Goal: Task Accomplishment & Management: Use online tool/utility

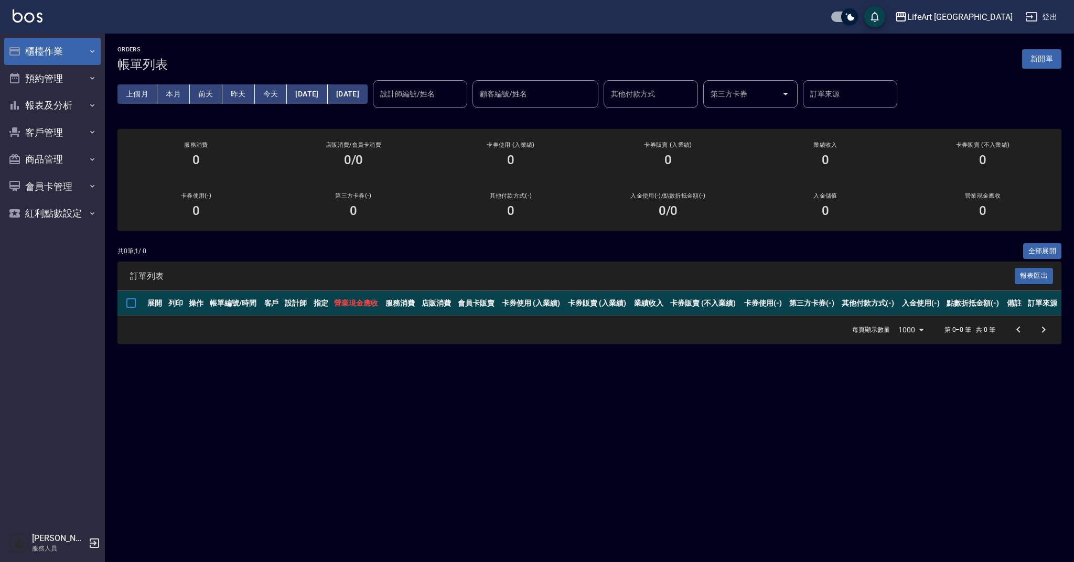
click at [39, 51] on button "櫃檯作業" at bounding box center [52, 51] width 97 height 27
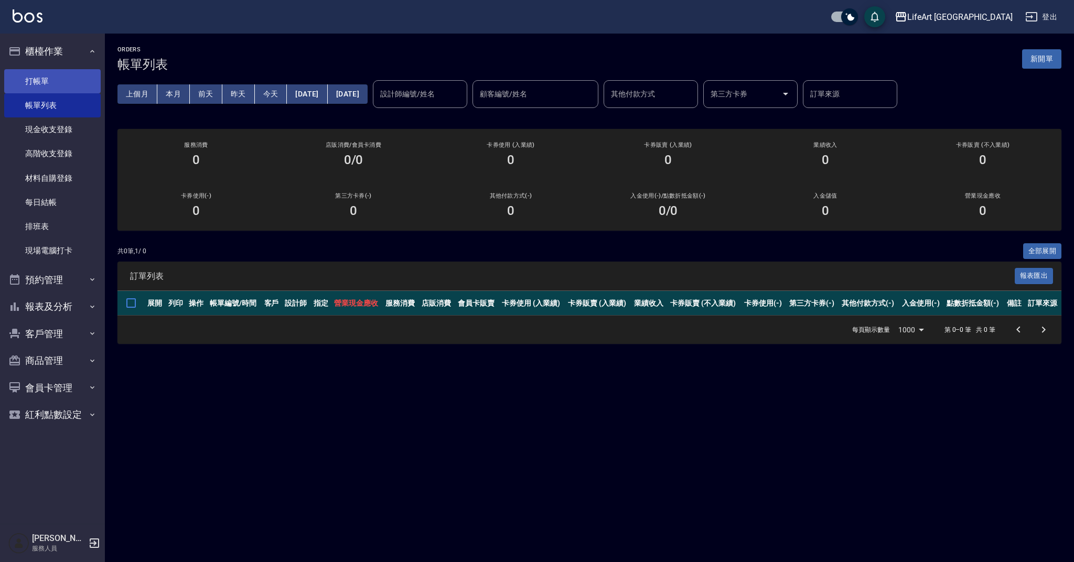
click at [63, 81] on link "打帳單" at bounding box center [52, 81] width 97 height 24
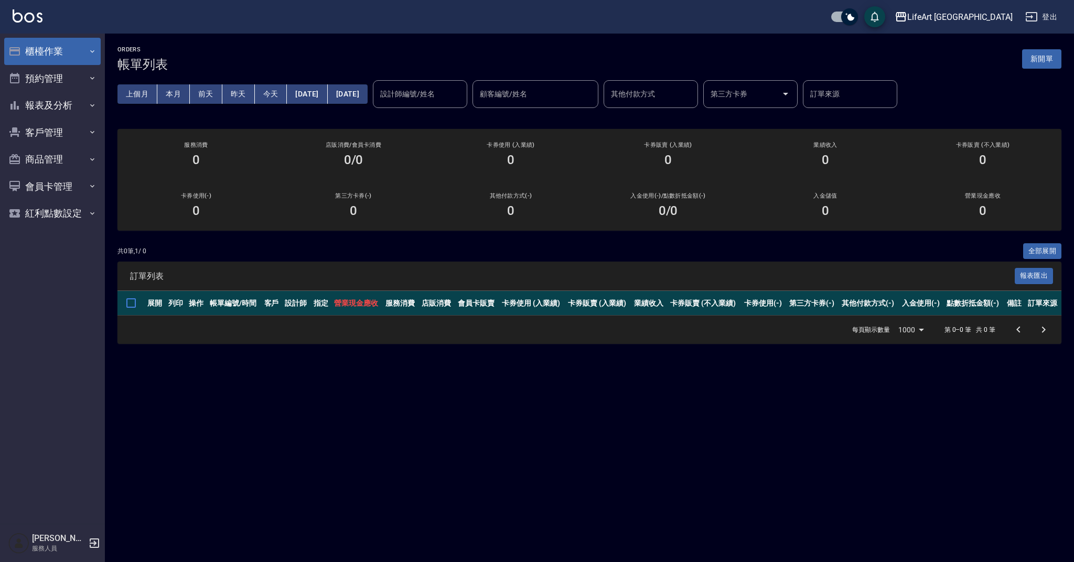
click at [58, 50] on button "櫃檯作業" at bounding box center [52, 51] width 97 height 27
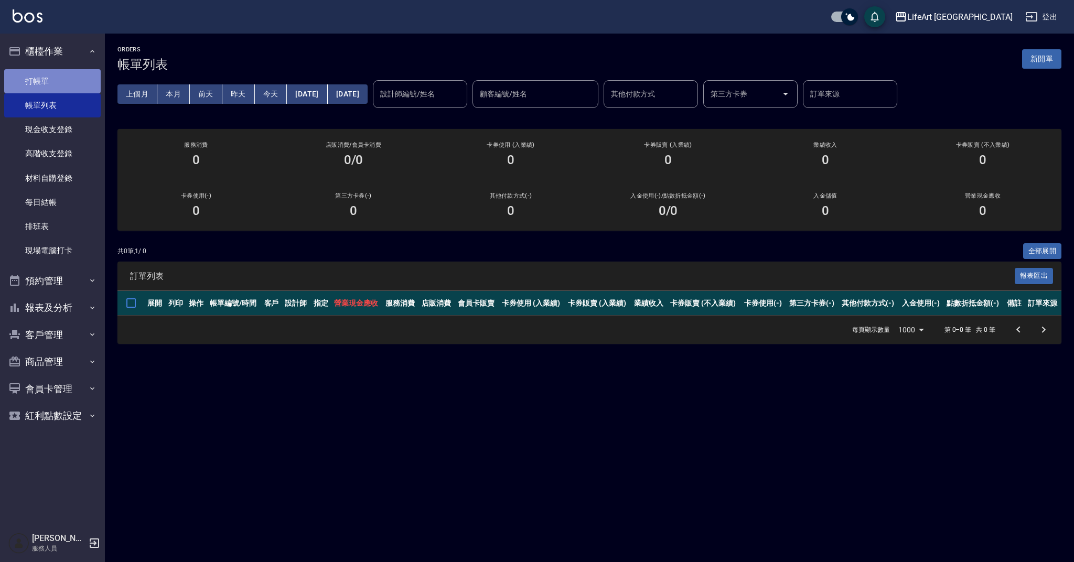
click at [42, 77] on link "打帳單" at bounding box center [52, 81] width 97 height 24
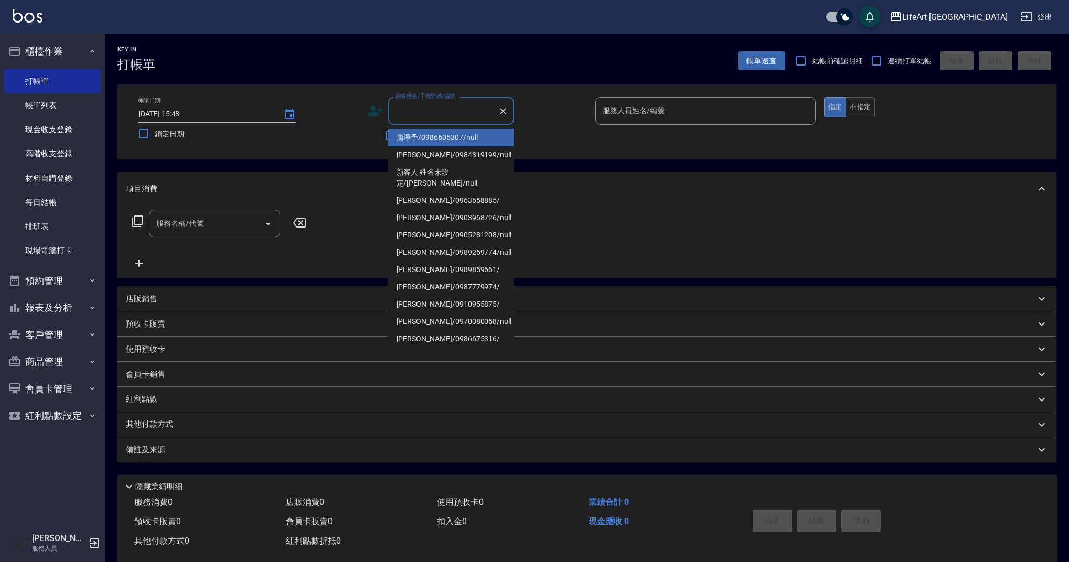
click at [432, 110] on input "顧客姓名/手機號碼/編號" at bounding box center [443, 111] width 101 height 18
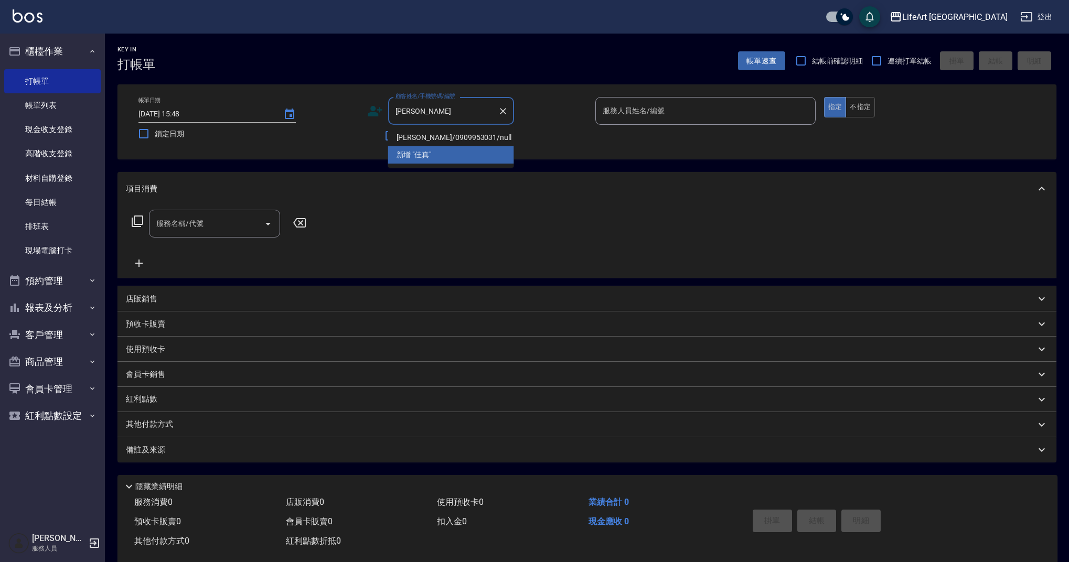
drag, startPoint x: 442, startPoint y: 135, endPoint x: 437, endPoint y: 139, distance: 5.7
click at [442, 135] on li "蔡佳真/0909953031/null" at bounding box center [451, 137] width 126 height 17
type input "蔡佳真/0909953031/null"
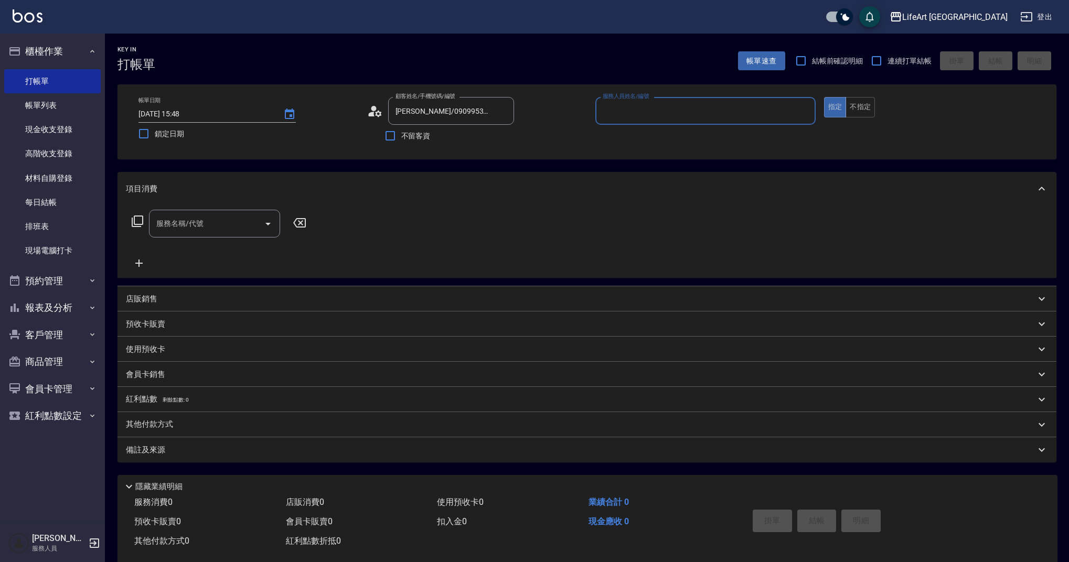
type input "Weiwei-w"
click at [381, 114] on icon at bounding box center [375, 111] width 16 height 16
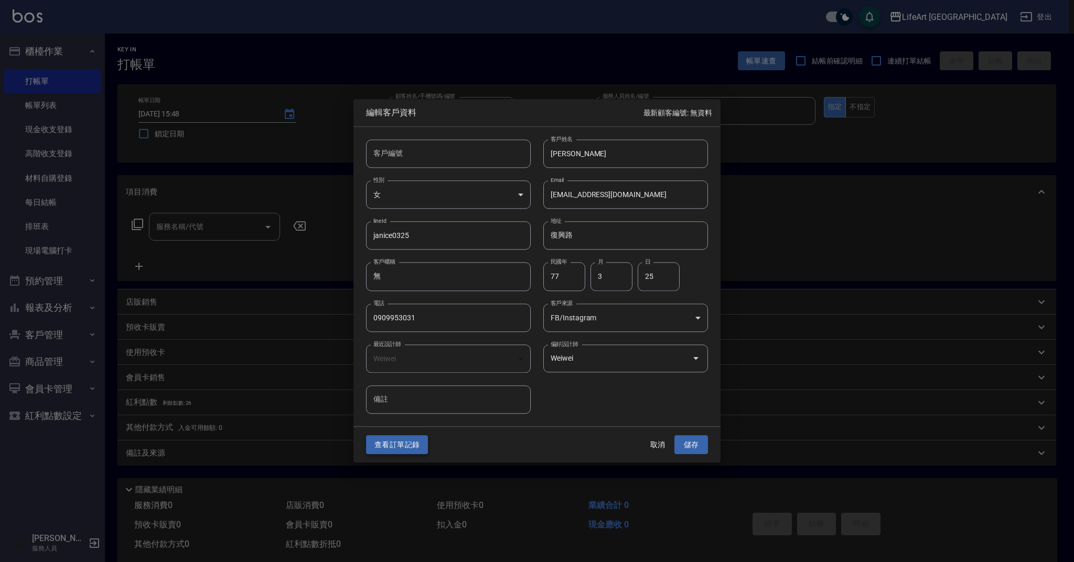
click at [400, 449] on button "查看訂單記錄" at bounding box center [397, 444] width 62 height 19
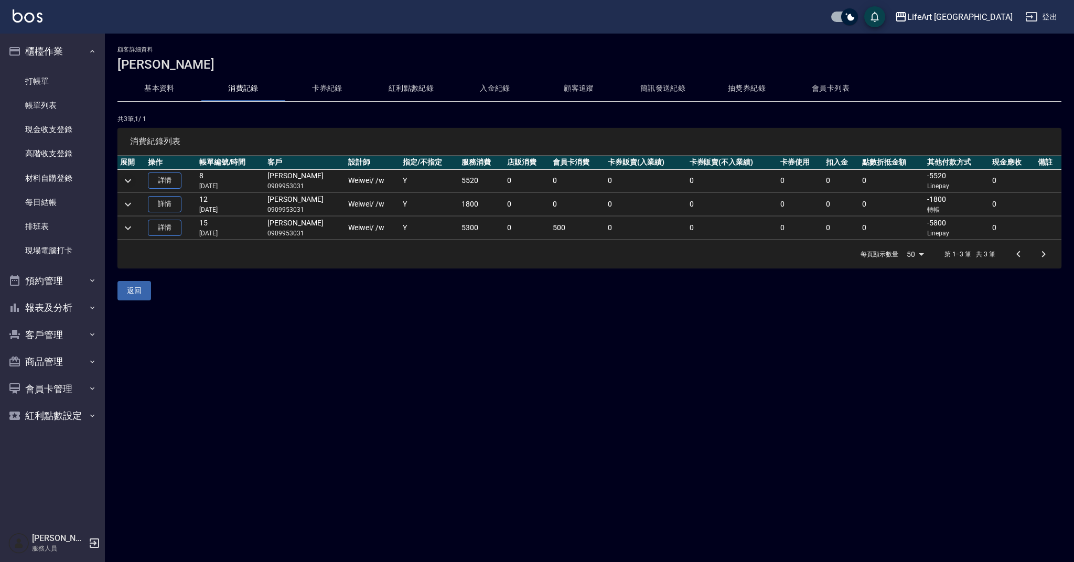
click at [132, 182] on icon "expand row" at bounding box center [128, 181] width 13 height 13
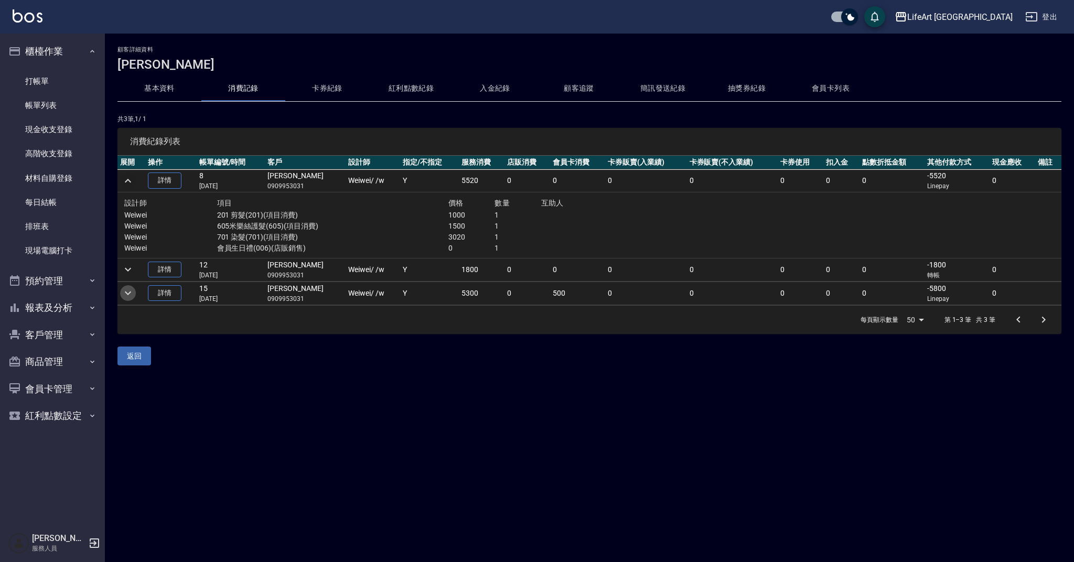
click at [129, 291] on icon "expand row" at bounding box center [128, 293] width 13 height 13
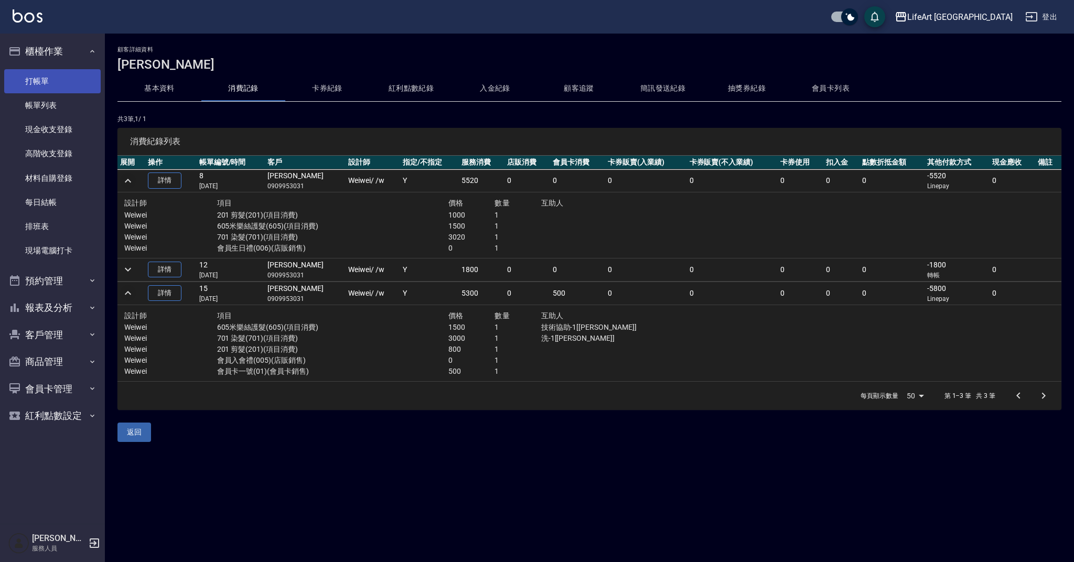
click at [53, 86] on link "打帳單" at bounding box center [52, 81] width 97 height 24
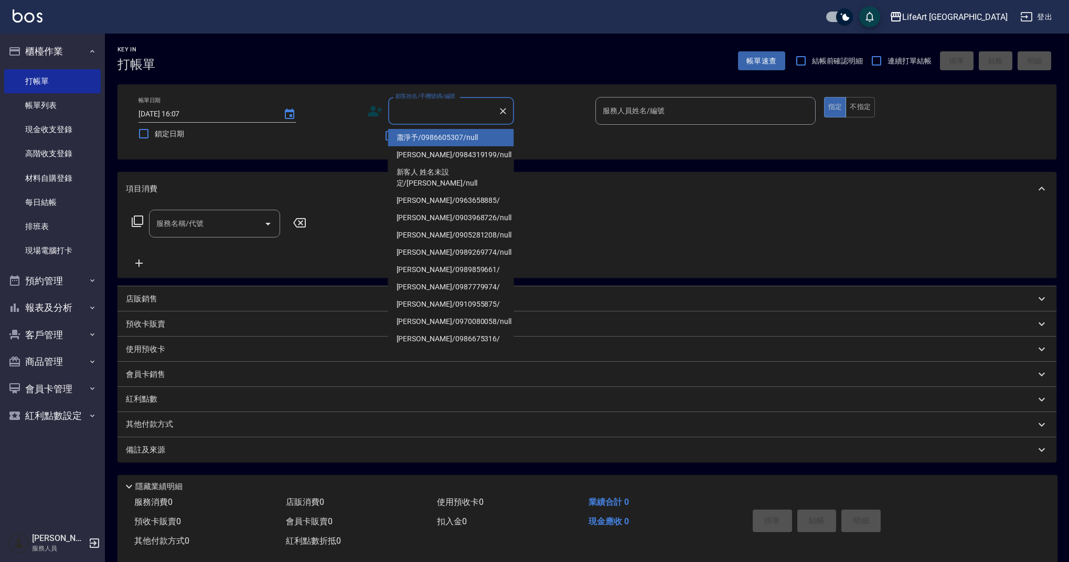
click at [412, 102] on input "顧客姓名/手機號碼/編號" at bounding box center [443, 111] width 101 height 18
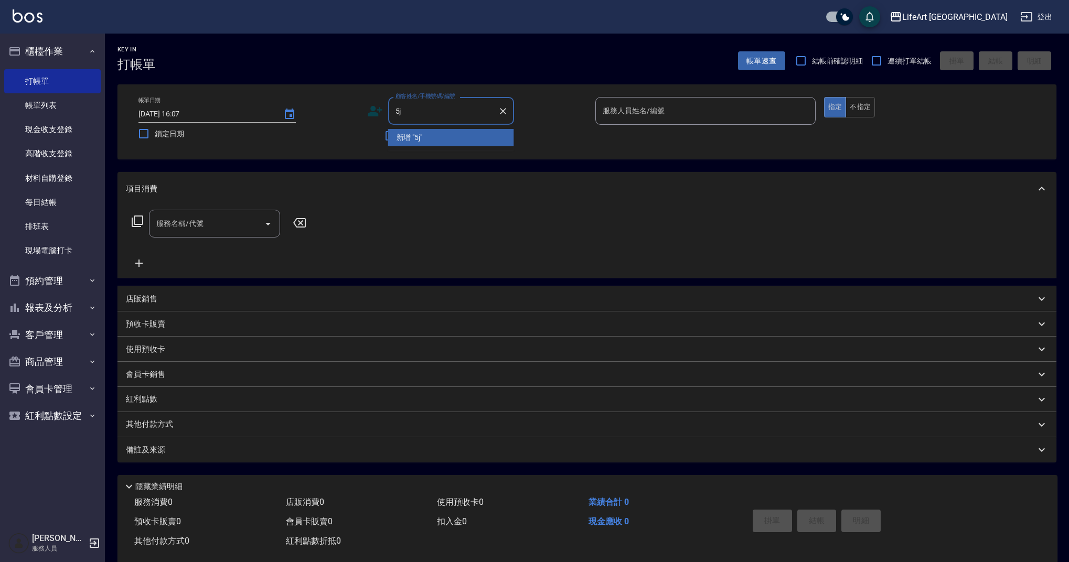
type input "5"
type input "忠"
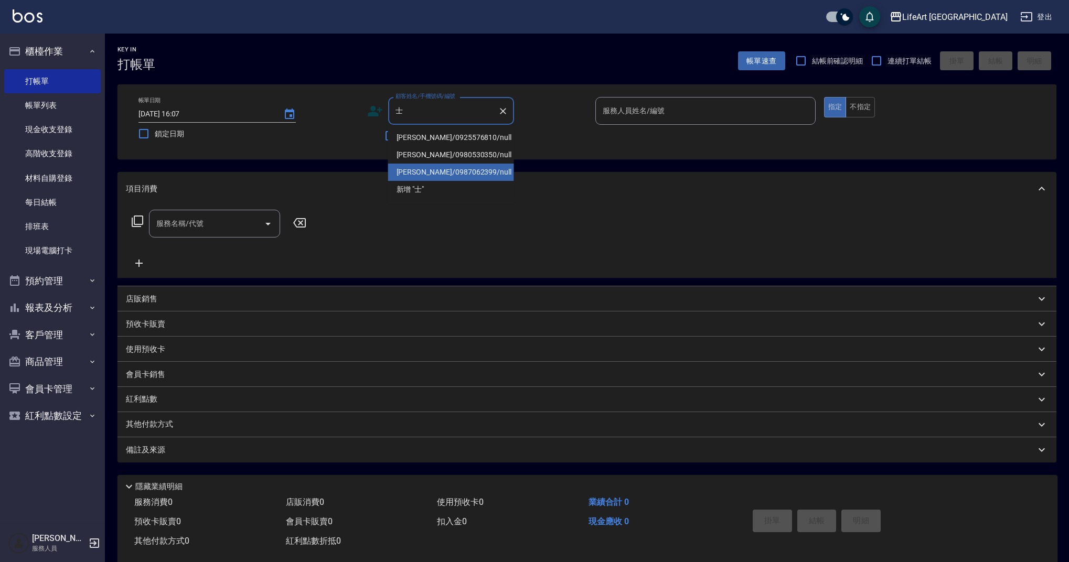
click at [434, 172] on li "鍾士傑/0987062399/null" at bounding box center [451, 172] width 126 height 17
type input "鍾士傑/0987062399/null"
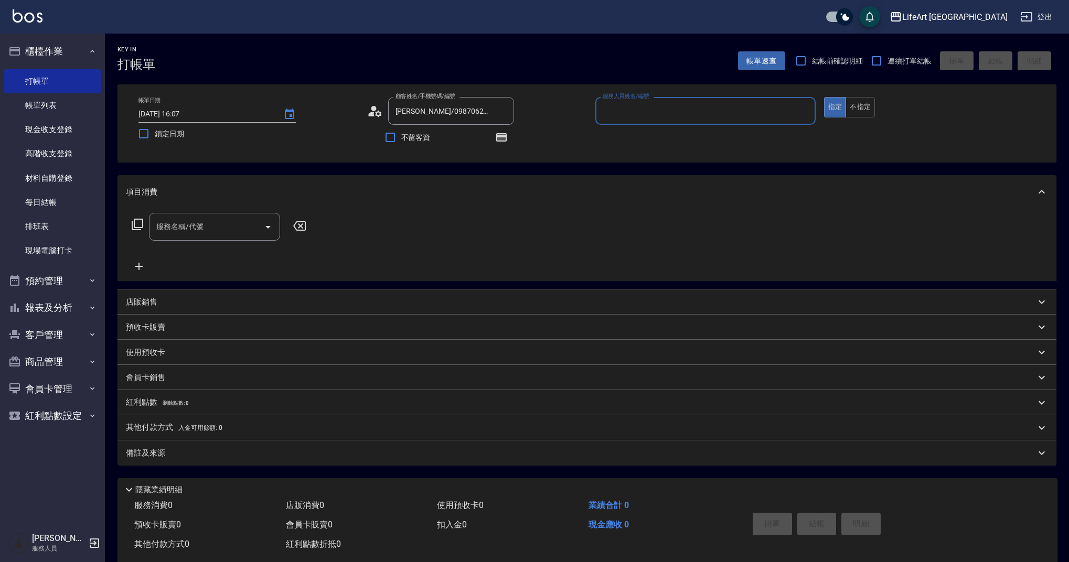
click at [373, 108] on circle at bounding box center [373, 108] width 5 height 5
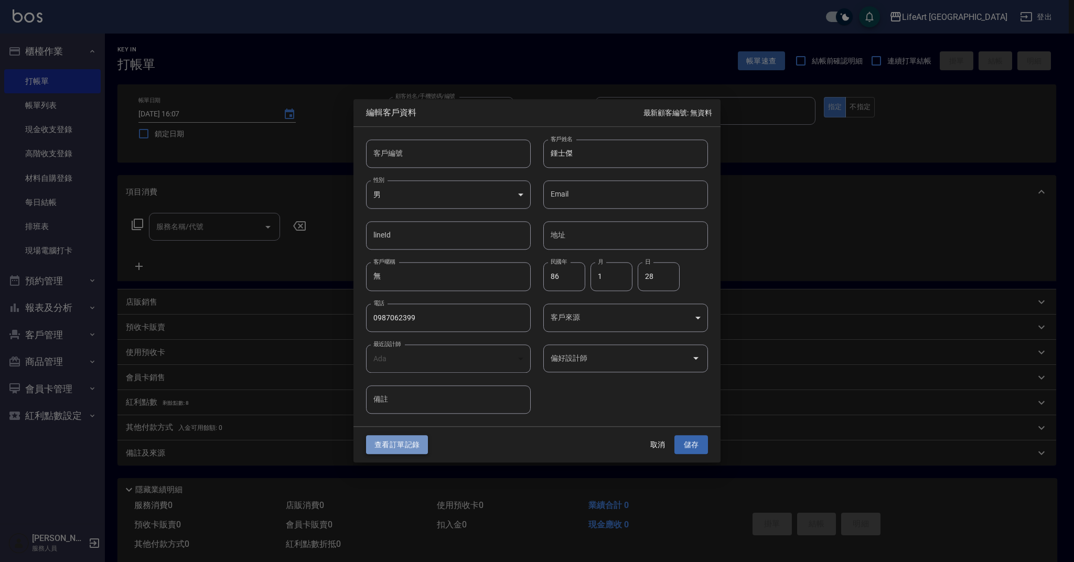
click at [411, 443] on button "查看訂單記錄" at bounding box center [397, 444] width 62 height 19
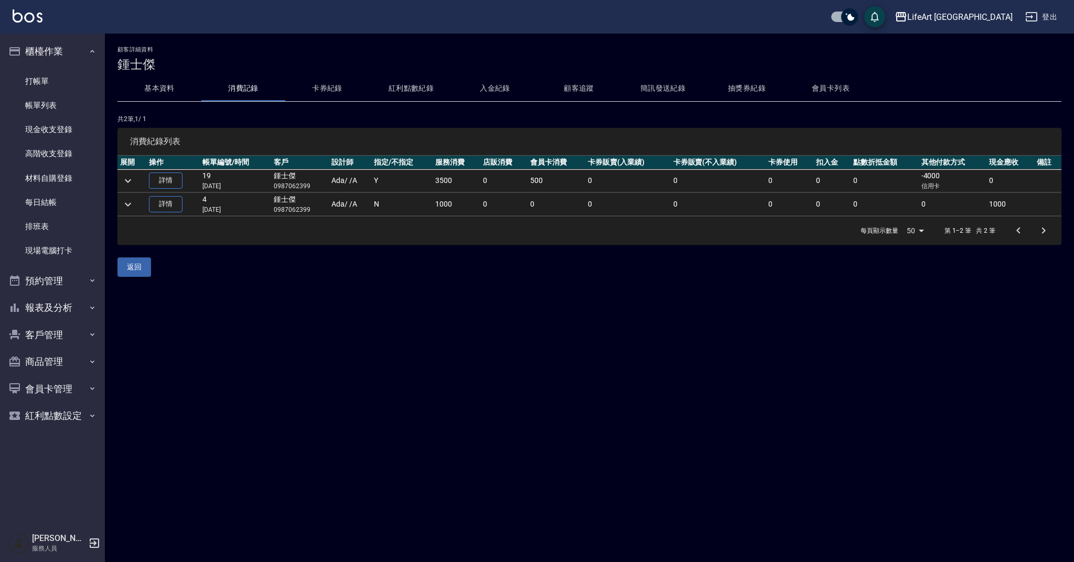
click at [303, 186] on p "0987062399" at bounding box center [300, 186] width 52 height 9
copy p "0987062399"
click at [56, 83] on link "打帳單" at bounding box center [52, 81] width 97 height 24
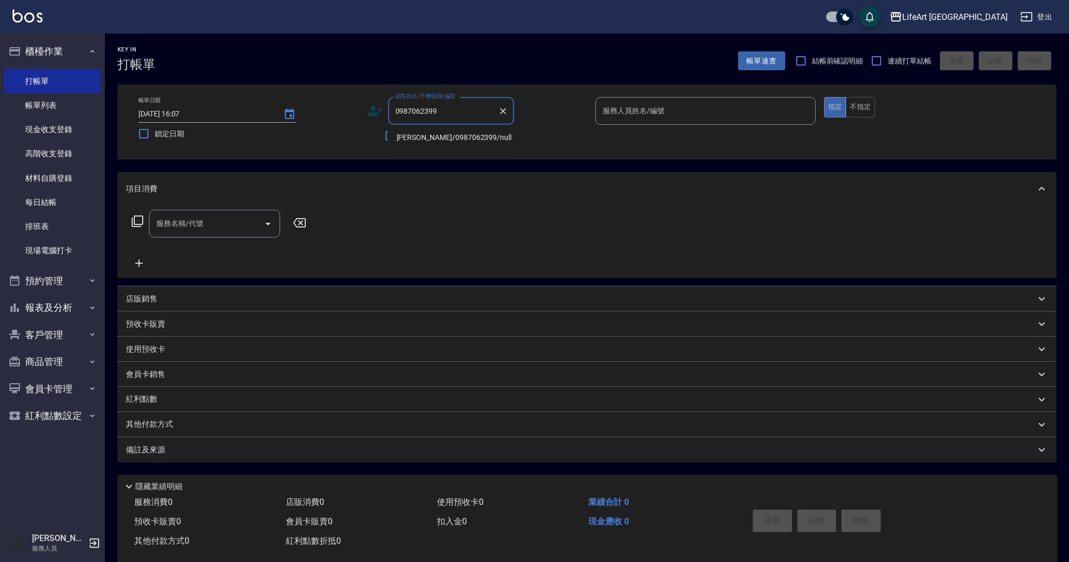
click at [460, 140] on li "鍾士傑/0987062399/null" at bounding box center [451, 137] width 126 height 17
type input "鍾士傑/0987062399/null"
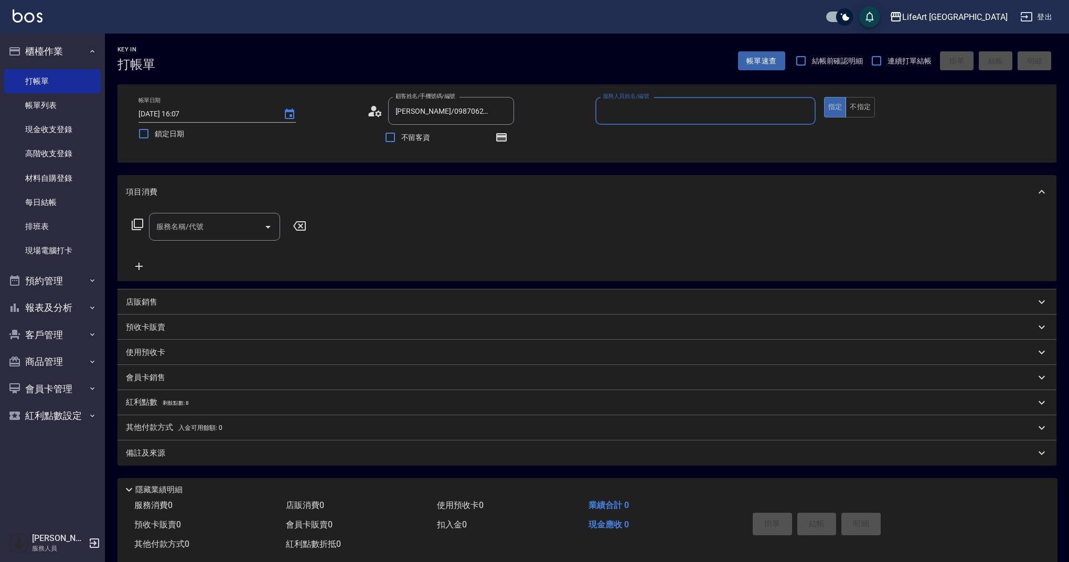
click at [636, 118] on input "服務人員姓名/編號" at bounding box center [705, 111] width 211 height 18
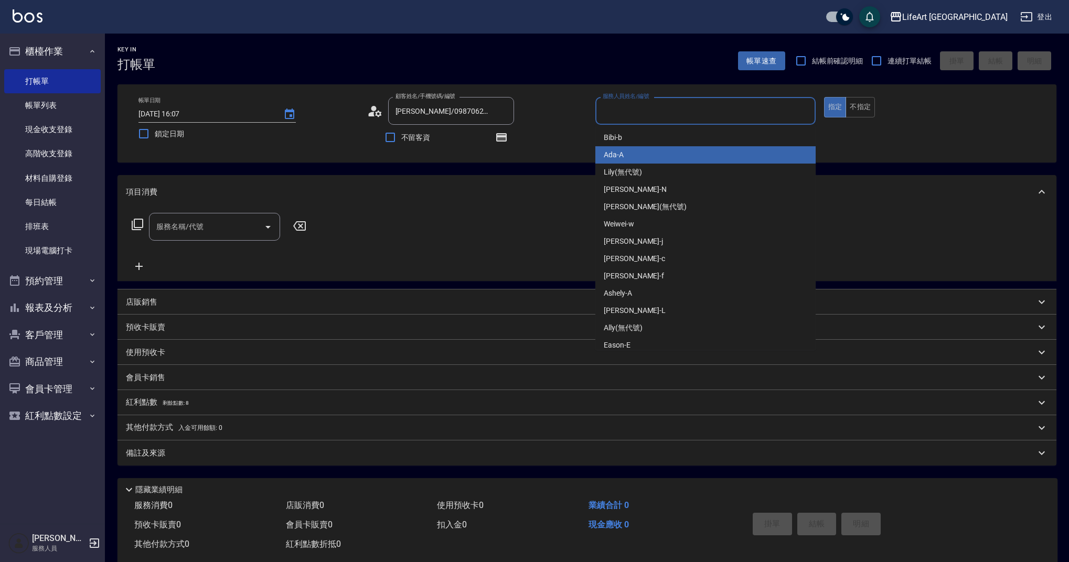
click at [632, 154] on div "Ada -A" at bounding box center [705, 154] width 220 height 17
type input "Ada-A"
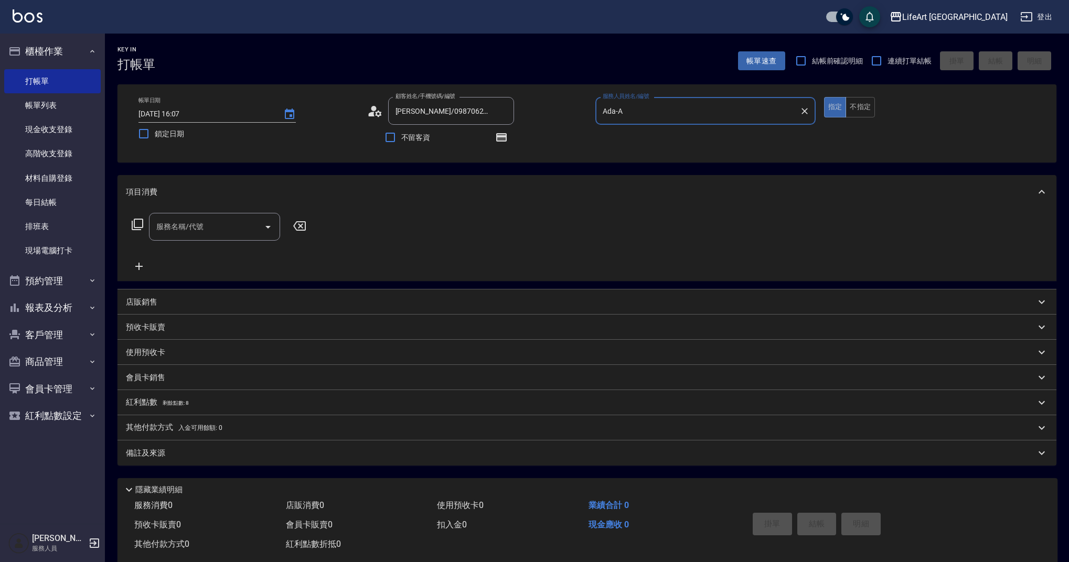
click at [373, 111] on icon at bounding box center [375, 111] width 16 height 16
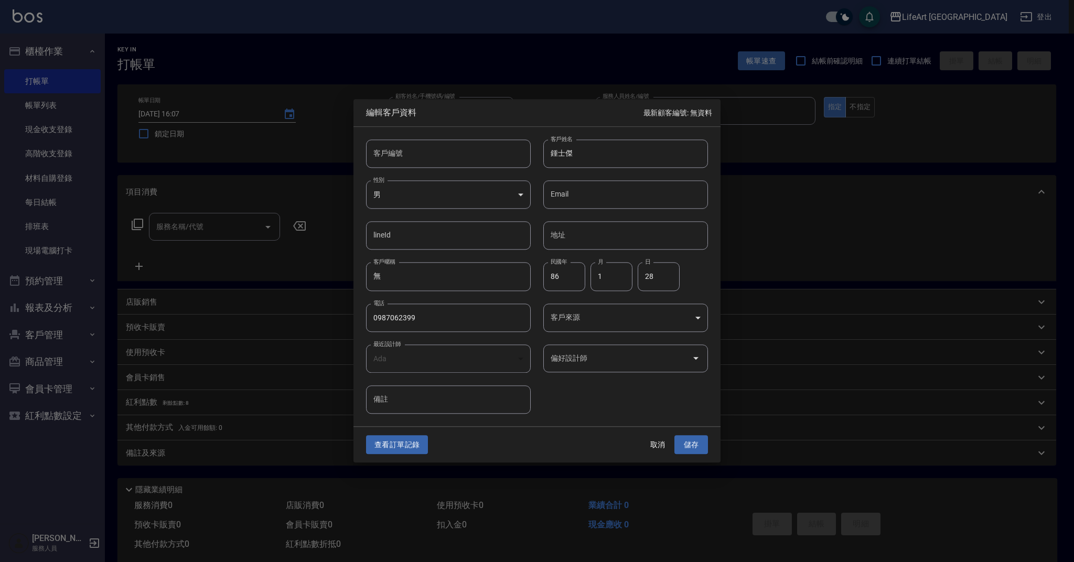
click at [583, 363] on input "偏好設計師" at bounding box center [618, 358] width 140 height 18
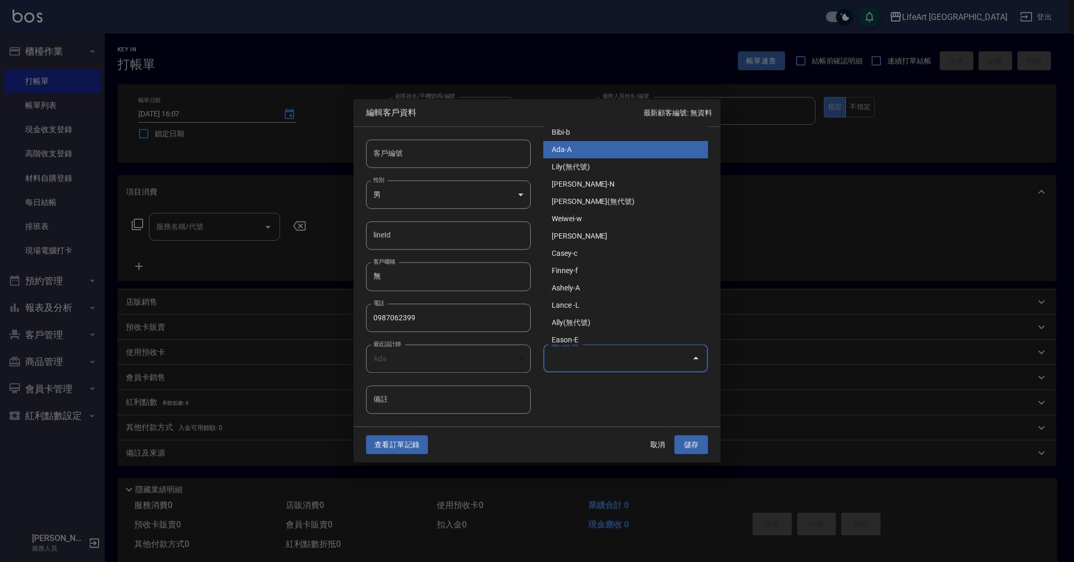
click at [570, 151] on li "Ada-A" at bounding box center [626, 149] width 165 height 17
type input "Ada"
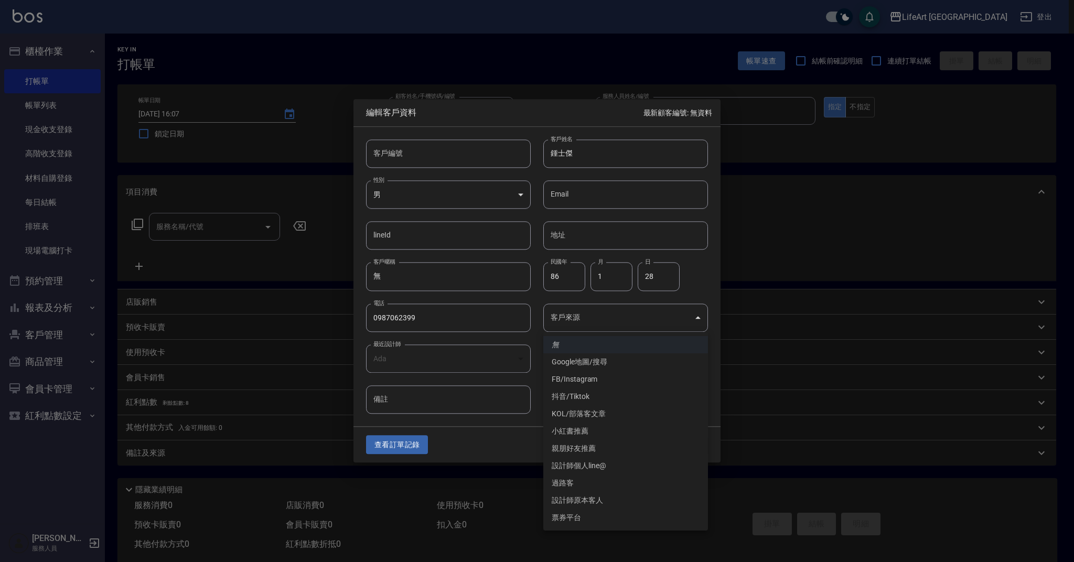
drag, startPoint x: 600, startPoint y: 332, endPoint x: 599, endPoint y: 326, distance: 5.9
click at [600, 332] on body "LifeArt 蘆洲 登出 櫃檯作業 打帳單 帳單列表 現金收支登錄 高階收支登錄 材料自購登錄 每日結帳 排班表 現場電腦打卡 預約管理 預約管理 單日預約…" at bounding box center [537, 290] width 1074 height 580
click at [599, 326] on div at bounding box center [537, 281] width 1074 height 562
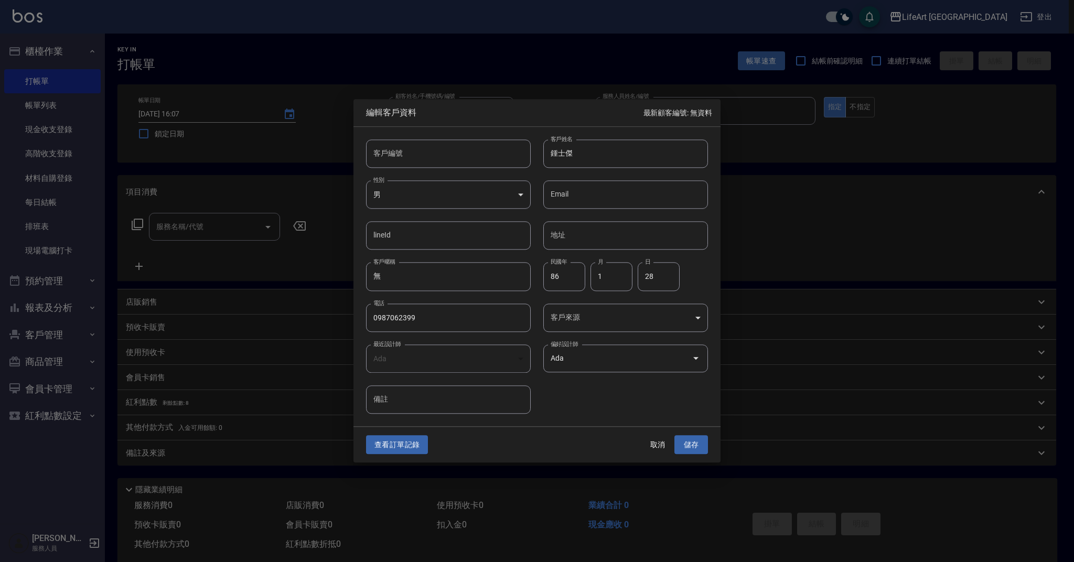
click at [599, 326] on body "LifeArt 蘆洲 登出 櫃檯作業 打帳單 帳單列表 現金收支登錄 高階收支登錄 材料自購登錄 每日結帳 排班表 現場電腦打卡 預約管理 預約管理 單日預約…" at bounding box center [537, 290] width 1074 height 580
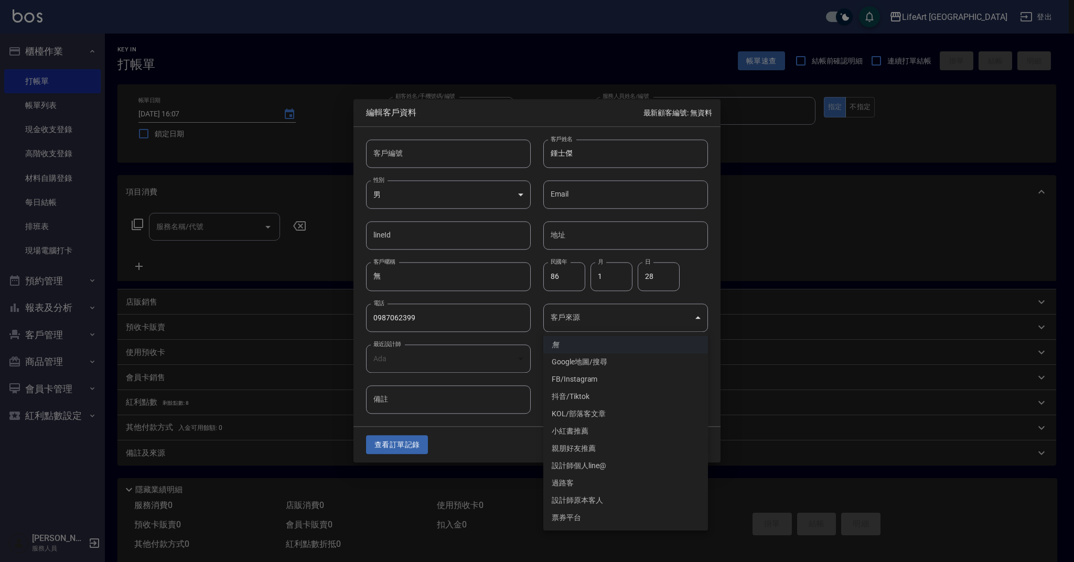
click at [592, 361] on li "Google地圖/搜尋" at bounding box center [626, 362] width 165 height 17
type input "Google地圖/搜尋"
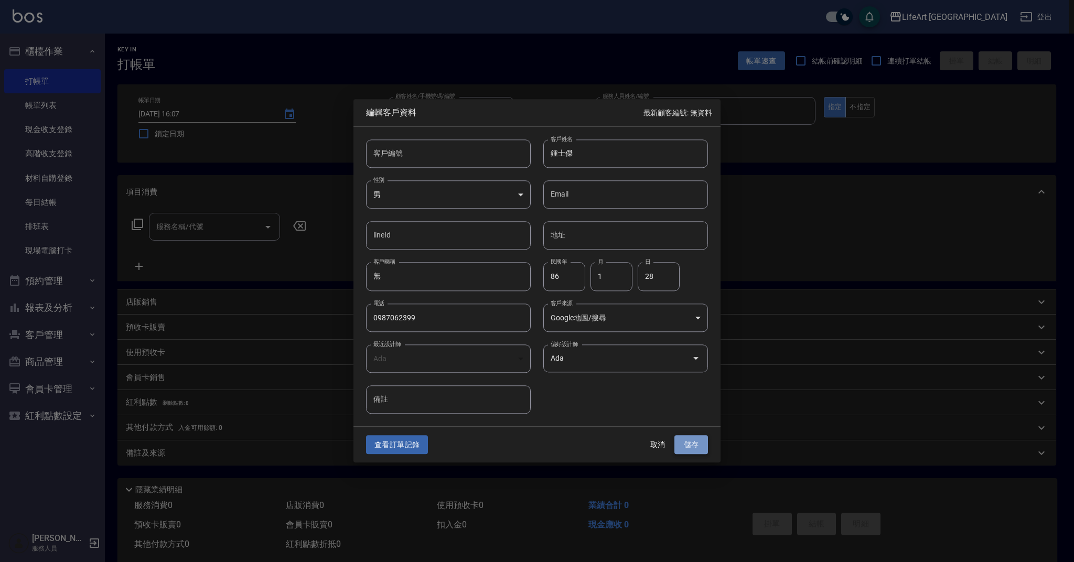
click at [698, 449] on button "儲存" at bounding box center [692, 444] width 34 height 19
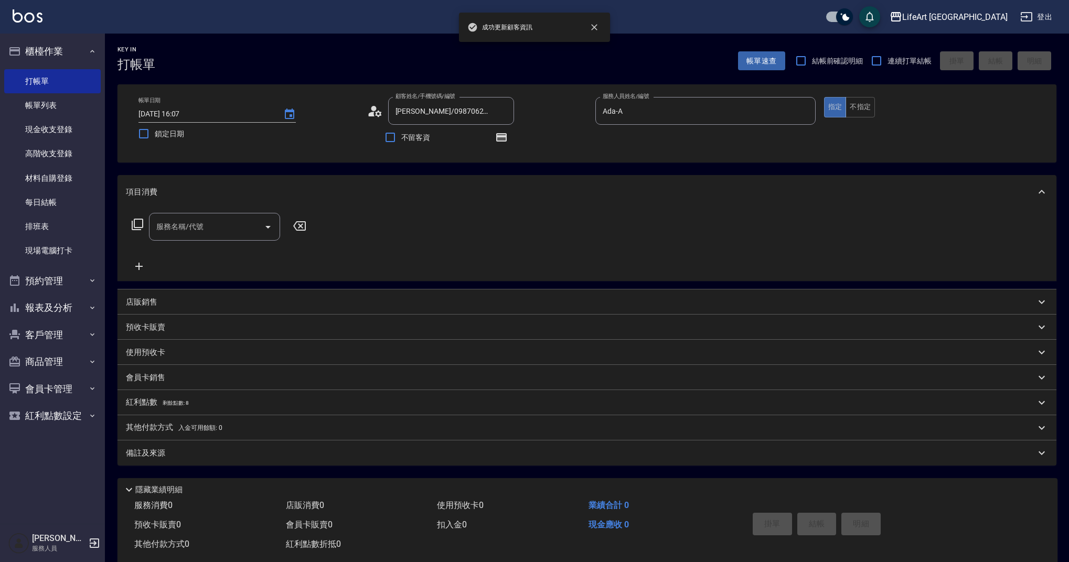
click at [177, 238] on div "服務名稱/代號" at bounding box center [214, 227] width 131 height 28
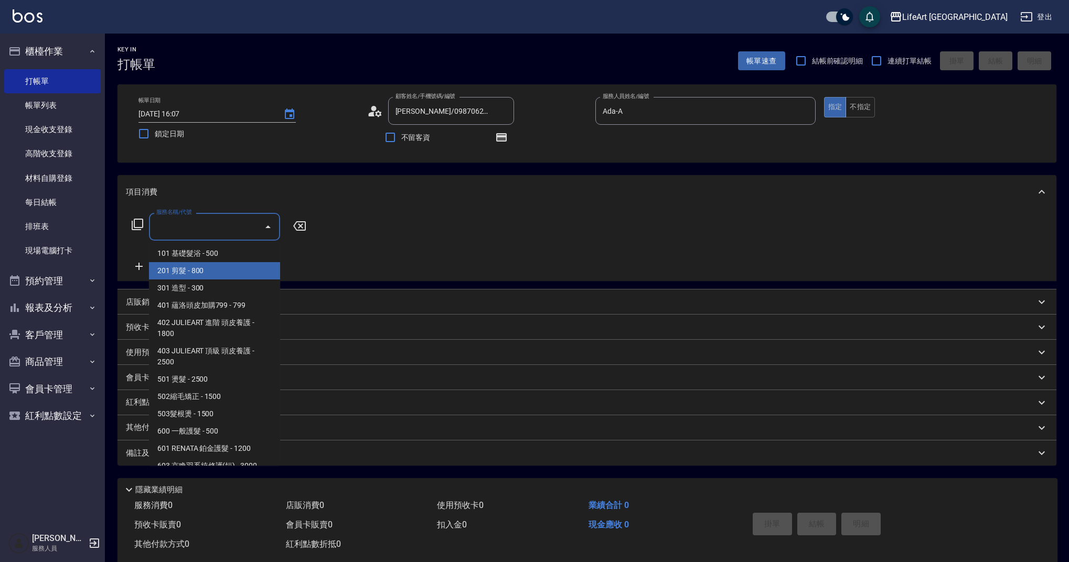
click at [201, 274] on span "201 剪髮 - 800" at bounding box center [214, 270] width 131 height 17
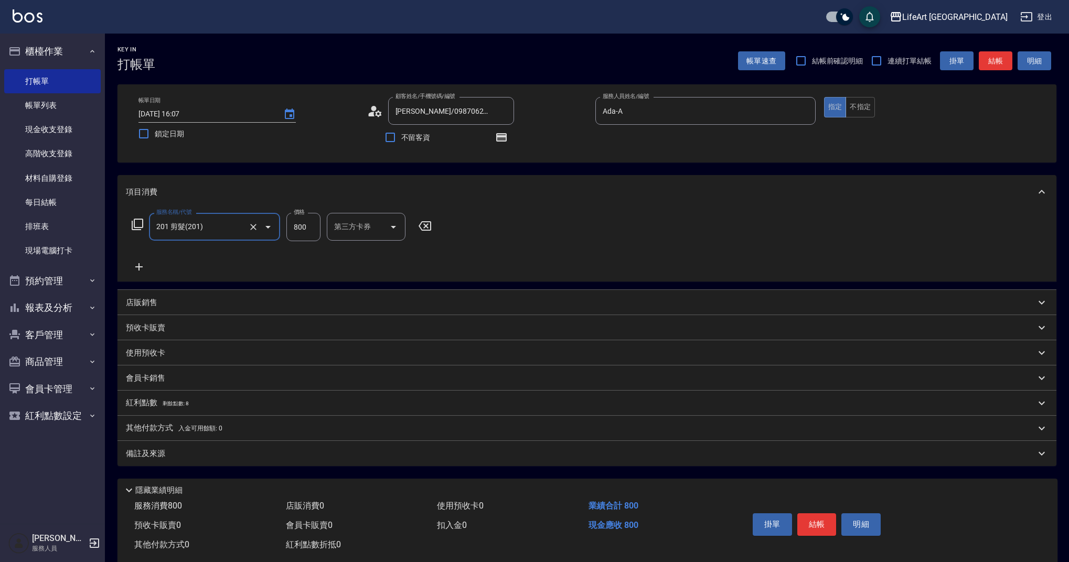
type input "201 剪髮(201)"
click at [307, 232] on input "800" at bounding box center [303, 227] width 34 height 28
type input "1000"
click at [243, 455] on div "備註及來源" at bounding box center [581, 454] width 910 height 11
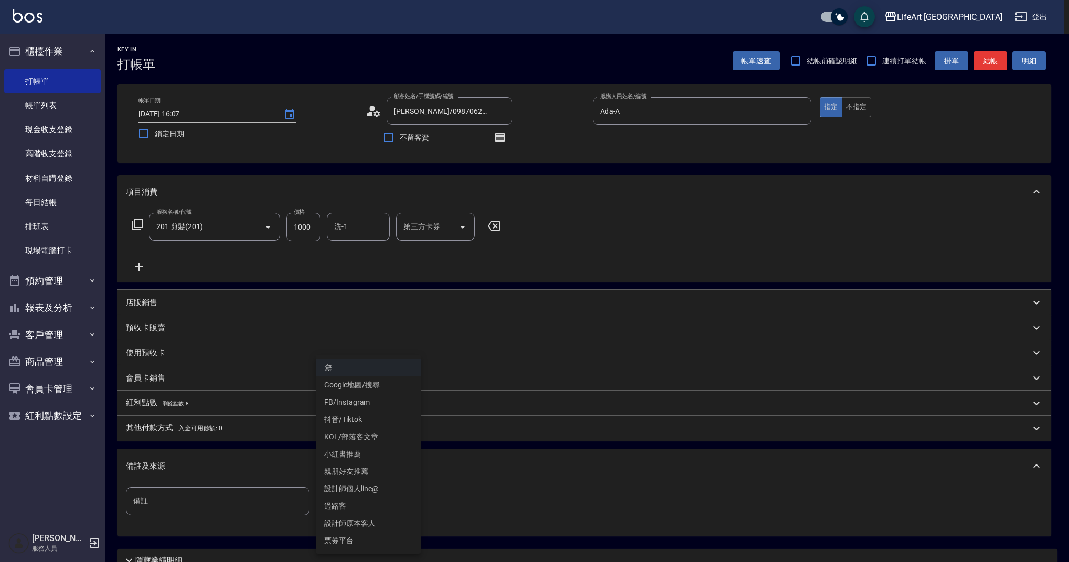
click at [356, 498] on body "LifeArt 蘆洲 登出 櫃檯作業 打帳單 帳單列表 現金收支登錄 高階收支登錄 材料自購登錄 每日結帳 排班表 現場電腦打卡 預約管理 預約管理 單日預約…" at bounding box center [534, 325] width 1069 height 651
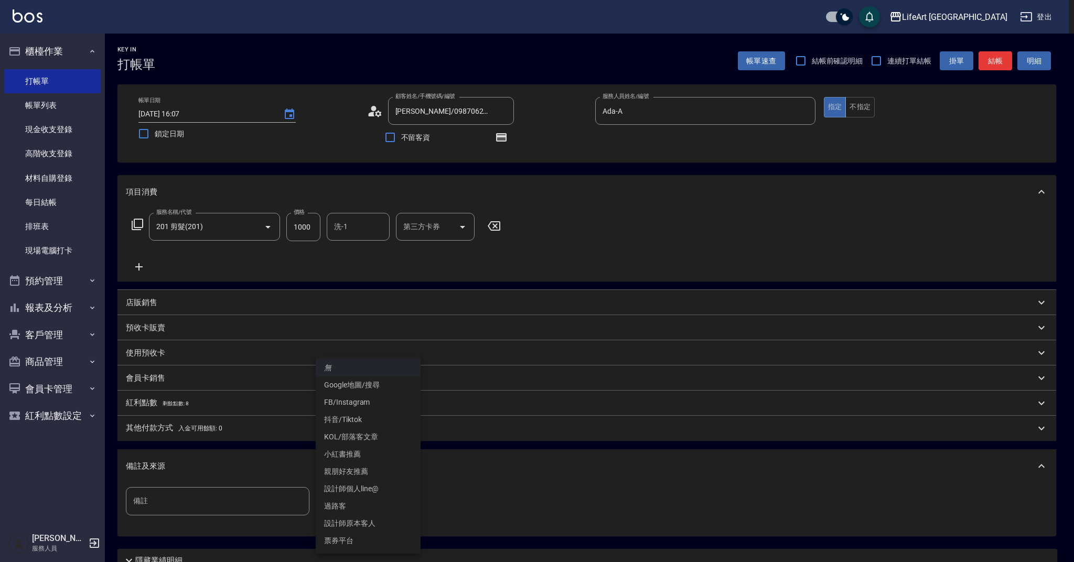
click at [371, 521] on li "設計師原本客人" at bounding box center [368, 523] width 105 height 17
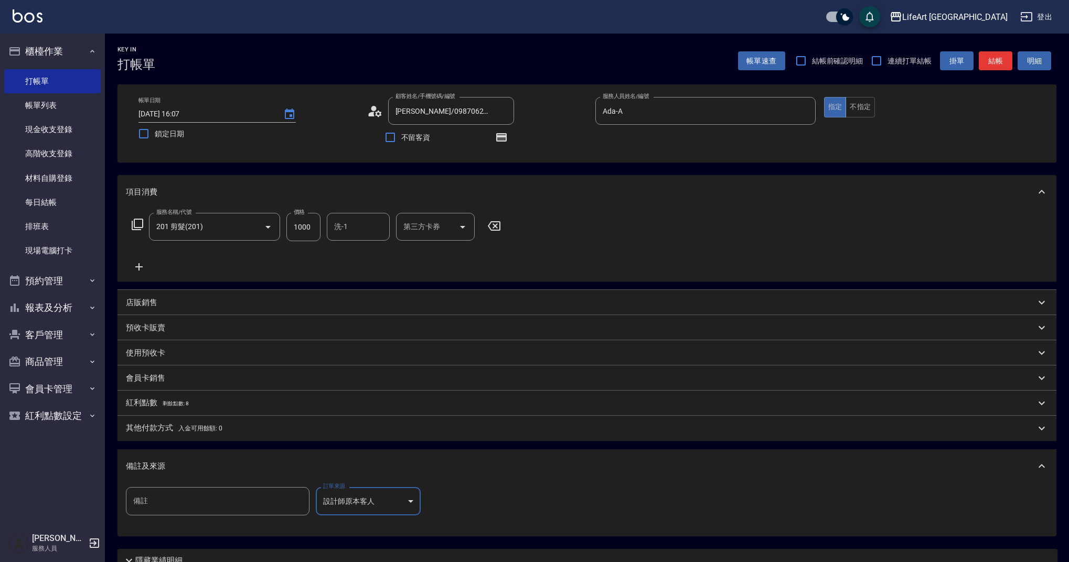
click at [369, 502] on body "LifeArt 蘆洲 登出 櫃檯作業 打帳單 帳單列表 現金收支登錄 高階收支登錄 材料自購登錄 每日結帳 排班表 現場電腦打卡 預約管理 預約管理 單日預約…" at bounding box center [534, 325] width 1069 height 651
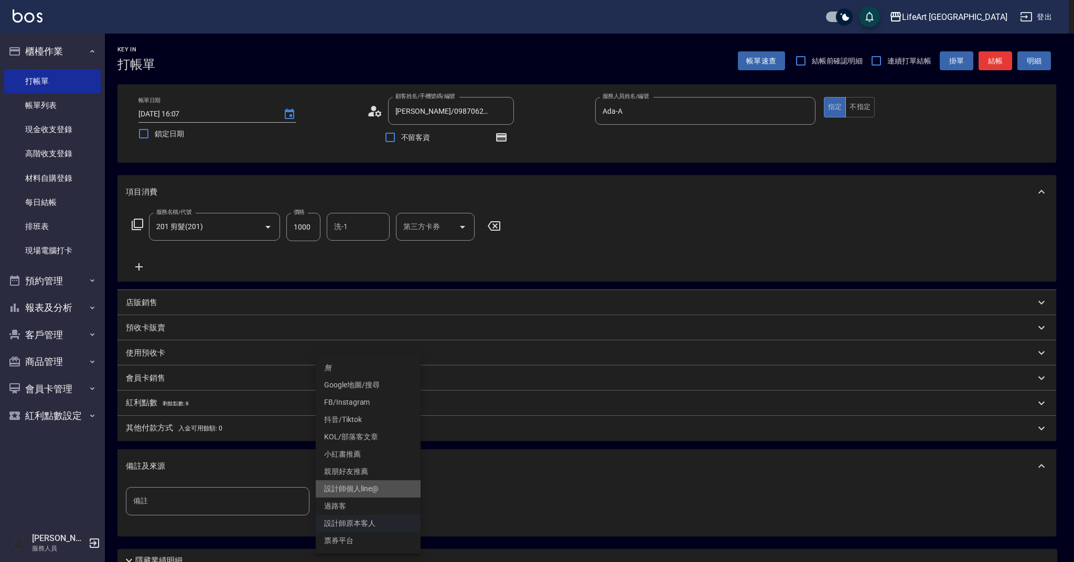
click at [381, 491] on li "設計師個人line@" at bounding box center [368, 489] width 105 height 17
type input "設計師個人line@"
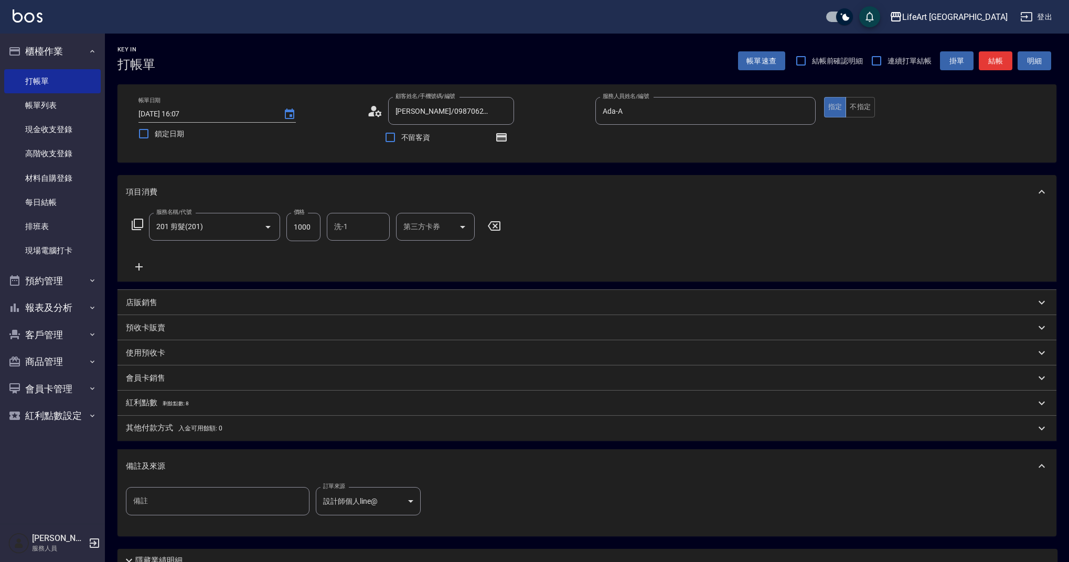
drag, startPoint x: 220, startPoint y: 402, endPoint x: 208, endPoint y: 419, distance: 20.4
click at [220, 402] on div "紅利點數 剩餘點數: 8" at bounding box center [581, 404] width 910 height 12
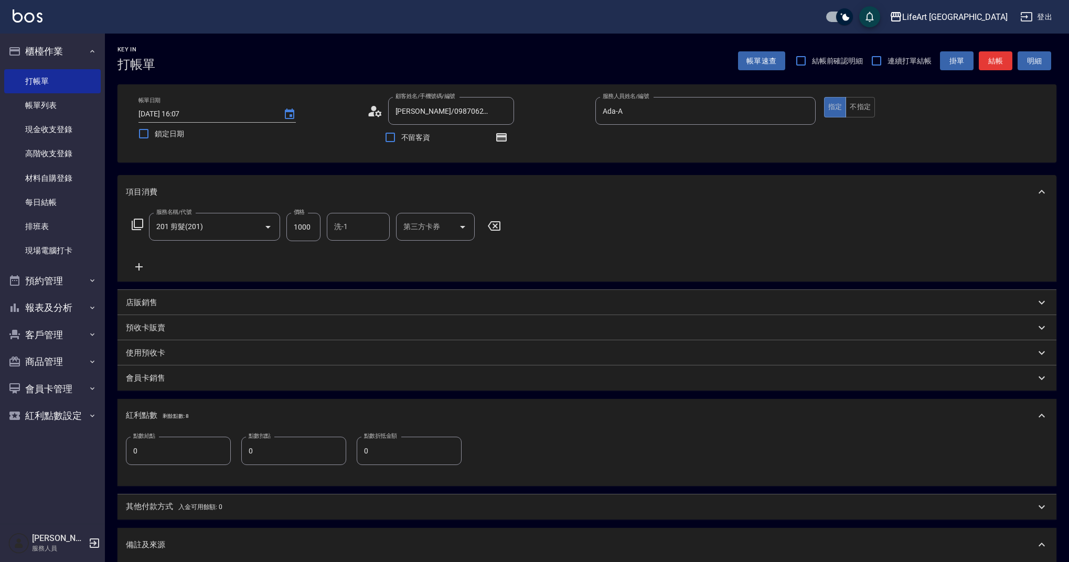
click at [166, 448] on input "0" at bounding box center [178, 451] width 105 height 28
type input "2"
click at [997, 60] on button "結帳" at bounding box center [996, 60] width 34 height 19
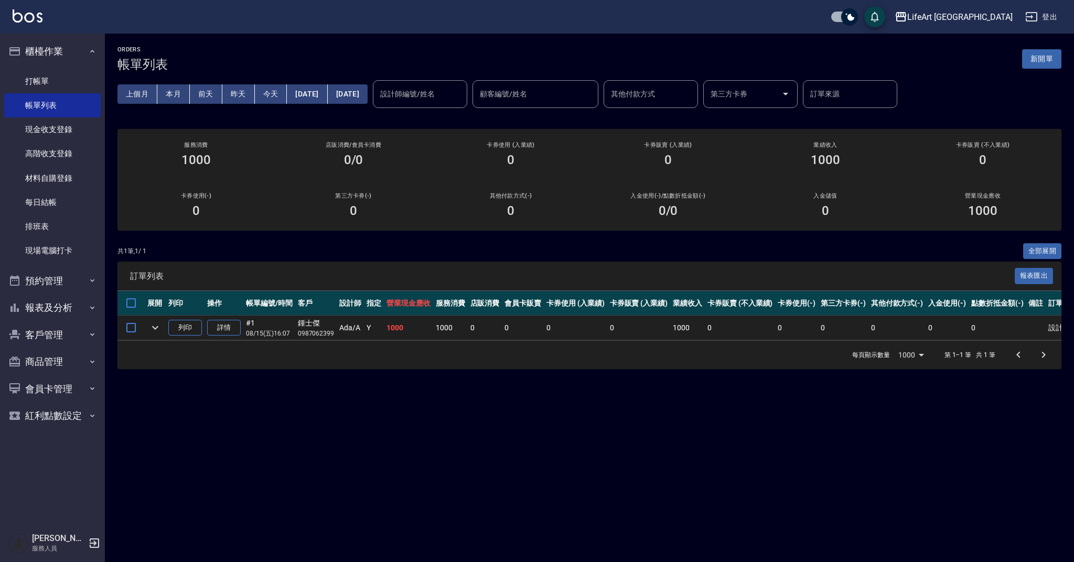
click at [368, 92] on button "[DATE]" at bounding box center [348, 93] width 40 height 19
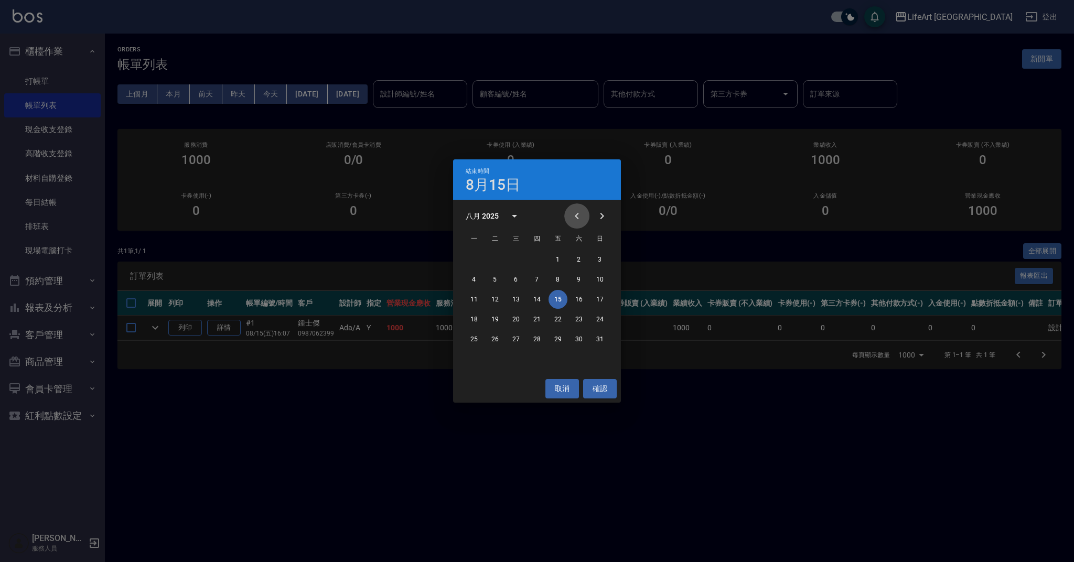
click at [576, 214] on icon "Previous month" at bounding box center [577, 216] width 13 height 13
click at [562, 336] on button "27" at bounding box center [558, 339] width 19 height 19
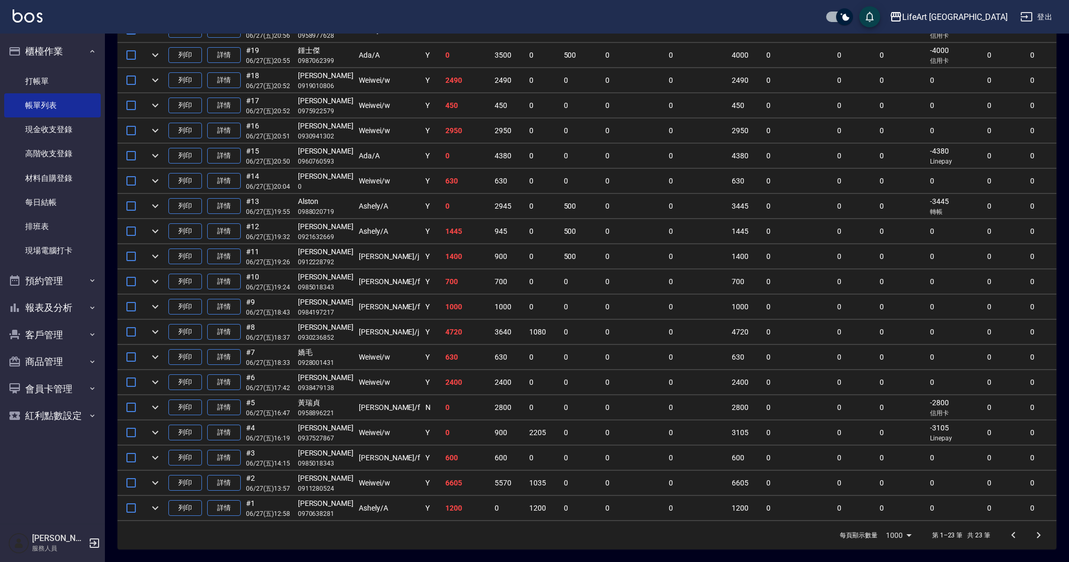
scroll to position [380, 0]
click at [156, 404] on icon "expand row" at bounding box center [155, 407] width 13 height 13
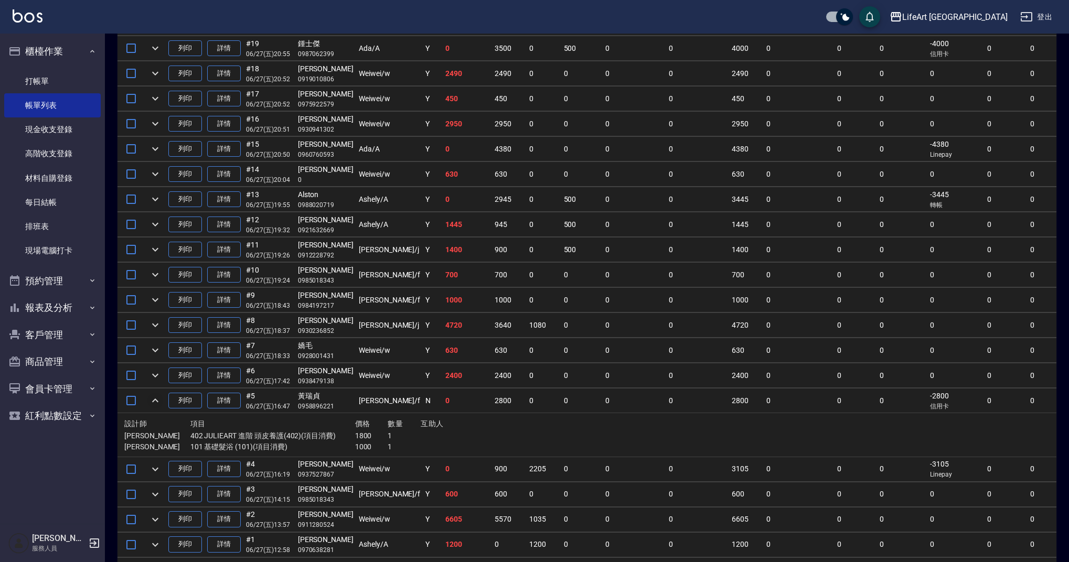
click at [313, 406] on p "0958896221" at bounding box center [326, 406] width 56 height 9
copy p "0958896221"
click at [62, 84] on link "打帳單" at bounding box center [52, 81] width 97 height 24
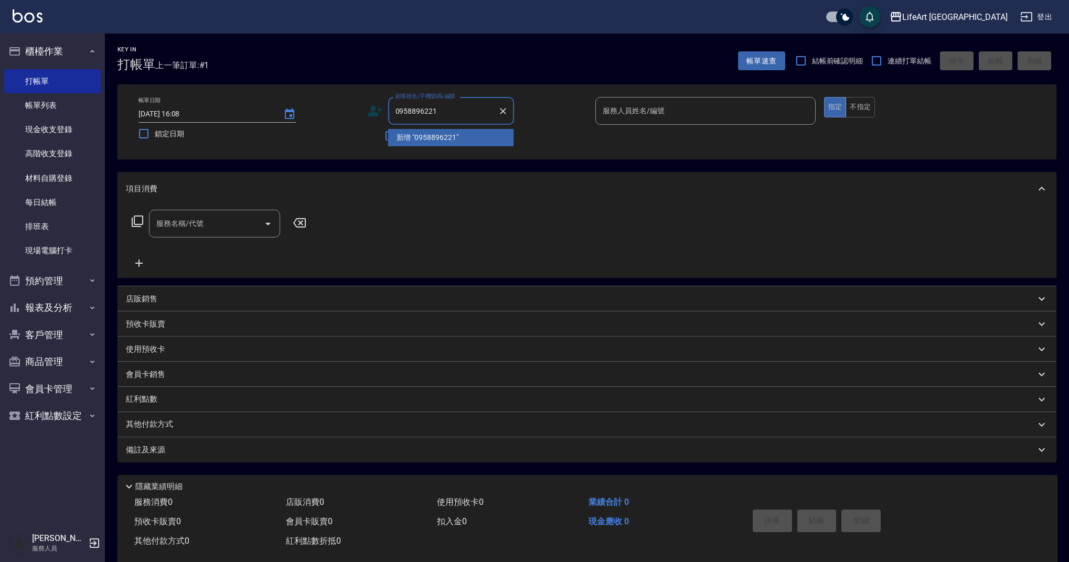
click at [455, 140] on li "新增 "0958896221"" at bounding box center [451, 137] width 126 height 17
type input "0958896221"
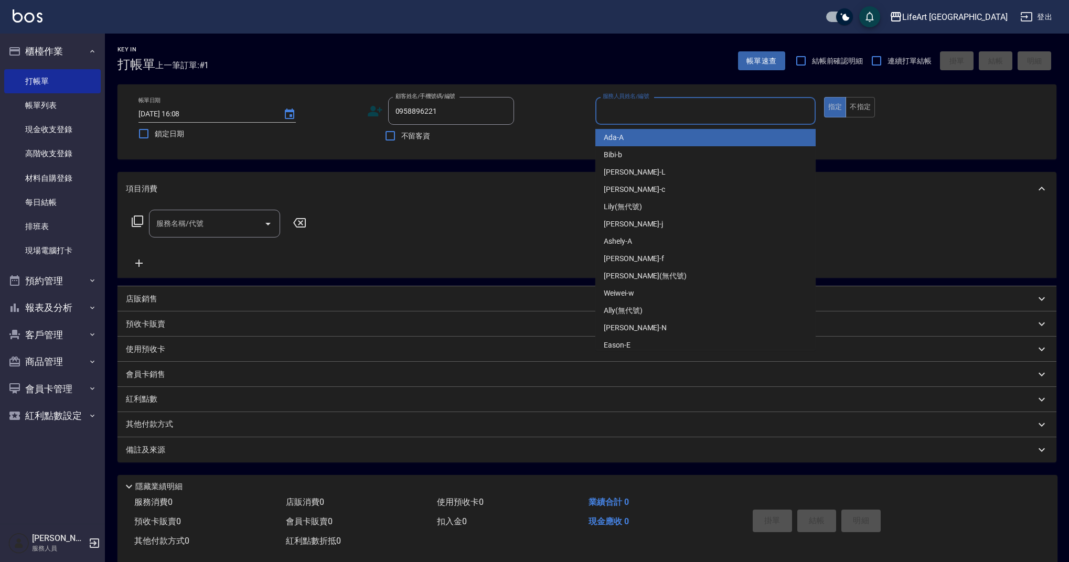
click at [640, 107] on input "服務人員姓名/編號" at bounding box center [705, 111] width 211 height 18
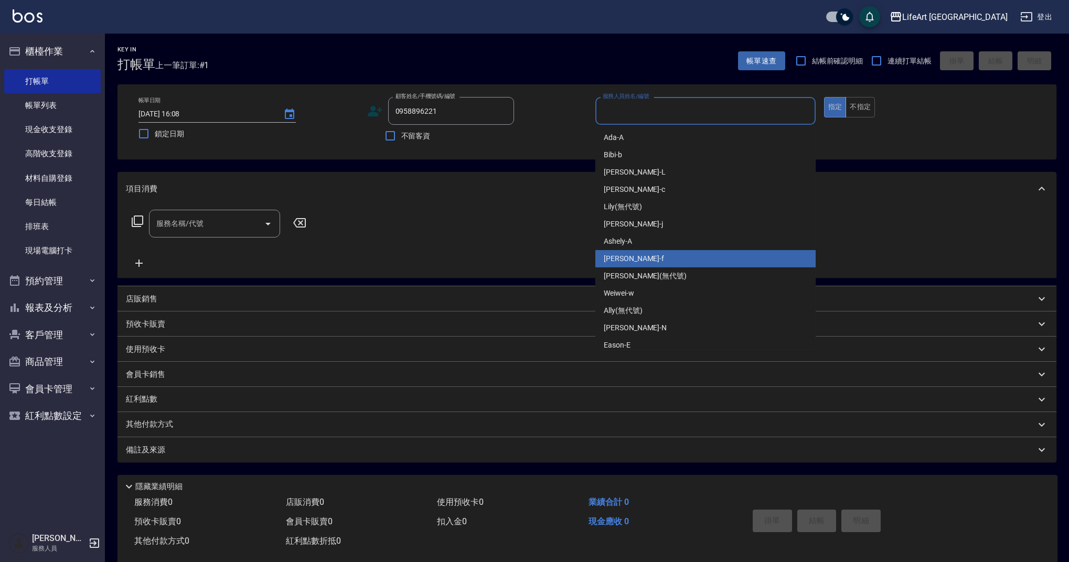
click at [649, 265] on div "Finney -f" at bounding box center [705, 258] width 220 height 17
type input "Finney-f"
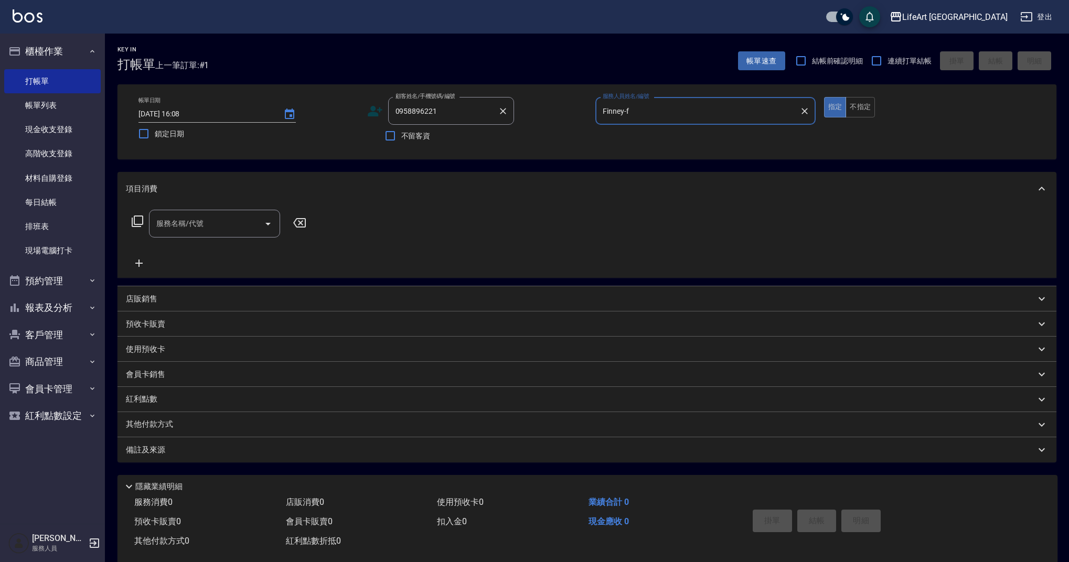
click at [464, 118] on input "0958896221" at bounding box center [443, 111] width 101 height 18
click at [462, 135] on li "黃瑞貞/0958896221/" at bounding box center [451, 137] width 126 height 17
type input "黃瑞貞/0958896221/"
click at [197, 214] on div "服務名稱/代號" at bounding box center [214, 224] width 131 height 28
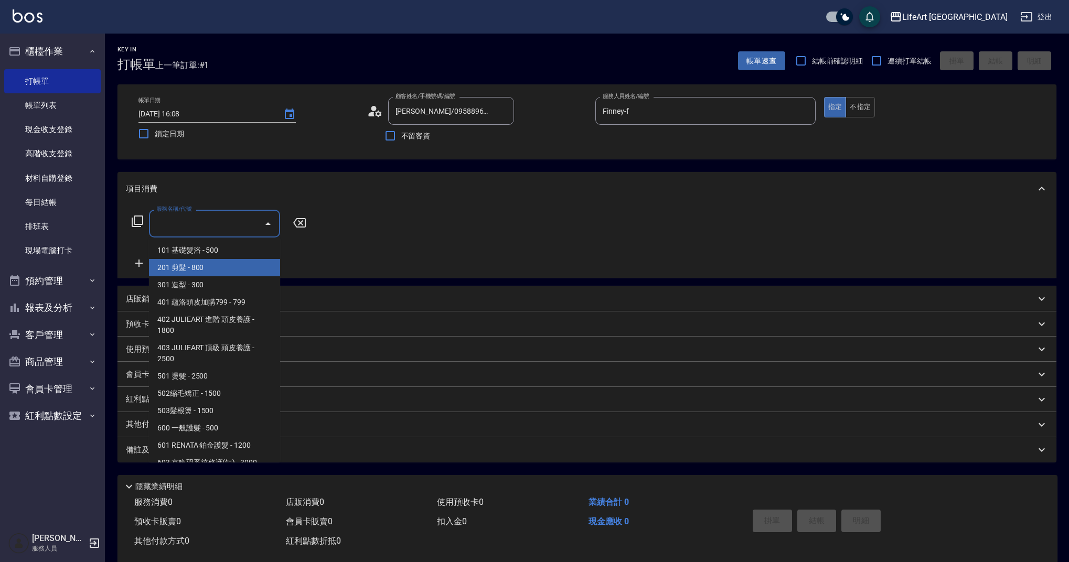
click at [210, 264] on span "201 剪髮 - 800" at bounding box center [214, 267] width 131 height 17
type input "201 剪髮(201)"
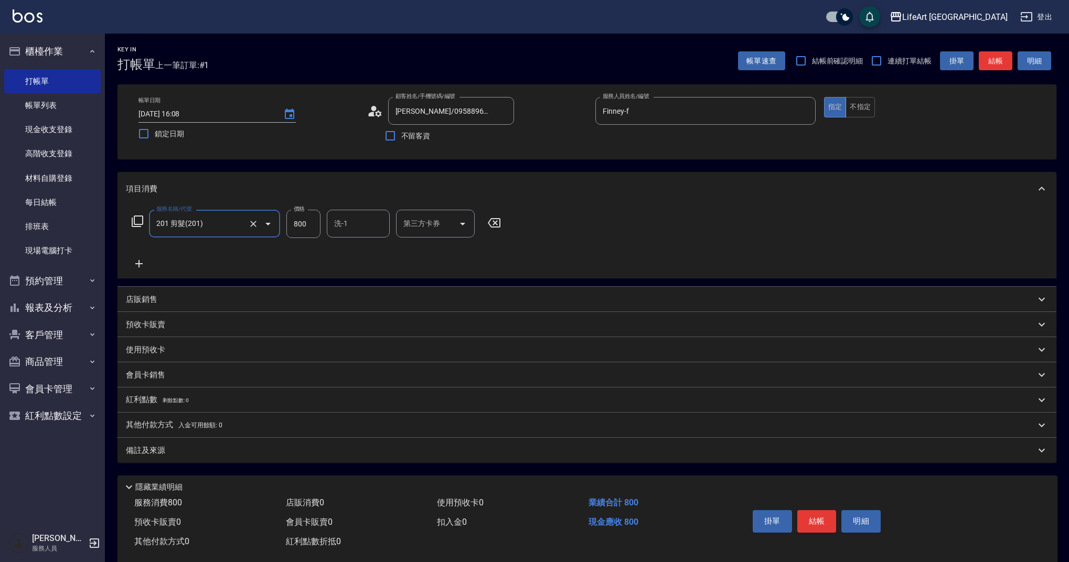
click at [311, 223] on input "800" at bounding box center [303, 224] width 34 height 28
type input "1000"
click at [348, 231] on input "洗-1" at bounding box center [359, 224] width 54 height 18
click at [350, 257] on div "Casey -c" at bounding box center [358, 256] width 63 height 28
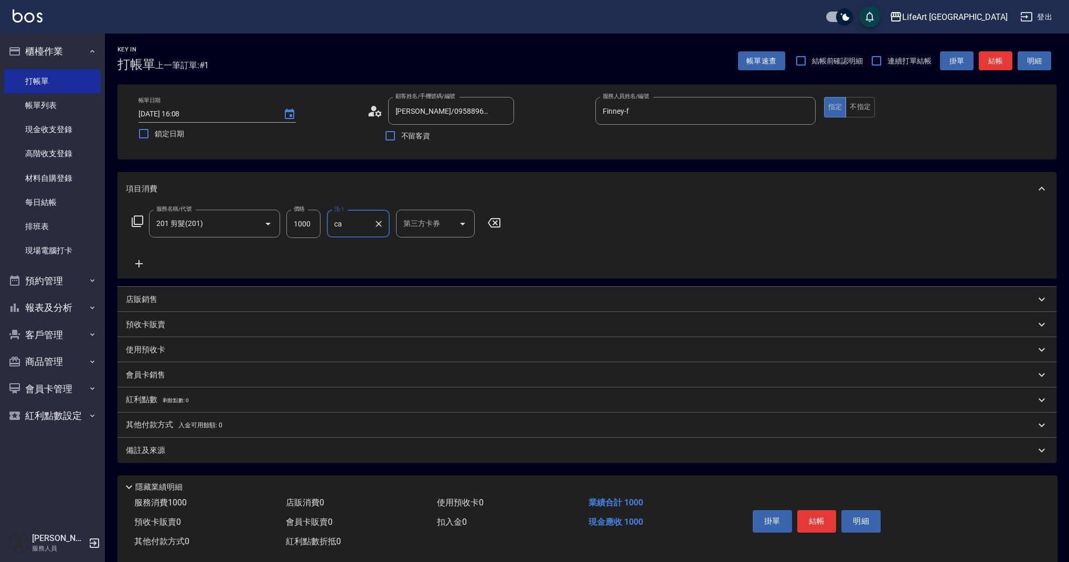
type input "Casey-c"
click at [261, 441] on div "備註及來源" at bounding box center [587, 450] width 939 height 25
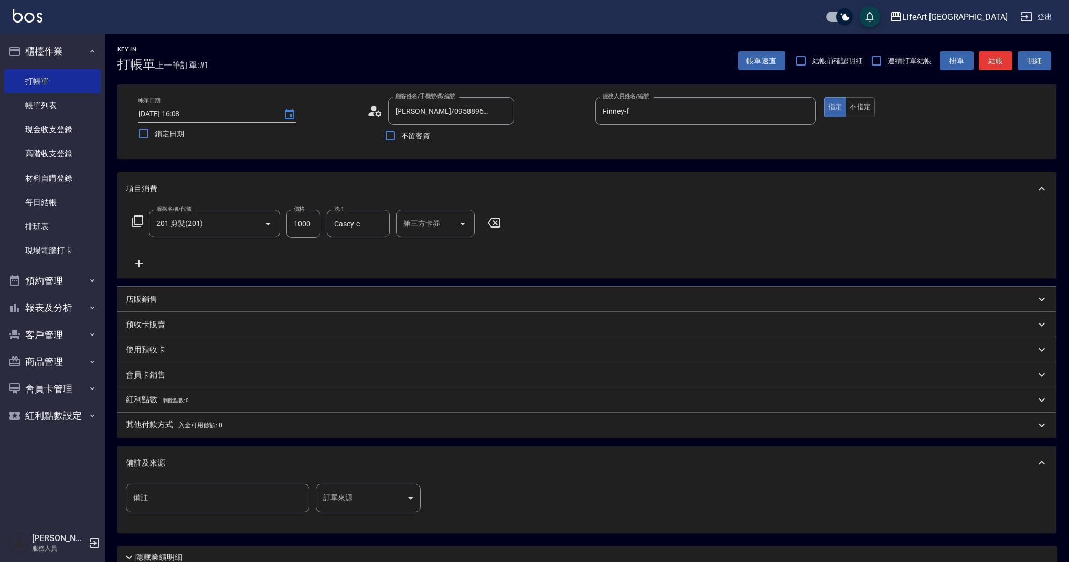
click at [353, 498] on body "LifeArt 蘆洲 登出 櫃檯作業 打帳單 帳單列表 現金收支登錄 高階收支登錄 材料自購登錄 每日結帳 排班表 現場電腦打卡 預約管理 預約管理 單日預約…" at bounding box center [534, 323] width 1069 height 647
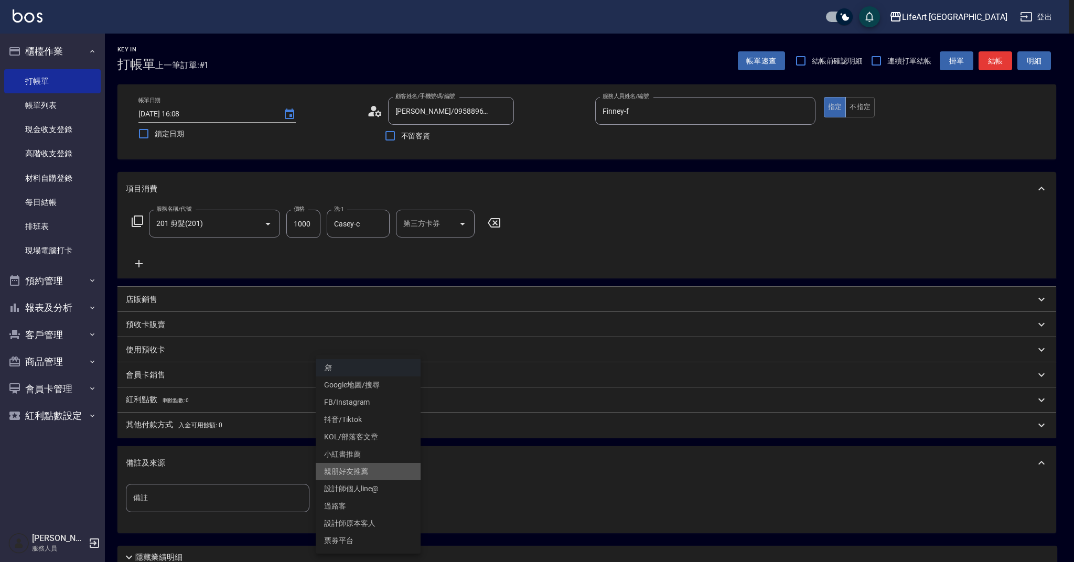
click at [375, 468] on li "親朋好友推薦" at bounding box center [368, 471] width 105 height 17
type input "親朋好友推薦"
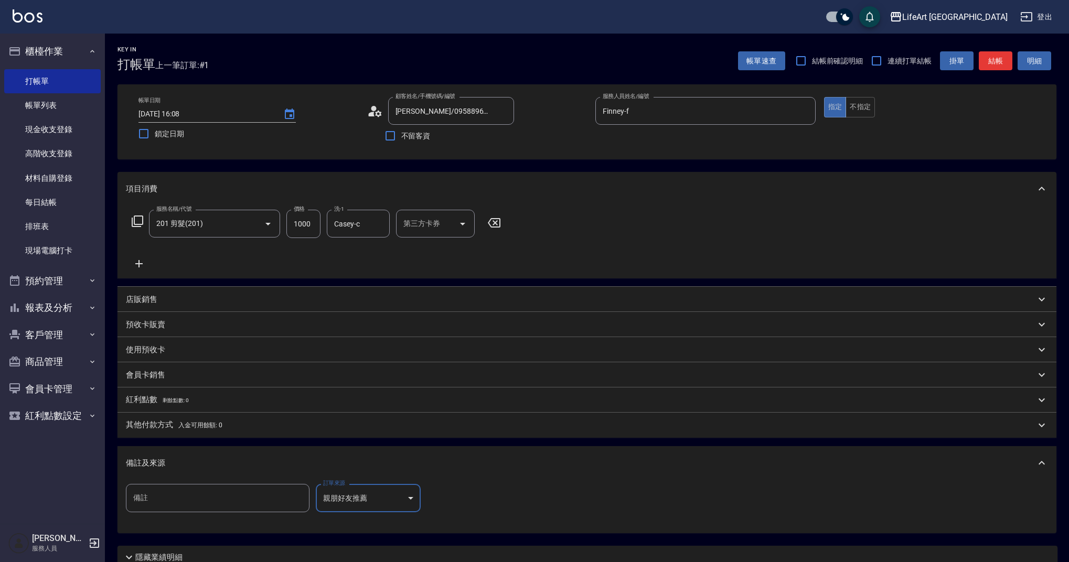
click at [375, 498] on body "LifeArt 蘆洲 登出 櫃檯作業 打帳單 帳單列表 現金收支登錄 高階收支登錄 材料自購登錄 每日結帳 排班表 現場電腦打卡 預約管理 預約管理 單日預約…" at bounding box center [534, 323] width 1069 height 647
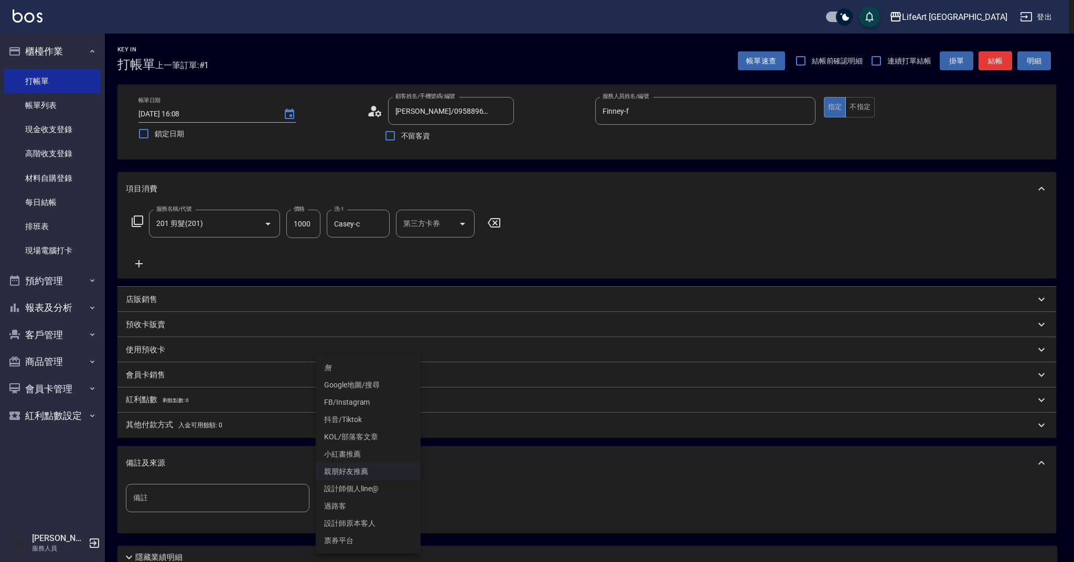
click at [380, 370] on li "無" at bounding box center [368, 367] width 105 height 17
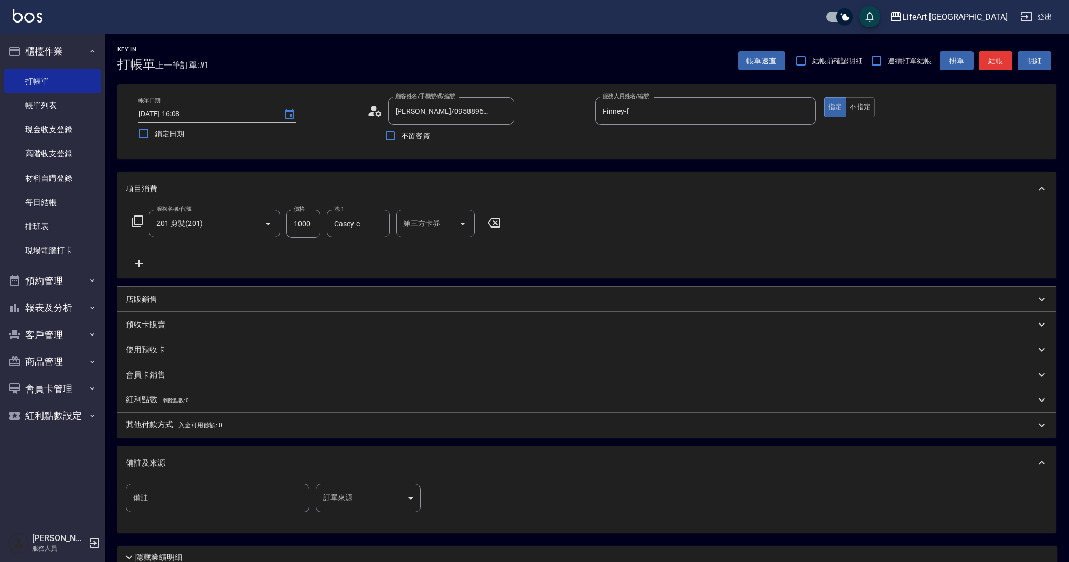
click at [370, 111] on icon at bounding box center [375, 111] width 16 height 16
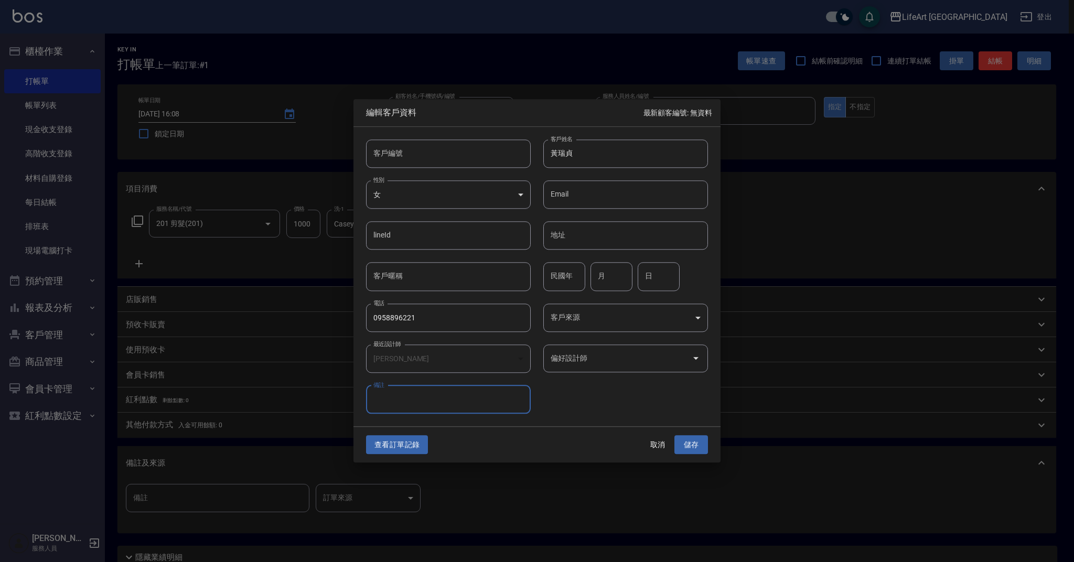
click at [467, 404] on input "備註" at bounding box center [448, 400] width 165 height 28
type input "鍾士傑女朋友"
click at [687, 444] on button "儲存" at bounding box center [692, 444] width 34 height 19
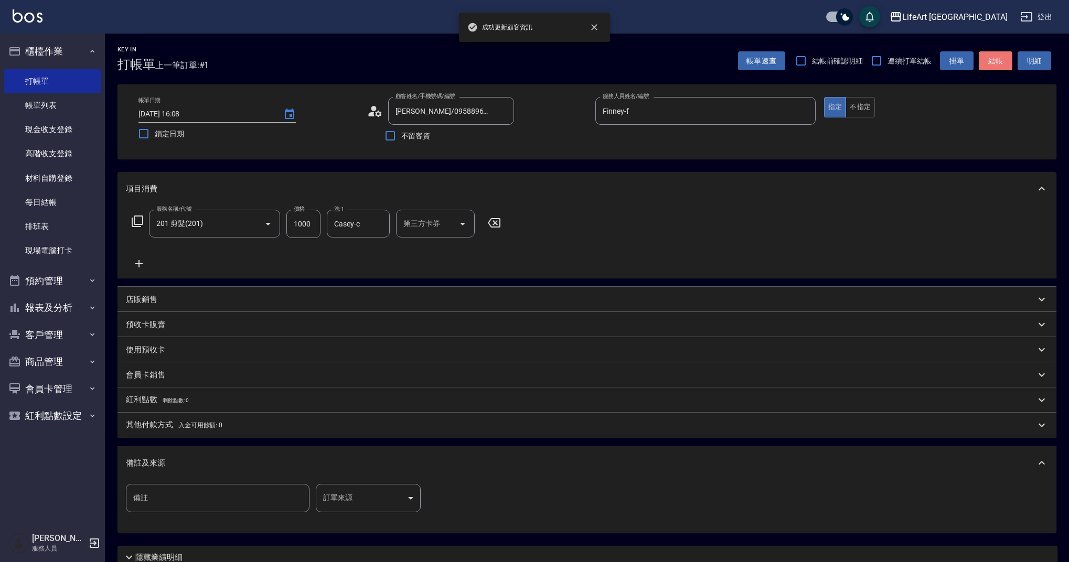
click at [987, 66] on button "結帳" at bounding box center [996, 60] width 34 height 19
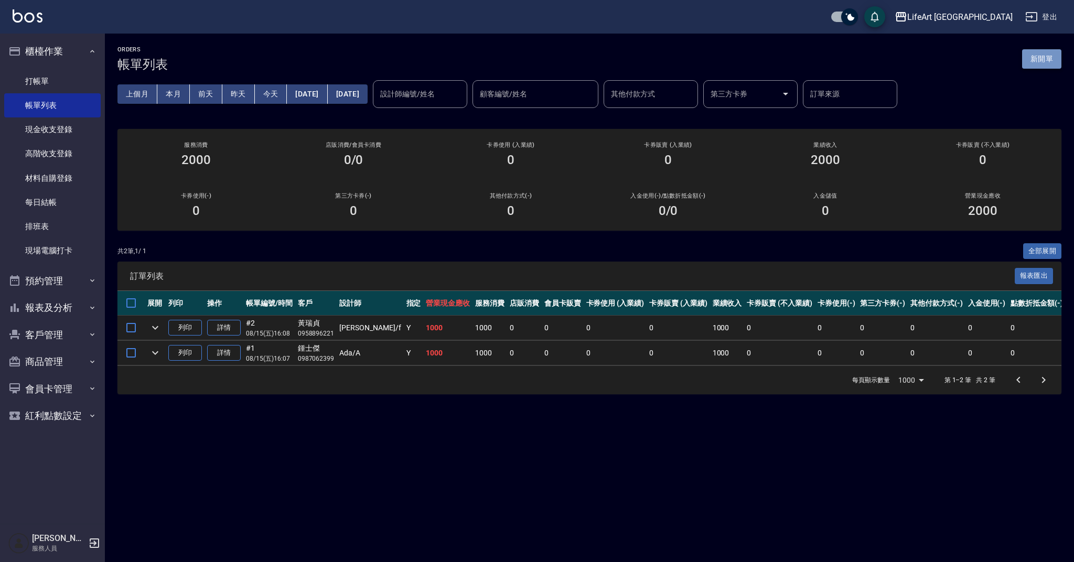
click at [1049, 57] on button "新開單" at bounding box center [1041, 58] width 39 height 19
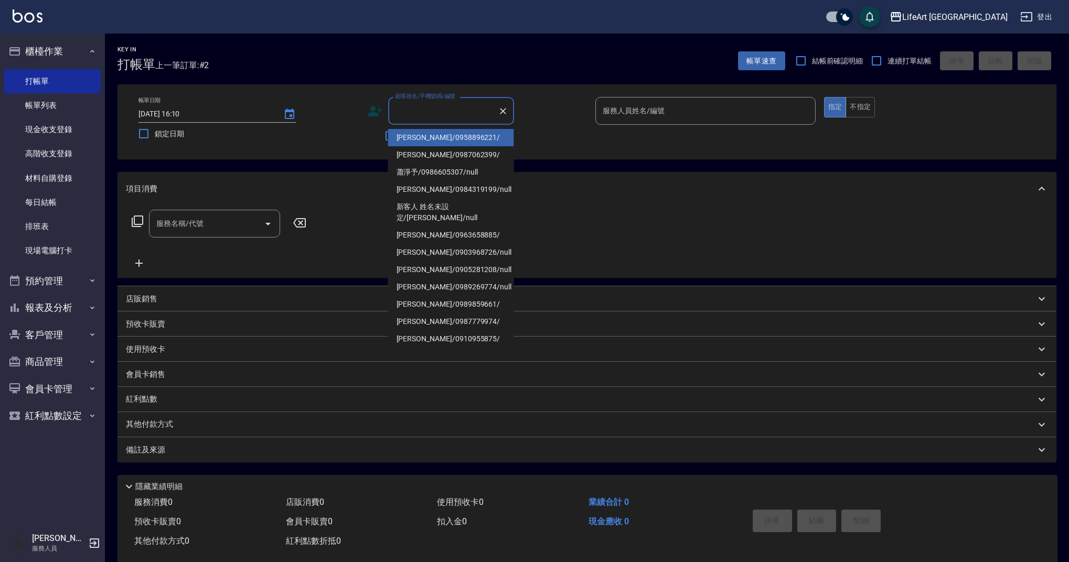
click at [454, 112] on input "顧客姓名/手機號碼/編號" at bounding box center [443, 111] width 101 height 18
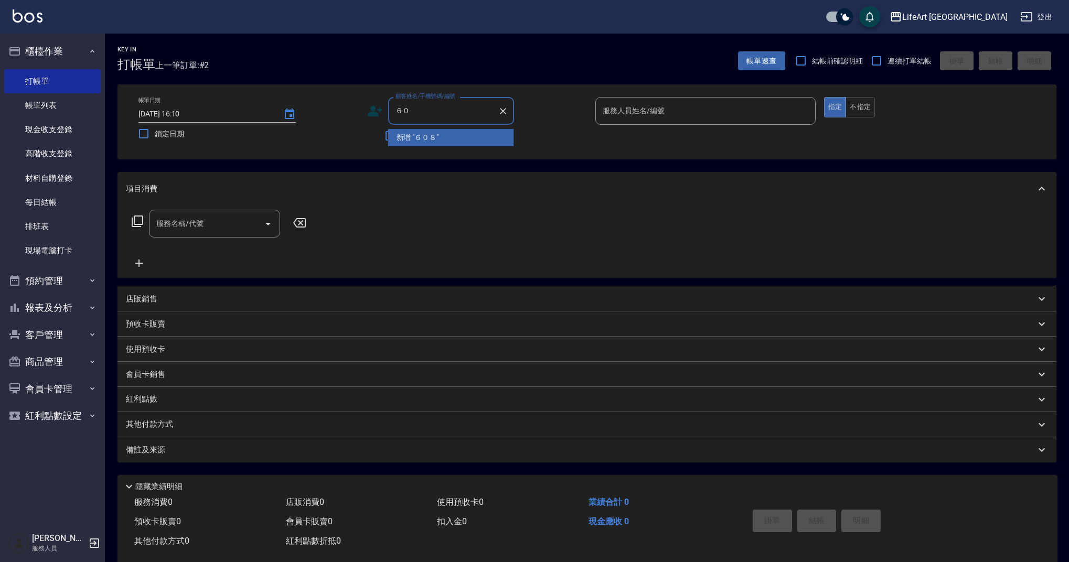
type input "６"
click at [435, 158] on li "無名字/0910360882/null" at bounding box center [451, 154] width 126 height 17
type input "無名字/0910360882/null"
click at [366, 113] on div "帳單日期 2025/08/15 16:10 鎖定日期 顧客姓名/手機號碼/編號 無名字/0910360882/null 顧客姓名/手機號碼/編號 不留客資 服…" at bounding box center [587, 122] width 914 height 50
click at [367, 112] on icon at bounding box center [375, 111] width 16 height 16
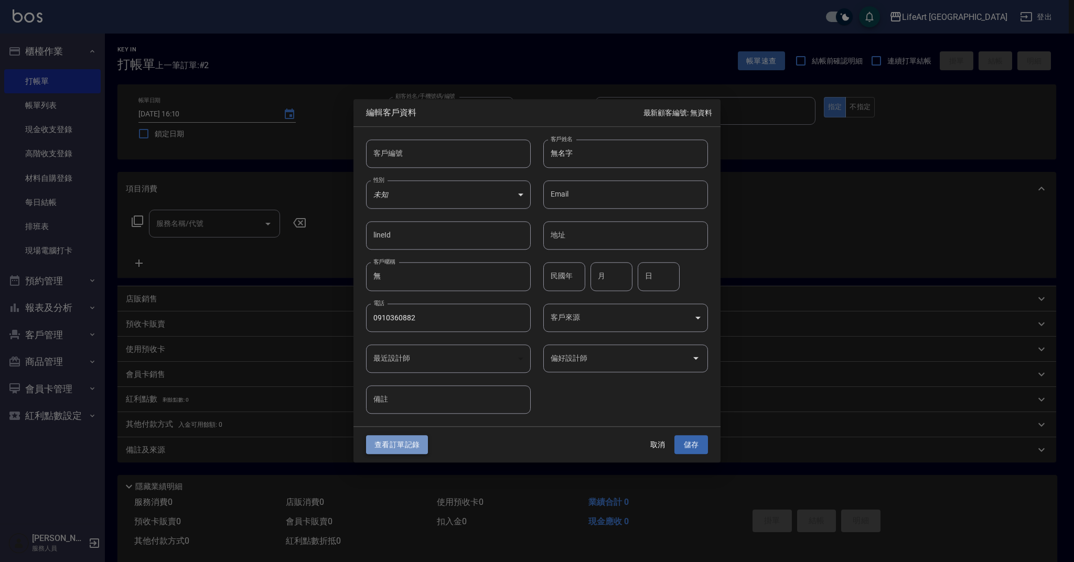
click at [404, 447] on button "查看訂單記錄" at bounding box center [397, 444] width 62 height 19
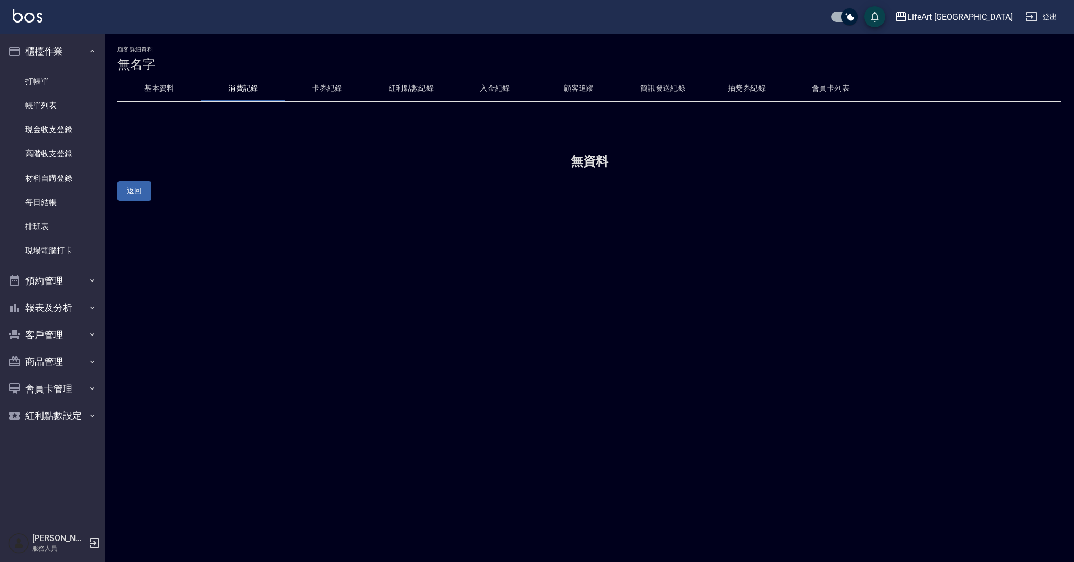
click at [172, 92] on button "基本資料" at bounding box center [160, 88] width 84 height 25
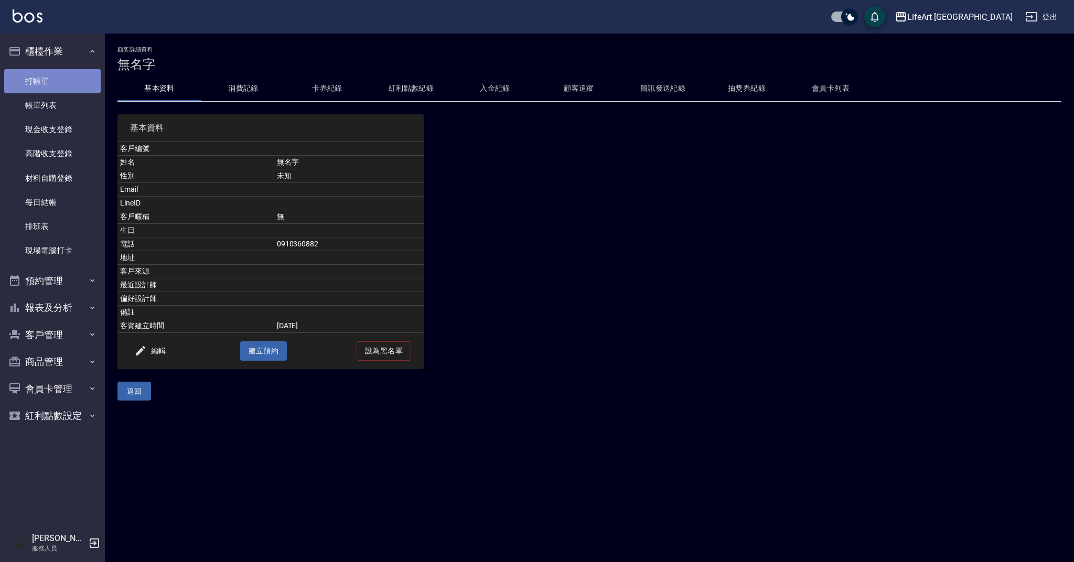
click at [63, 83] on link "打帳單" at bounding box center [52, 81] width 97 height 24
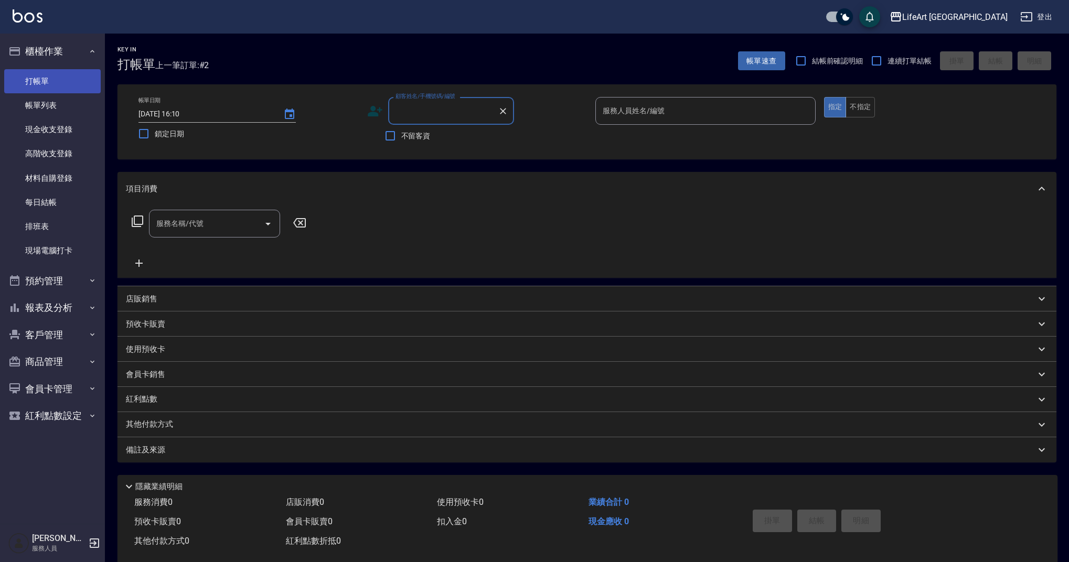
click at [432, 114] on input "顧客姓名/手機號碼/編號" at bounding box center [443, 111] width 101 height 18
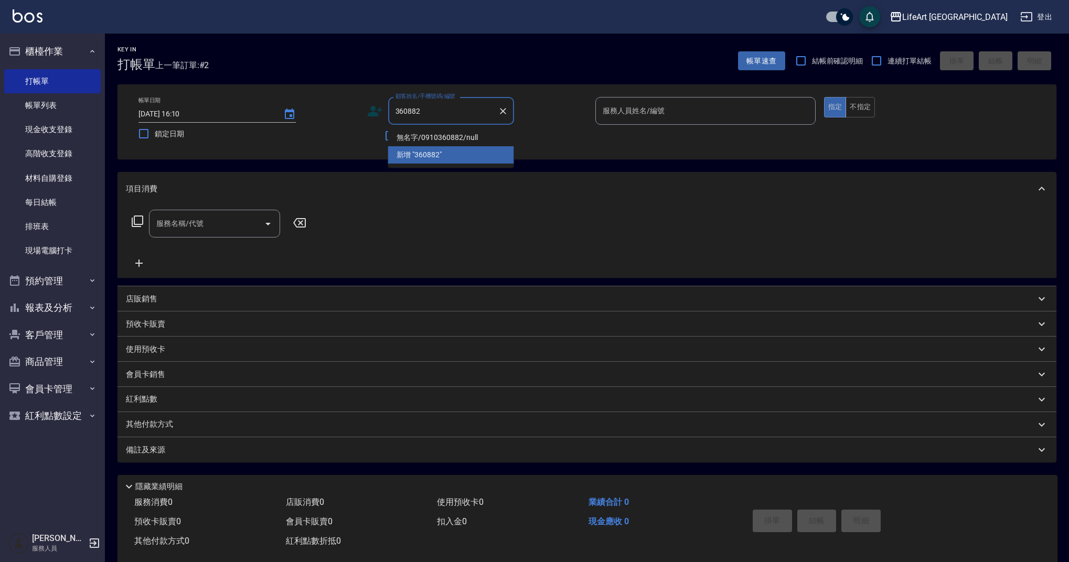
drag, startPoint x: 402, startPoint y: 113, endPoint x: 381, endPoint y: 111, distance: 21.0
click at [381, 111] on div "顧客姓名/手機號碼/編號 360882 顧客姓名/手機號碼/編號" at bounding box center [477, 111] width 220 height 28
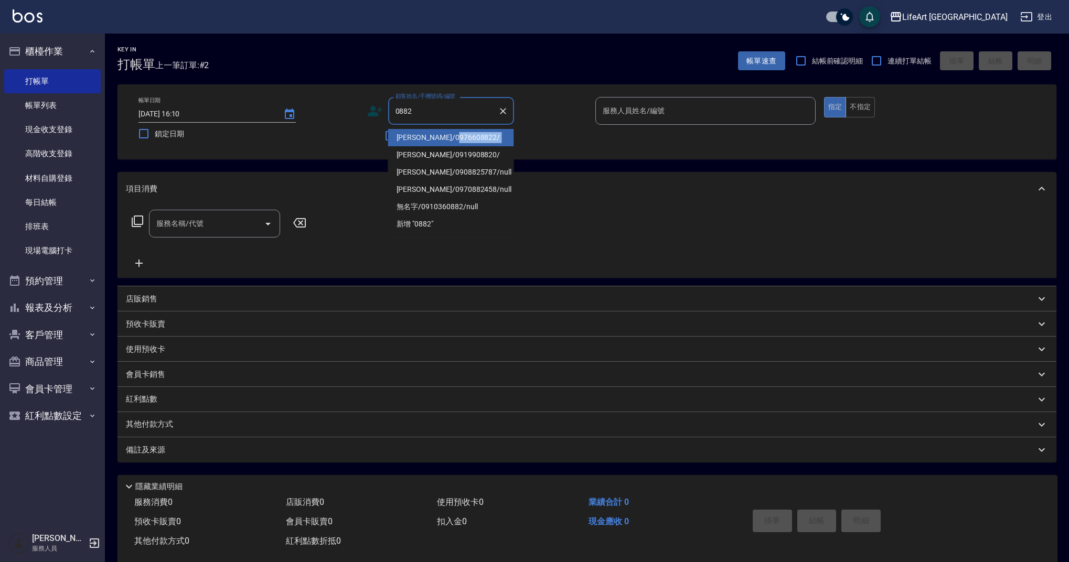
click at [463, 142] on li "黃于真/0976608822/" at bounding box center [451, 137] width 126 height 17
type input "黃于真/0976608822/"
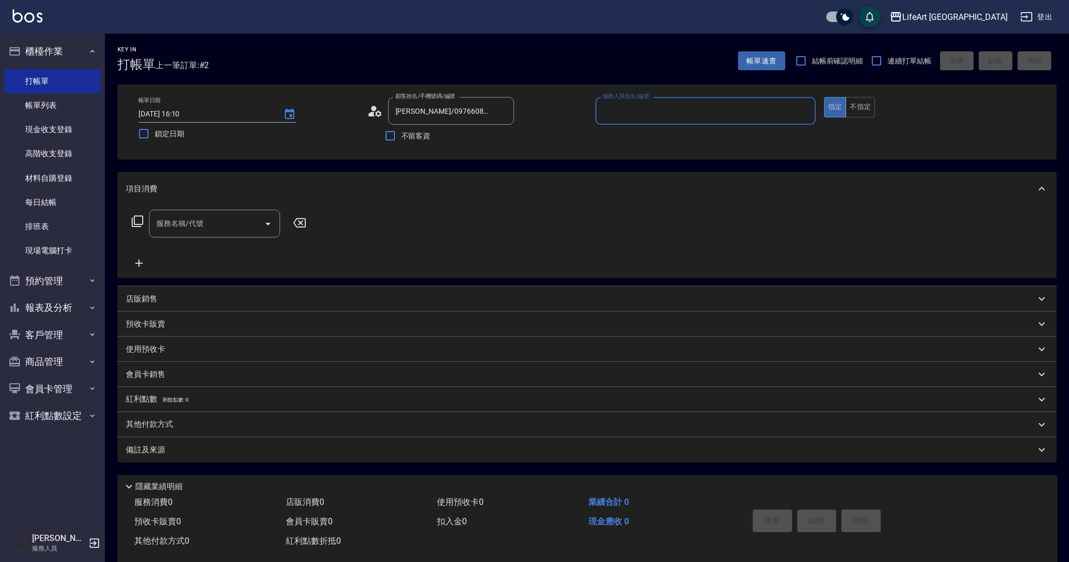
type input "Finney-f"
click at [378, 110] on icon at bounding box center [375, 111] width 16 height 16
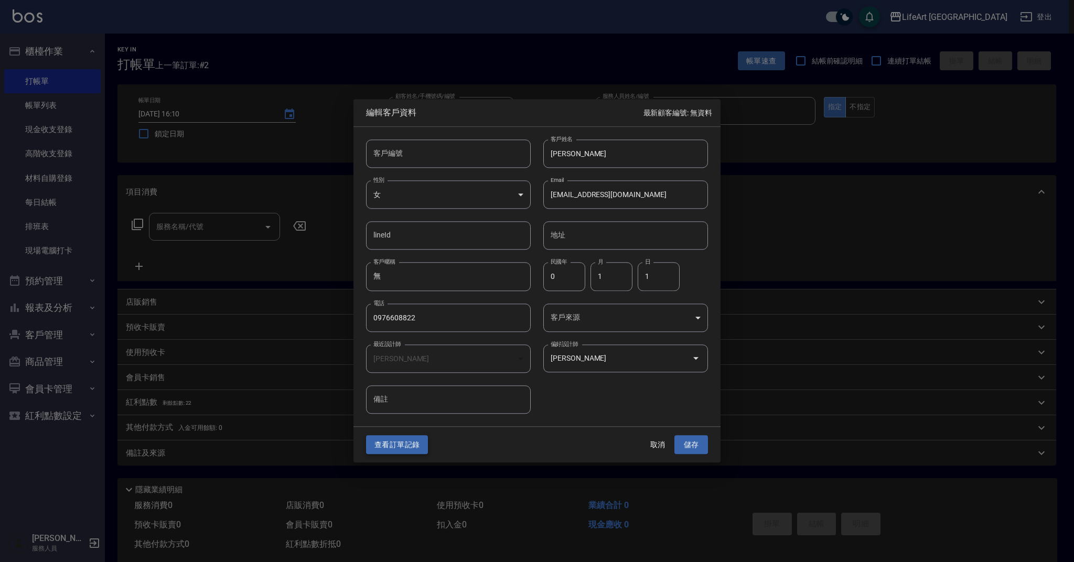
click at [411, 445] on button "查看訂單記錄" at bounding box center [397, 444] width 62 height 19
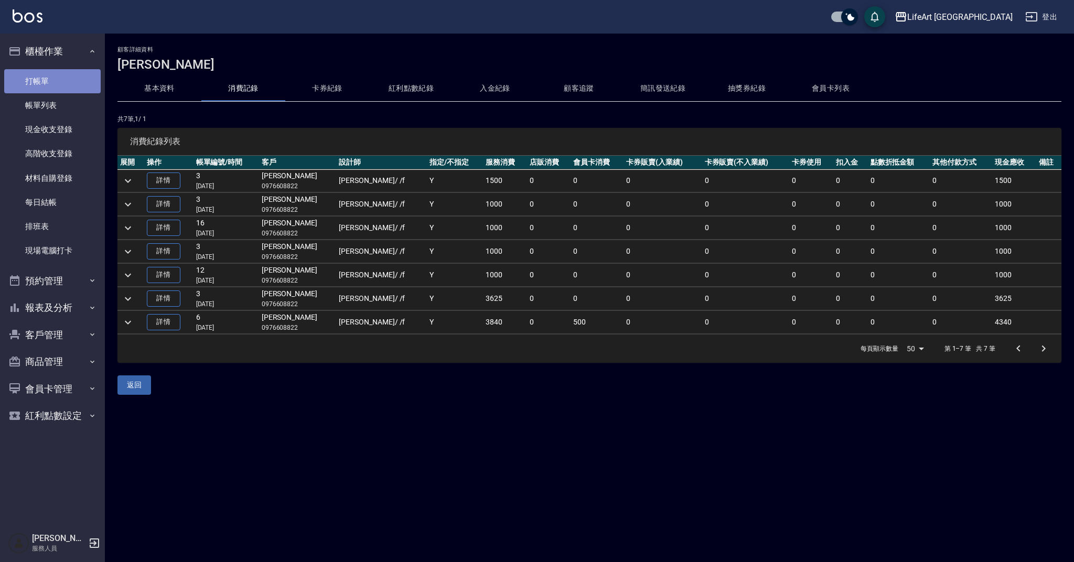
click at [67, 81] on link "打帳單" at bounding box center [52, 81] width 97 height 24
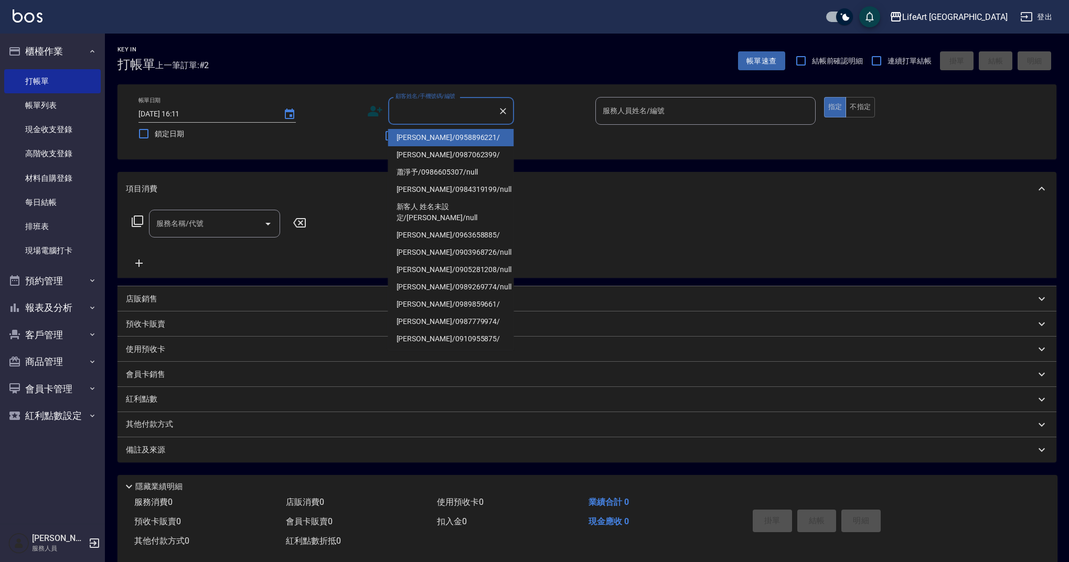
click at [455, 111] on input "顧客姓名/手機號碼/編號" at bounding box center [443, 111] width 101 height 18
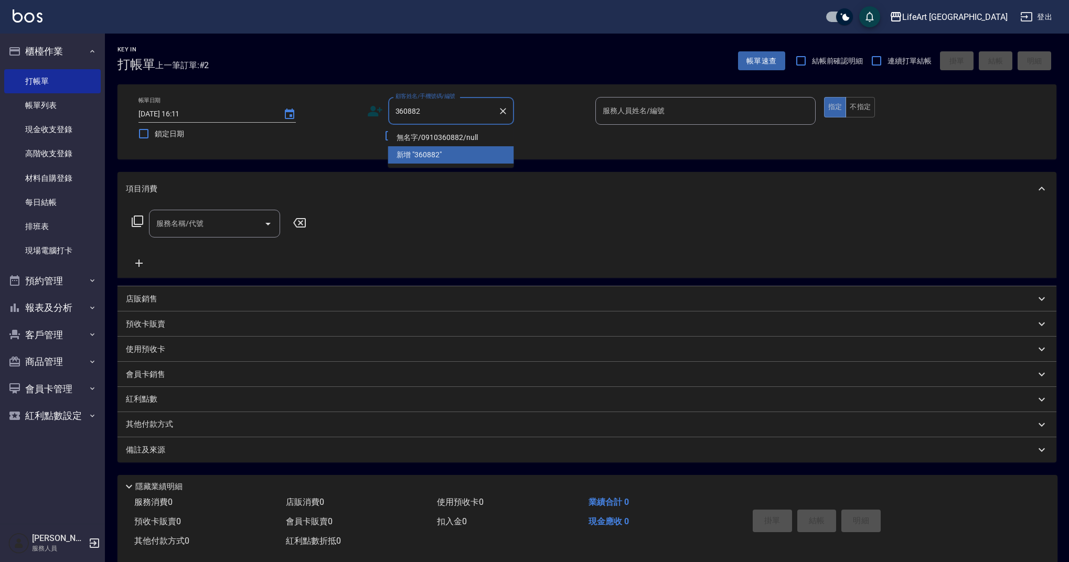
click at [460, 145] on li "無名字/0910360882/null" at bounding box center [451, 137] width 126 height 17
type input "無名字/0910360882/null"
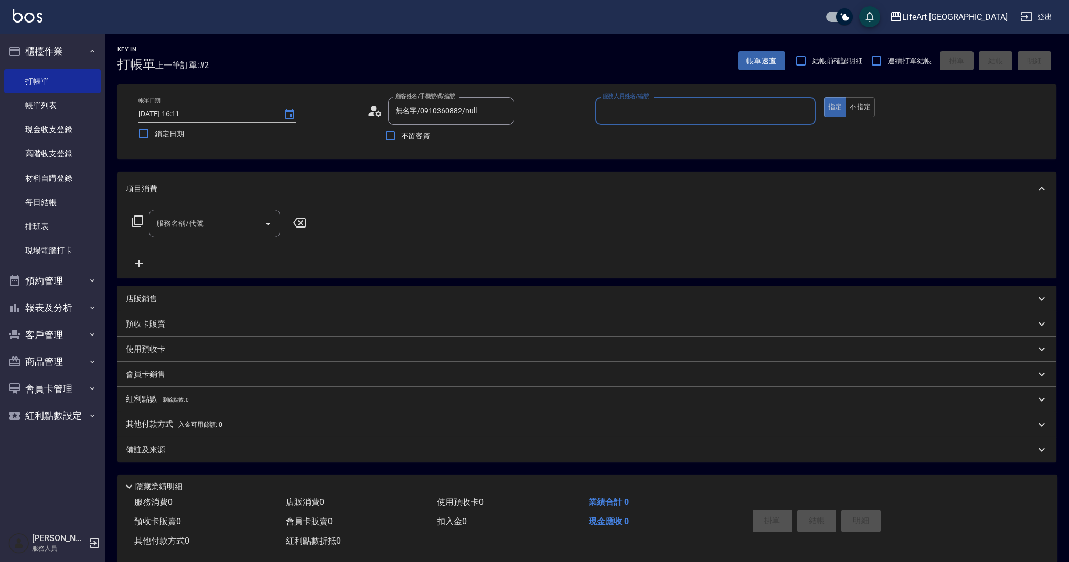
click at [461, 139] on div "不留客資" at bounding box center [440, 136] width 147 height 22
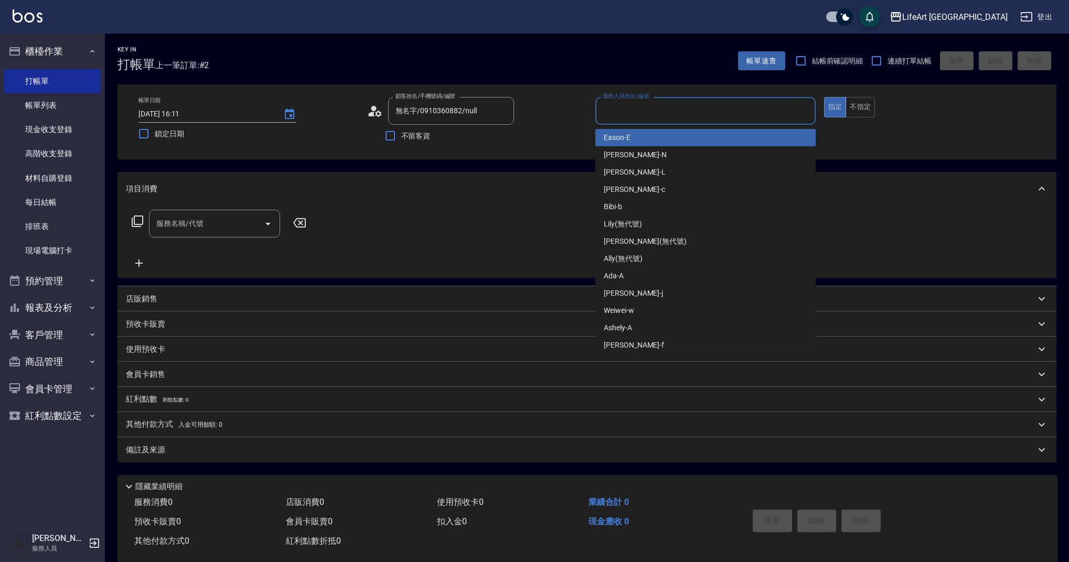
click at [633, 110] on input "服務人員姓名/編號" at bounding box center [705, 111] width 211 height 18
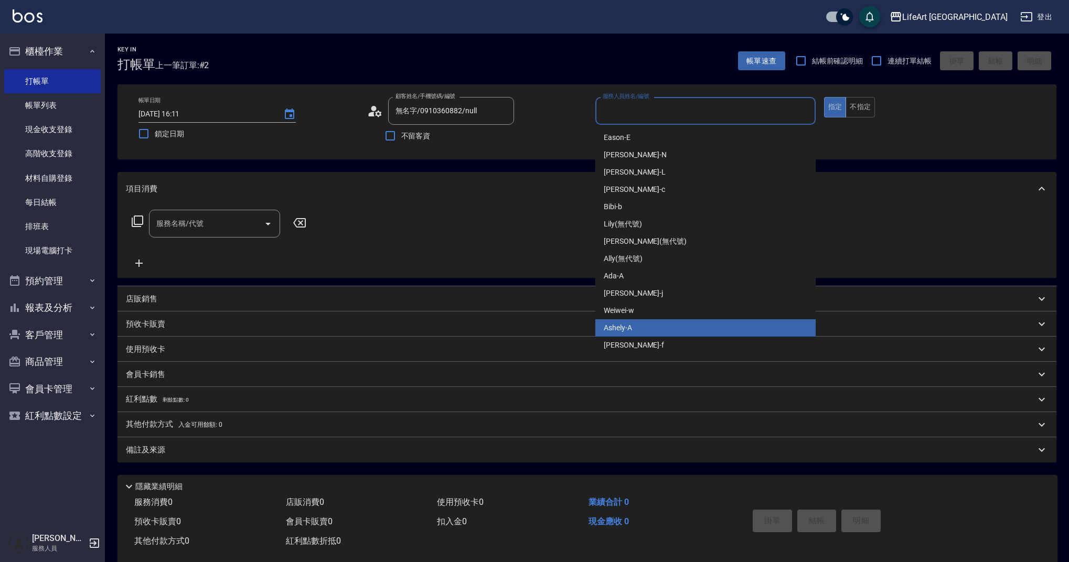
click at [647, 334] on div "Ashely -A" at bounding box center [705, 327] width 220 height 17
type input "Ashely-A"
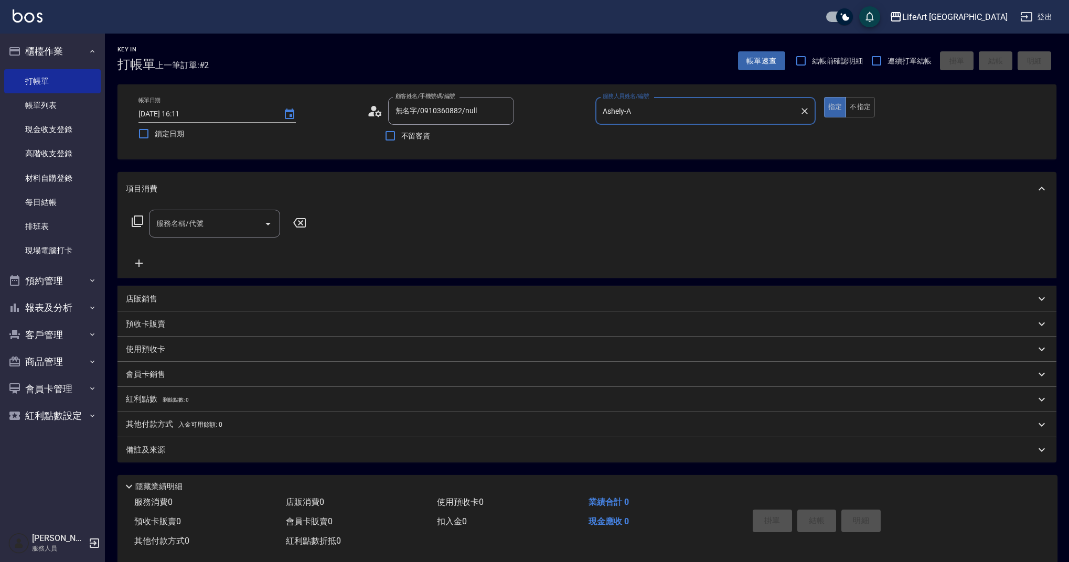
click at [235, 226] on input "服務名稱/代號" at bounding box center [207, 224] width 106 height 18
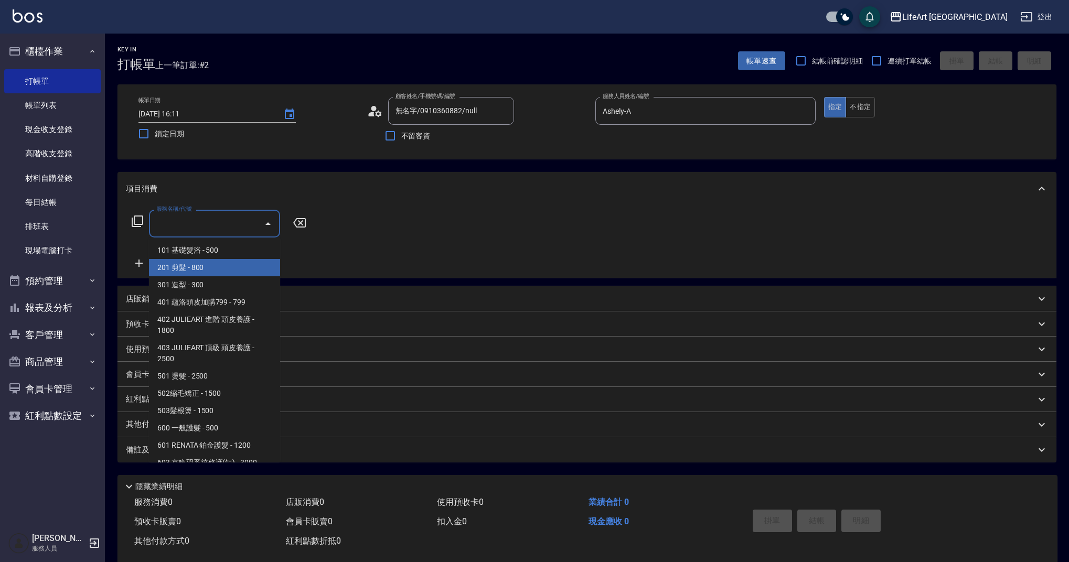
click at [232, 270] on span "201 剪髮 - 800" at bounding box center [214, 267] width 131 height 17
type input "201 剪髮(201)"
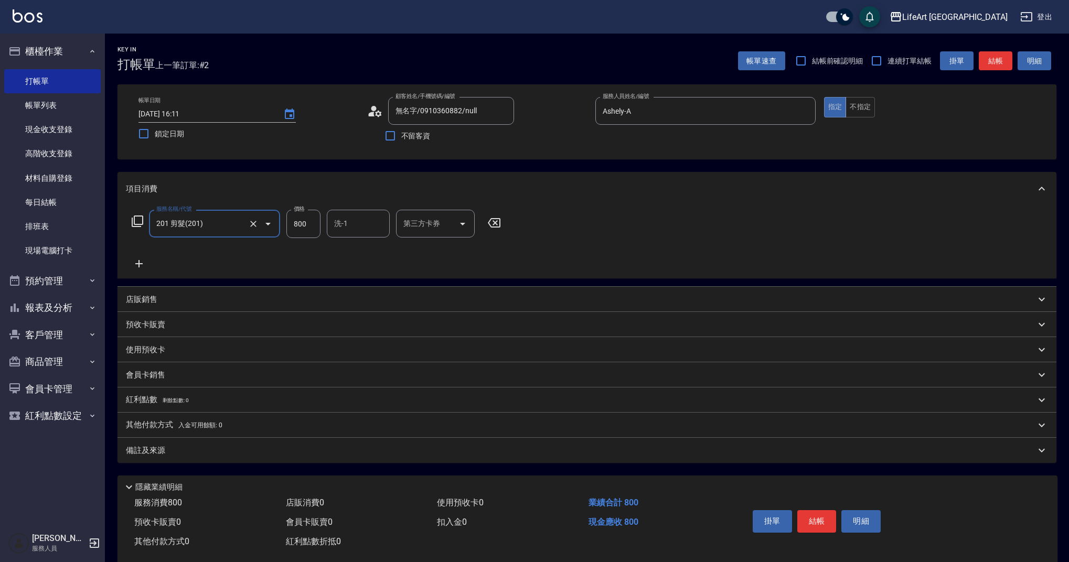
click at [301, 229] on input "800" at bounding box center [303, 224] width 34 height 28
click at [357, 233] on div "洗-1" at bounding box center [358, 224] width 63 height 28
type input "945"
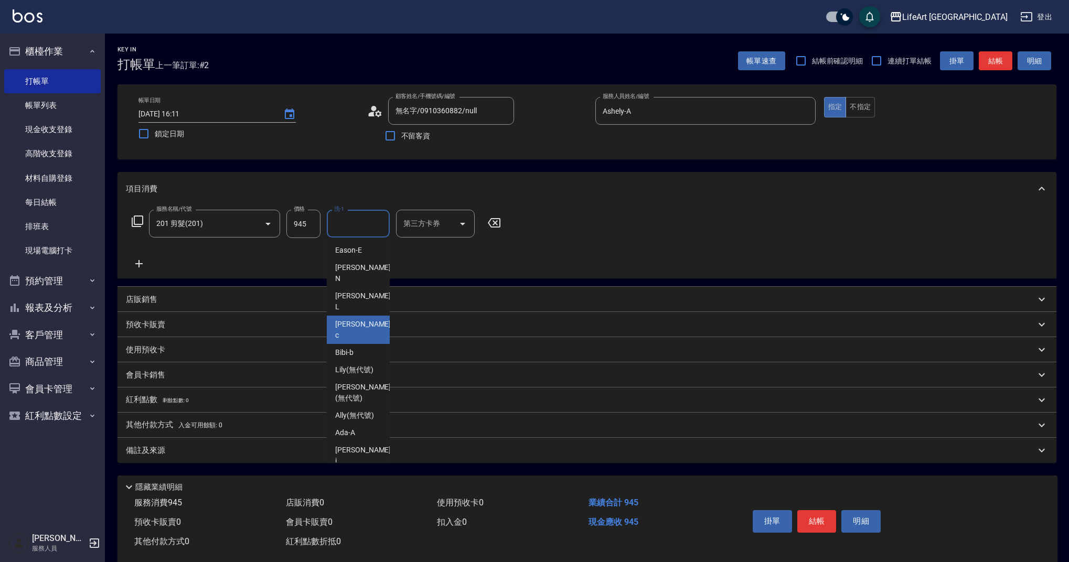
click at [355, 319] on span "Casey -c" at bounding box center [364, 330] width 58 height 22
type input "Casey-c"
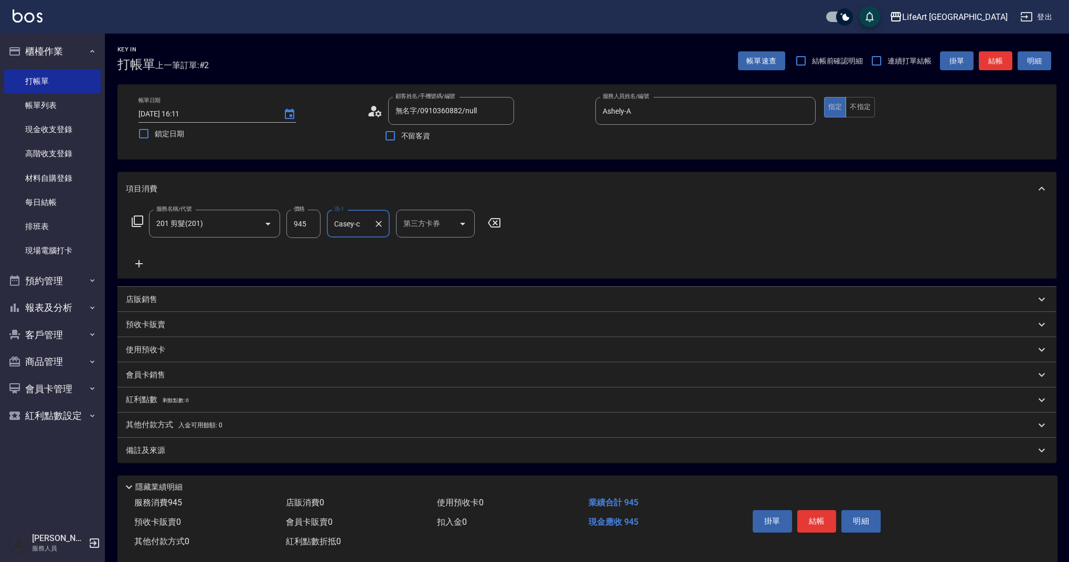
click at [242, 451] on div "備註及來源" at bounding box center [581, 450] width 910 height 11
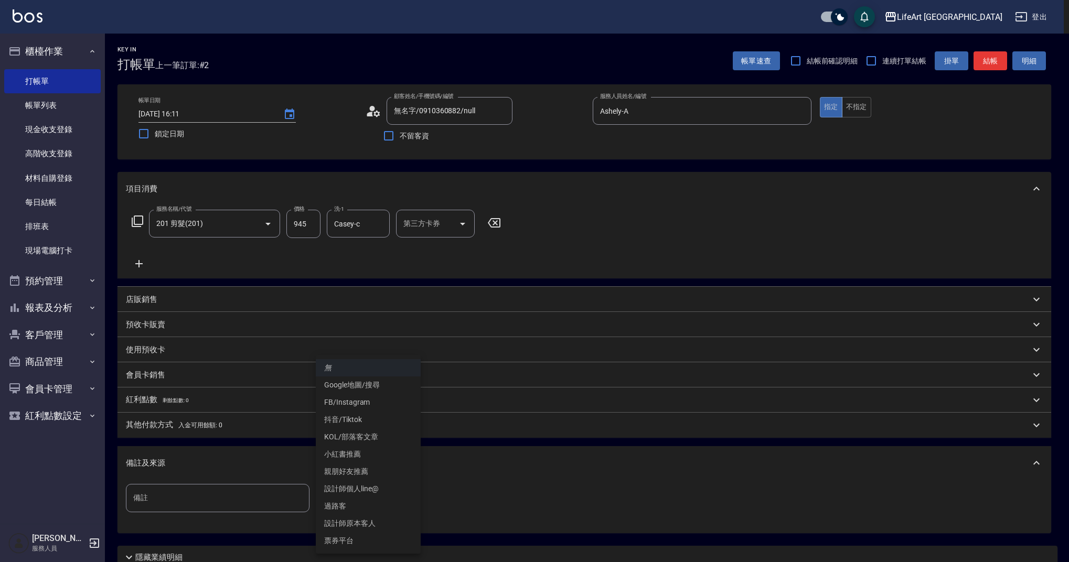
click at [398, 496] on body "LifeArt 蘆洲 登出 櫃檯作業 打帳單 帳單列表 現金收支登錄 高階收支登錄 材料自購登錄 每日結帳 排班表 現場電腦打卡 預約管理 預約管理 單日預約…" at bounding box center [534, 323] width 1069 height 647
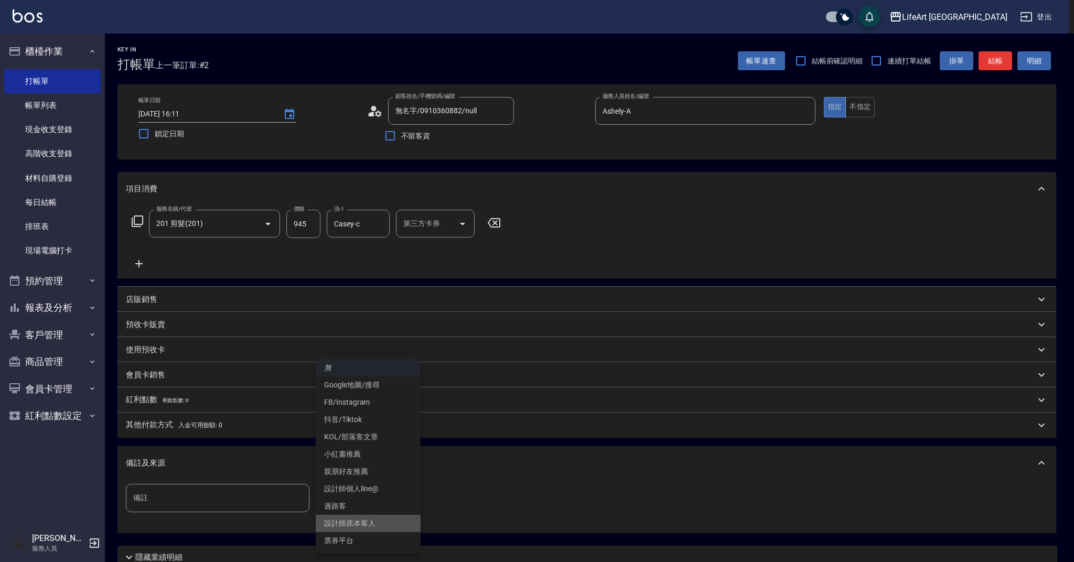
click at [390, 525] on li "設計師原本客人" at bounding box center [368, 523] width 105 height 17
type input "設計師原本客人"
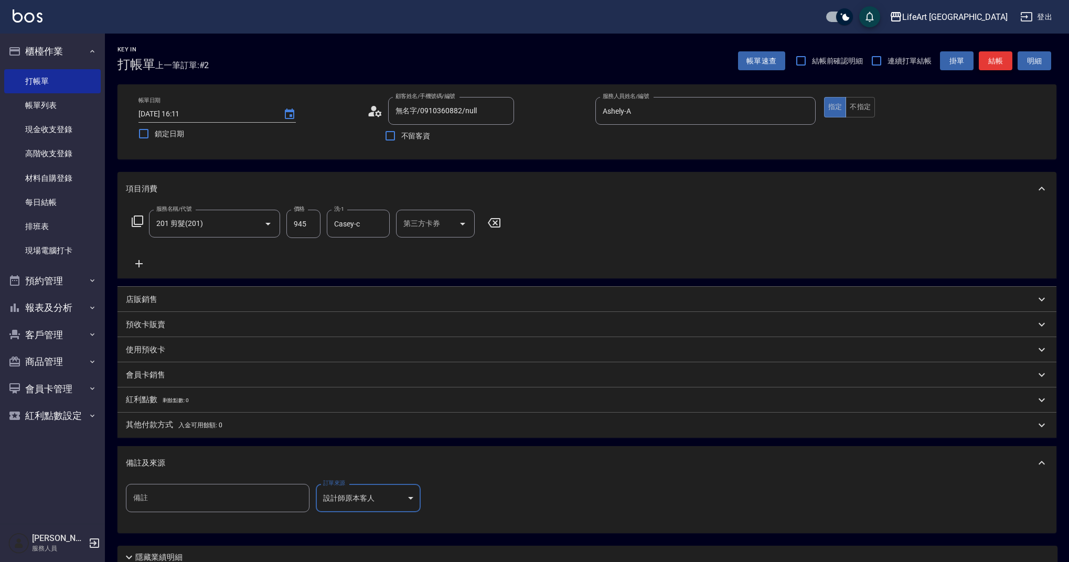
click at [1003, 66] on button "結帳" at bounding box center [996, 60] width 34 height 19
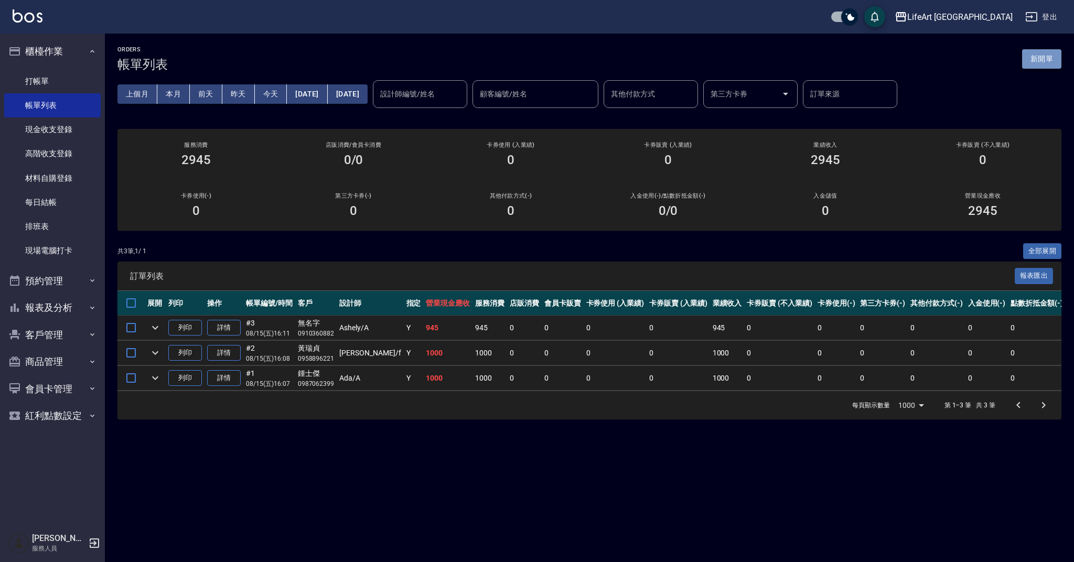
click at [1033, 64] on button "新開單" at bounding box center [1041, 58] width 39 height 19
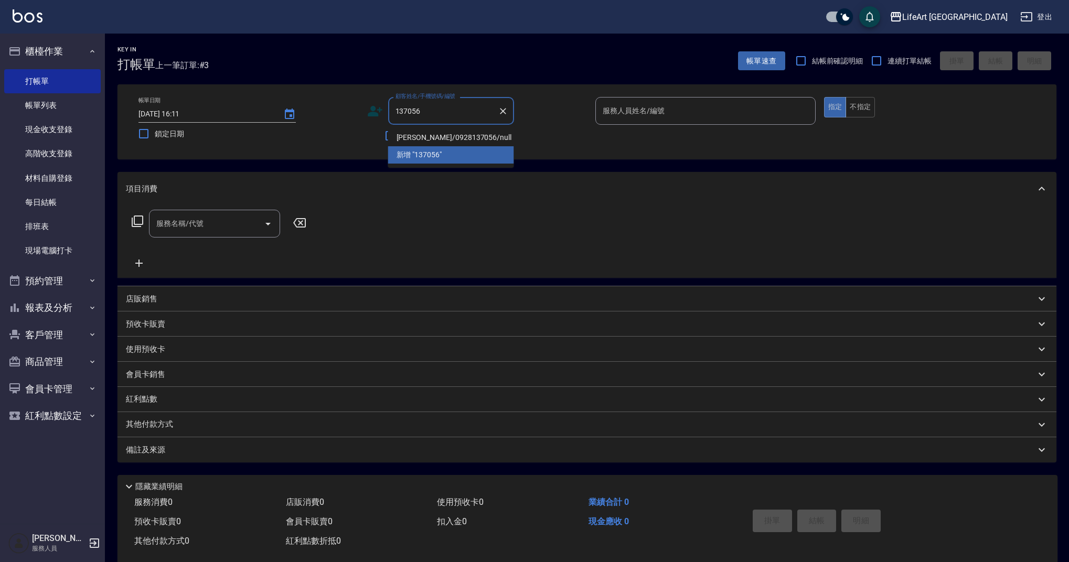
click at [468, 142] on li "陳怡樺/0928137056/null" at bounding box center [451, 137] width 126 height 17
type input "陳怡樺/0928137056/null"
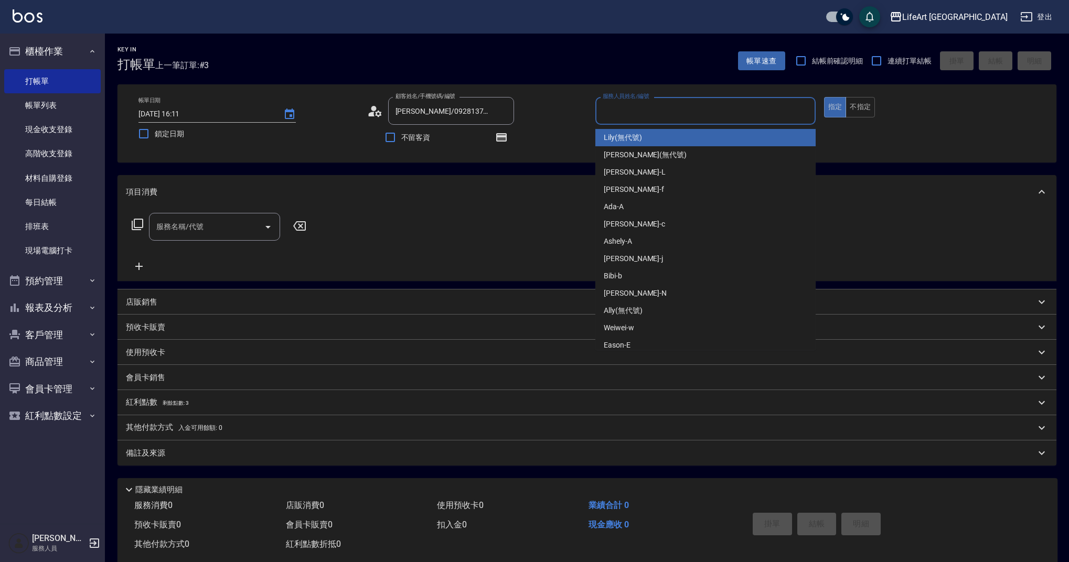
click at [628, 116] on input "服務人員姓名/編號" at bounding box center [705, 111] width 211 height 18
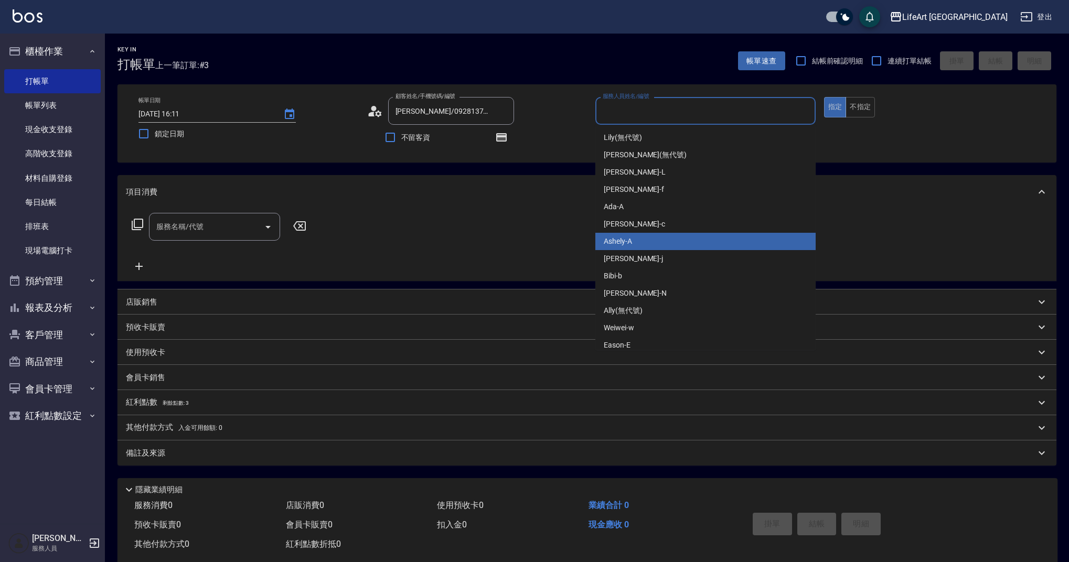
click at [638, 246] on div "Ashely -A" at bounding box center [705, 241] width 220 height 17
type input "Ashely-A"
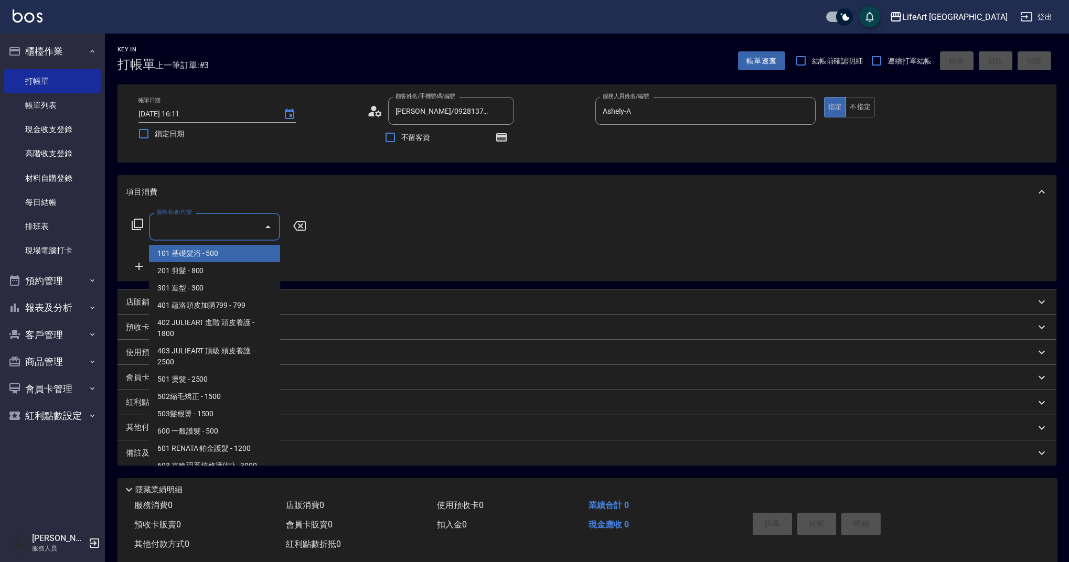
click at [205, 231] on input "服務名稱/代號" at bounding box center [207, 227] width 106 height 18
click at [212, 271] on span "201 剪髮 - 800" at bounding box center [214, 270] width 131 height 17
type input "201 剪髮(201)"
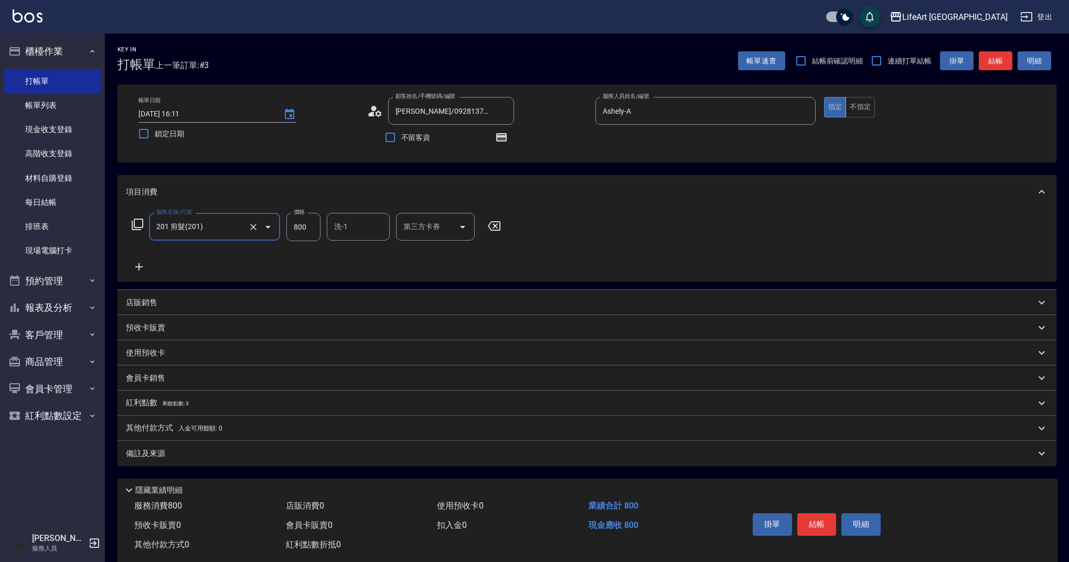
click at [309, 229] on input "800" at bounding box center [303, 227] width 34 height 28
type input "1000"
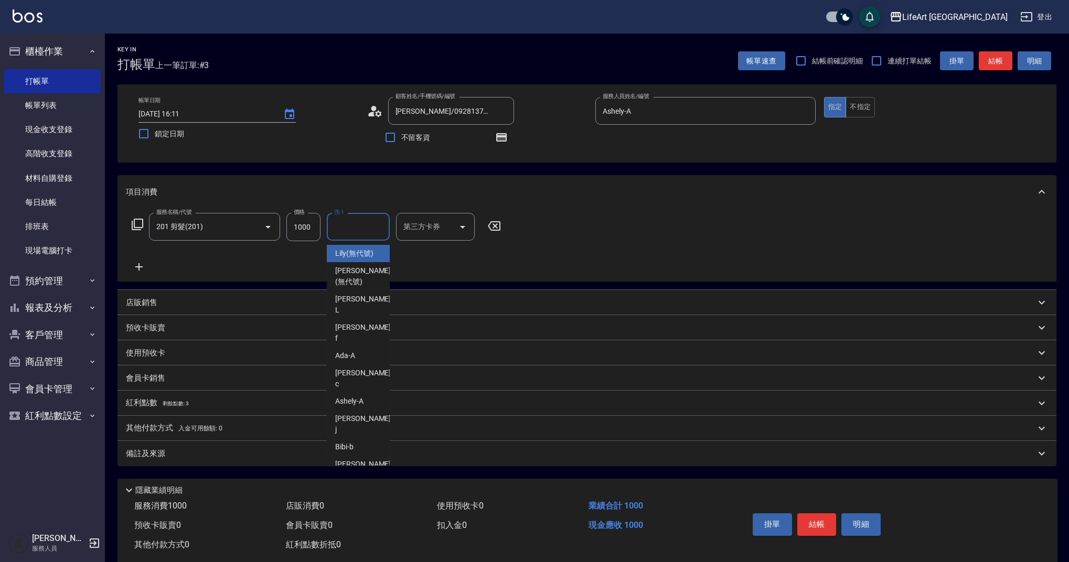
click at [343, 229] on input "洗-1" at bounding box center [359, 227] width 54 height 18
click at [349, 251] on span "Casey -c" at bounding box center [364, 259] width 58 height 22
type input "Casey-c"
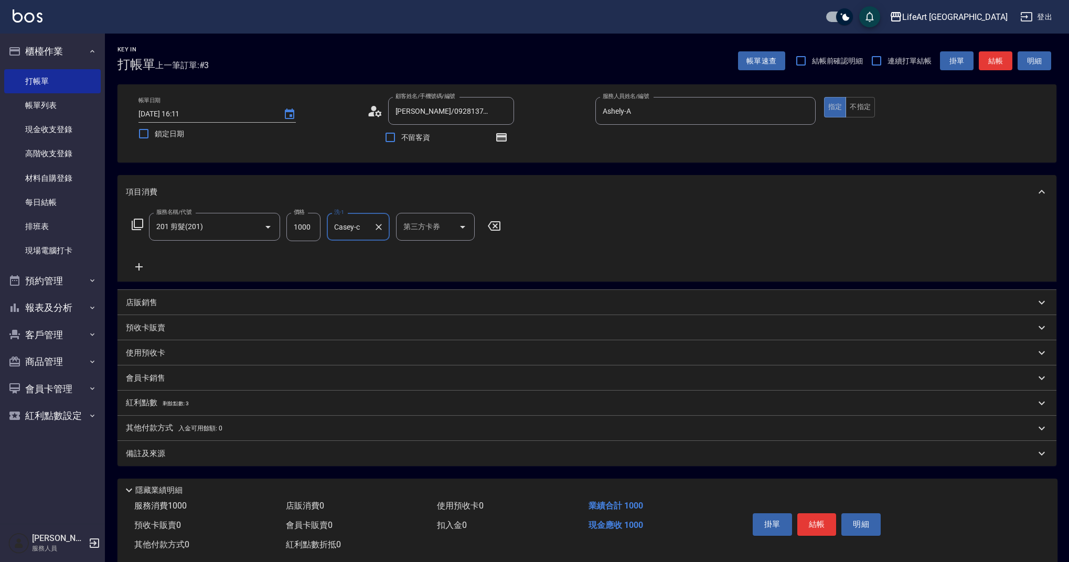
click at [250, 460] on div "備註及來源" at bounding box center [587, 453] width 939 height 25
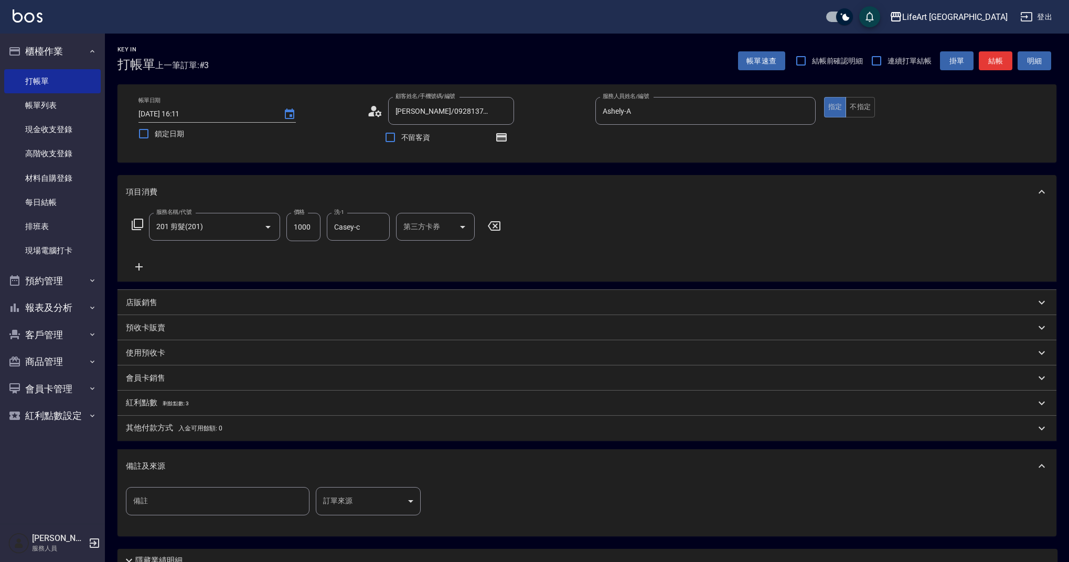
click at [386, 493] on body "LifeArt 蘆洲 登出 櫃檯作業 打帳單 帳單列表 現金收支登錄 高階收支登錄 材料自購登錄 每日結帳 排班表 現場電腦打卡 預約管理 預約管理 單日預約…" at bounding box center [534, 325] width 1069 height 651
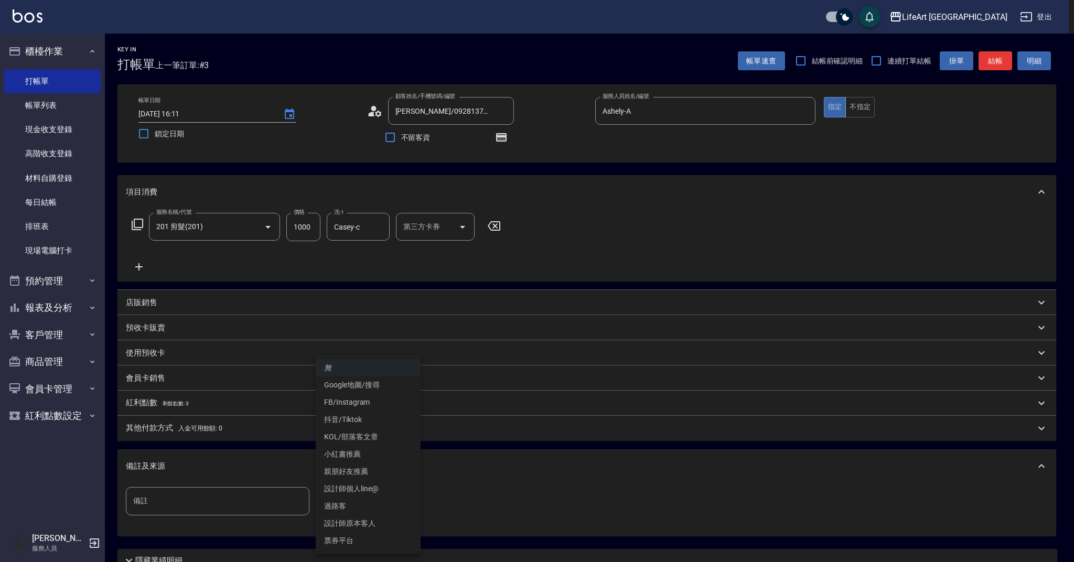
click at [386, 519] on li "設計師原本客人" at bounding box center [368, 523] width 105 height 17
type input "設計師原本客人"
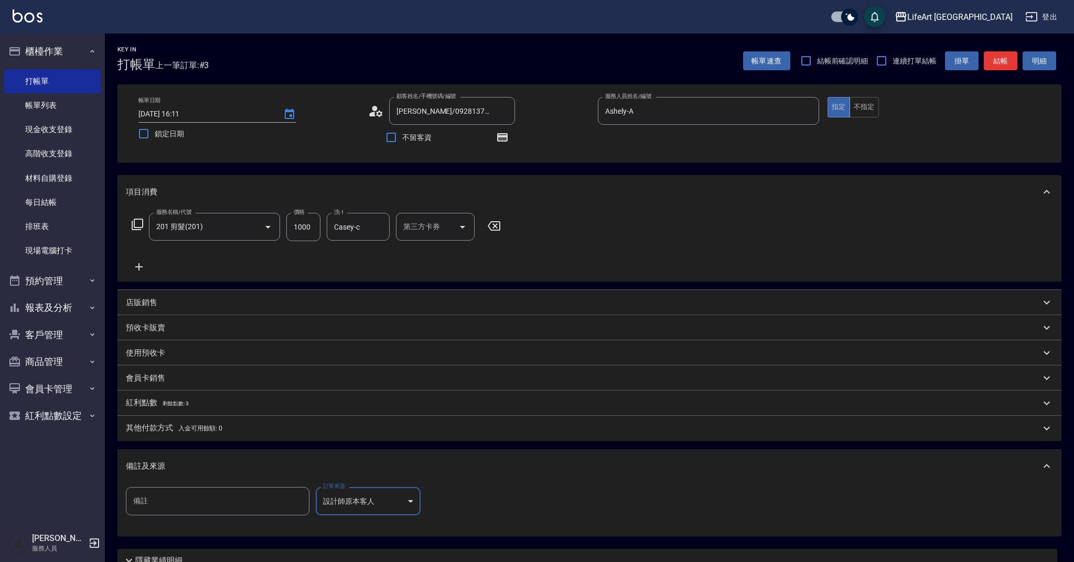
click at [393, 503] on body "LifeArt 蘆洲 登出 櫃檯作業 打帳單 帳單列表 現金收支登錄 高階收支登錄 材料自購登錄 每日結帳 排班表 現場電腦打卡 預約管理 預約管理 單日預約…" at bounding box center [537, 325] width 1074 height 651
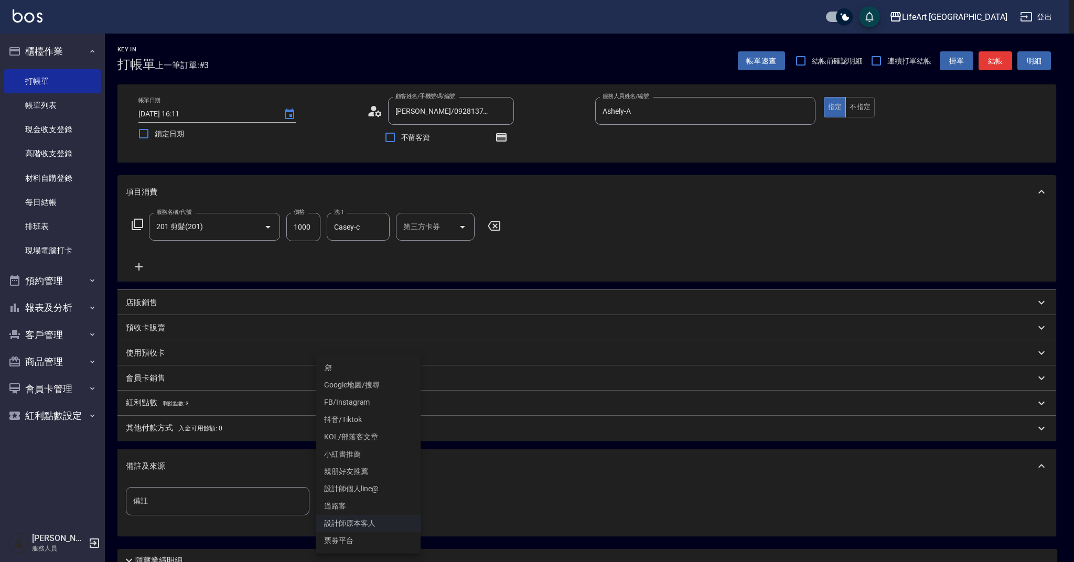
click at [340, 364] on li "無" at bounding box center [368, 367] width 105 height 17
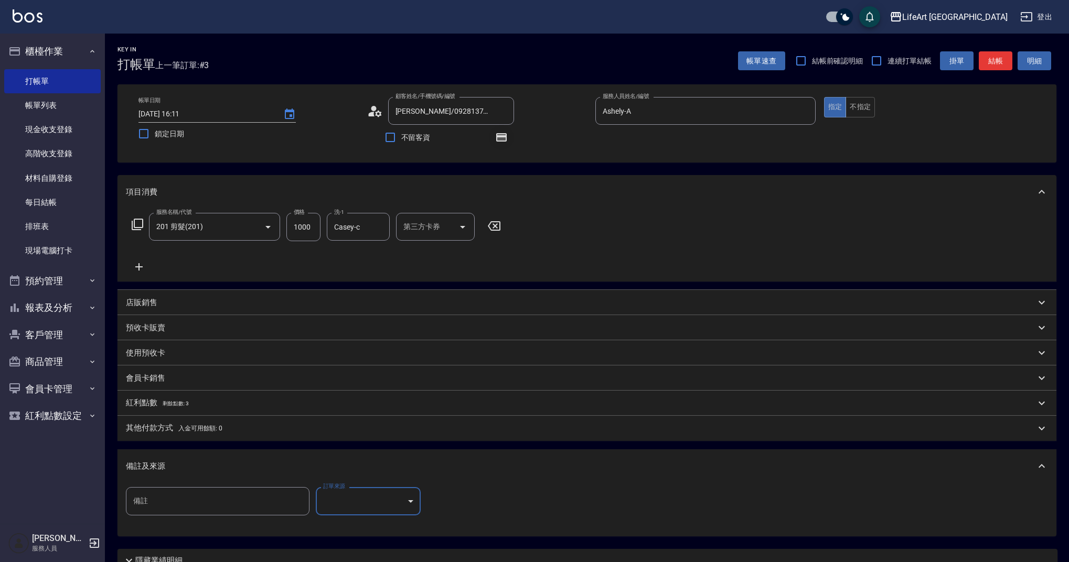
click at [502, 133] on icon "button" at bounding box center [501, 137] width 13 height 13
click at [503, 134] on icon "button" at bounding box center [501, 137] width 10 height 8
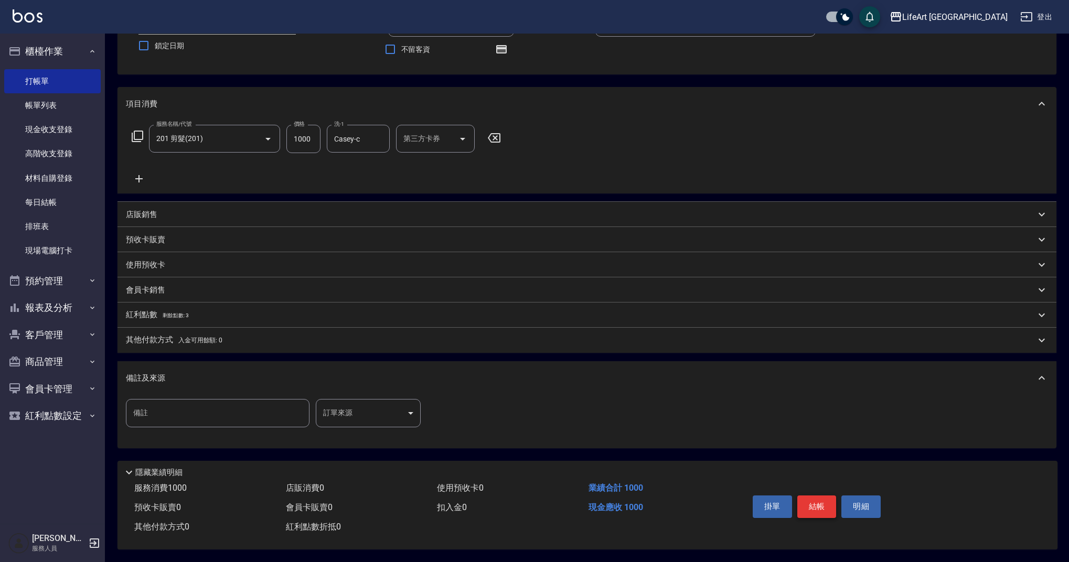
click at [822, 498] on button "結帳" at bounding box center [816, 507] width 39 height 22
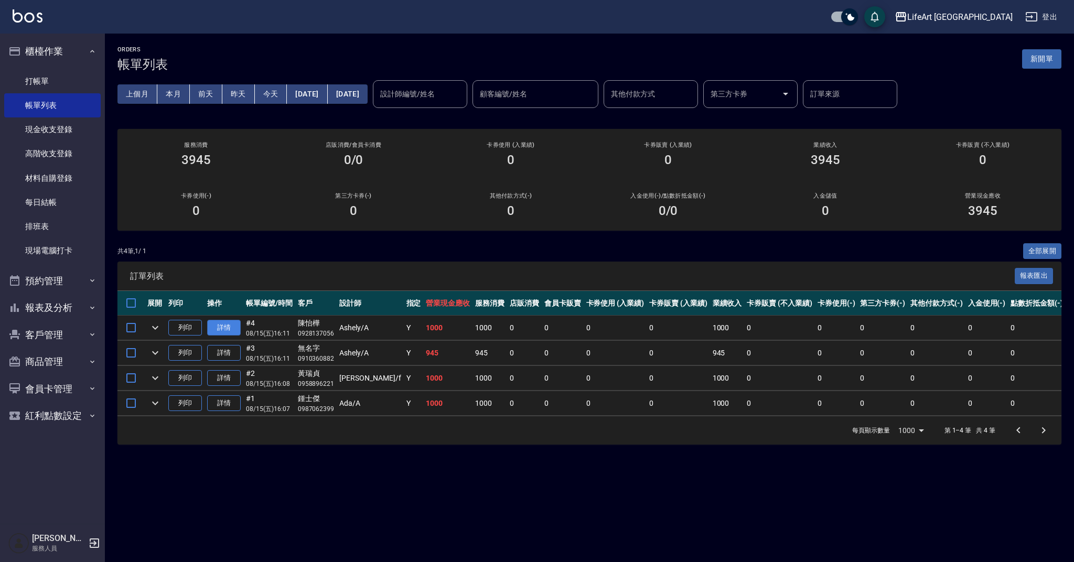
click at [221, 327] on link "詳情" at bounding box center [224, 328] width 34 height 16
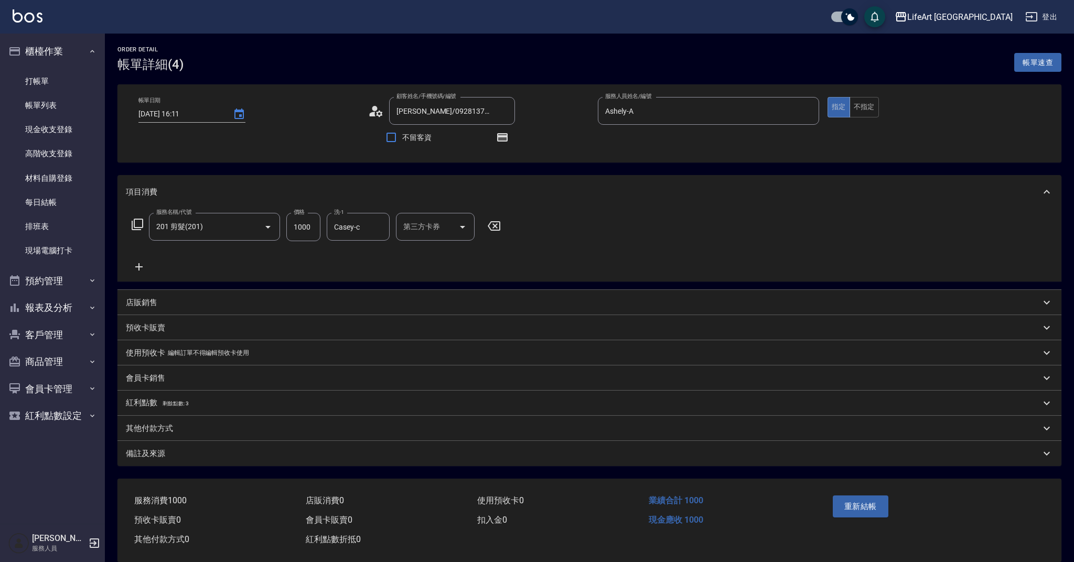
type input "2025/08/15 16:11"
type input "陳怡樺/0928137056/null"
type input "Ashely-A"
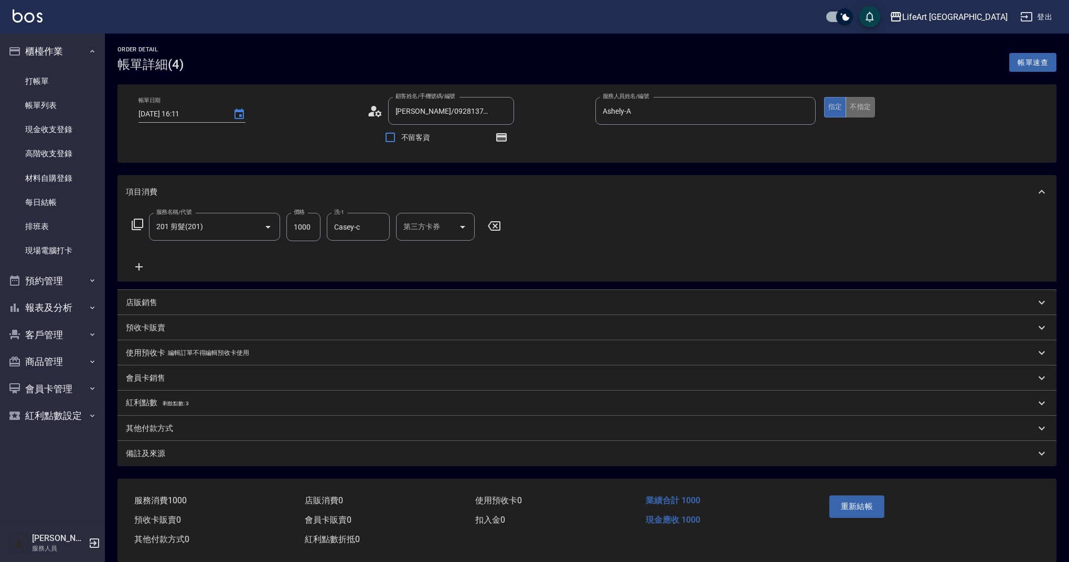
click at [866, 112] on button "不指定" at bounding box center [860, 107] width 29 height 20
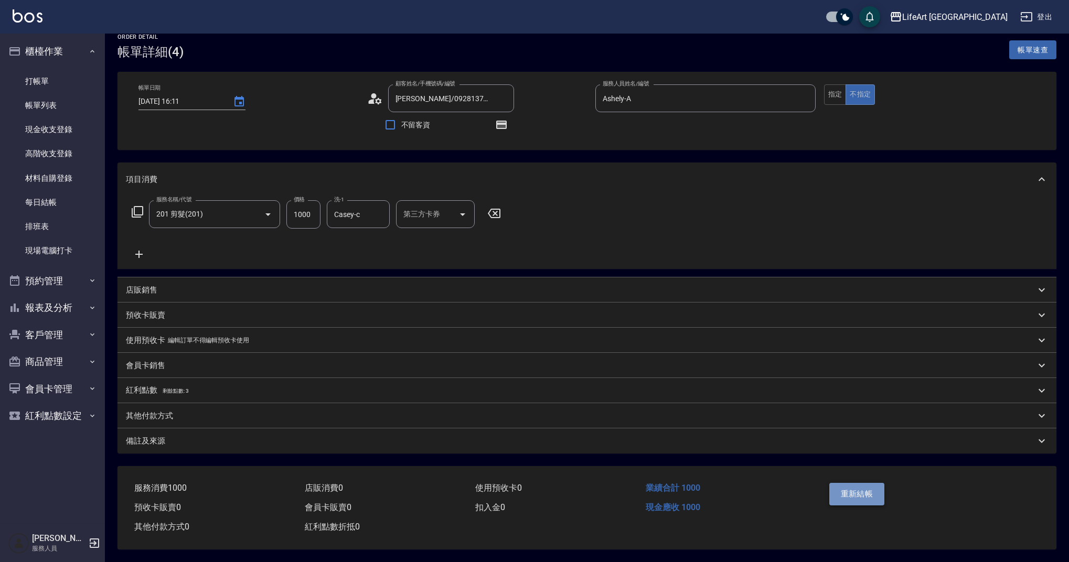
click at [872, 483] on button "重新結帳" at bounding box center [857, 494] width 56 height 22
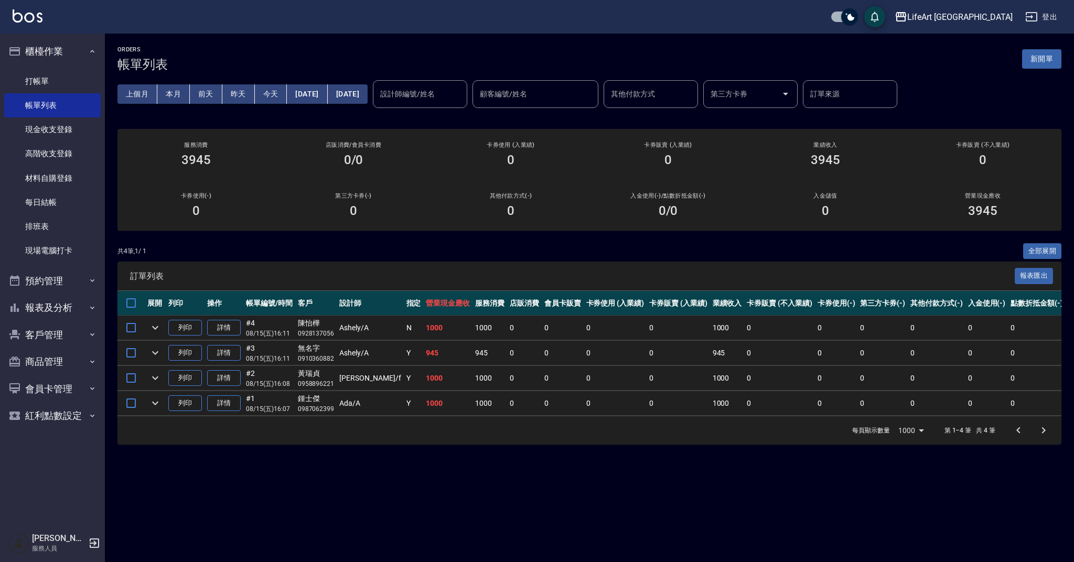
click at [390, 216] on div "0" at bounding box center [353, 211] width 132 height 15
click at [221, 352] on link "詳情" at bounding box center [224, 353] width 34 height 16
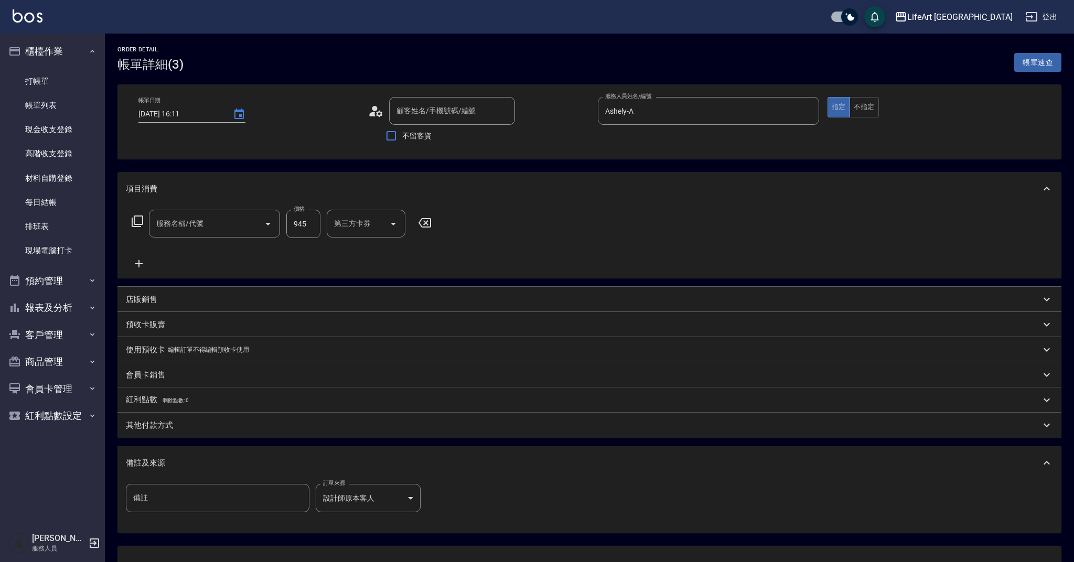
type input "2025/08/15 16:11"
type input "Ashely-A"
type input "無名字/0910360882/null"
type input "201 剪髮(201)"
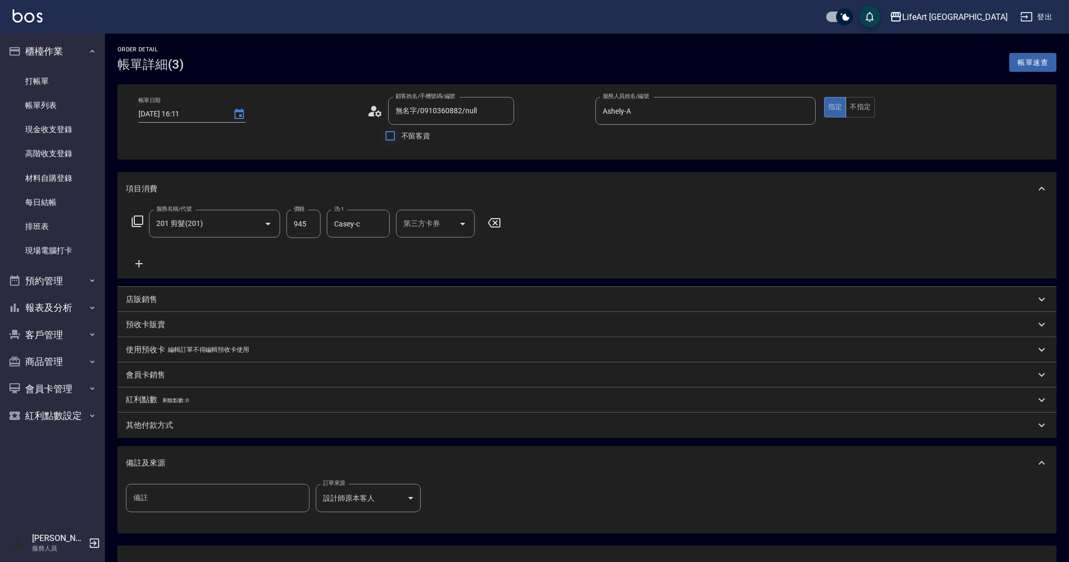
click at [397, 135] on input "不留客資" at bounding box center [390, 136] width 22 height 22
checkbox input "true"
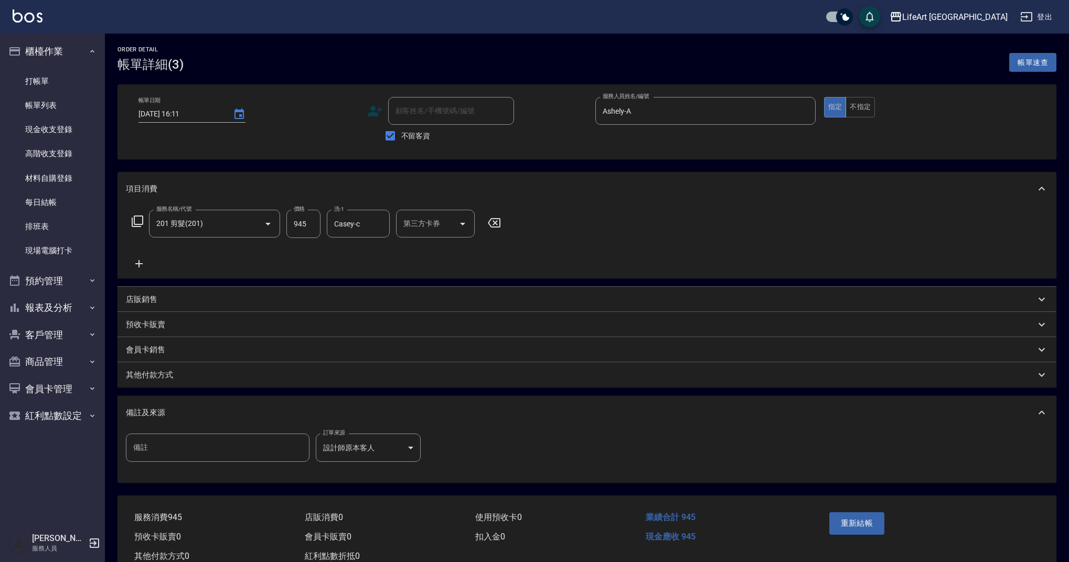
scroll to position [34, 0]
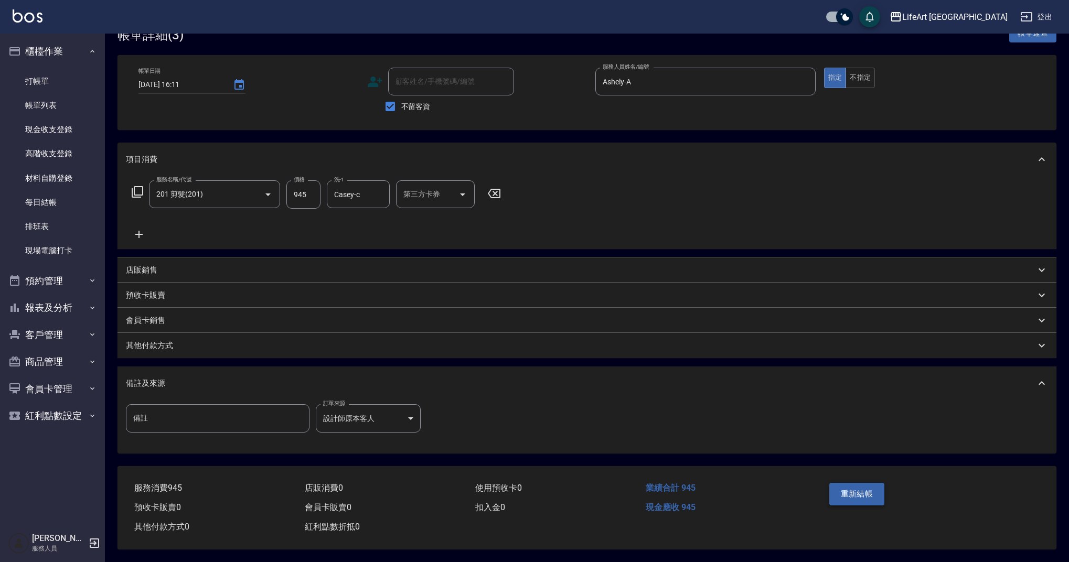
click at [849, 487] on button "重新結帳" at bounding box center [857, 494] width 56 height 22
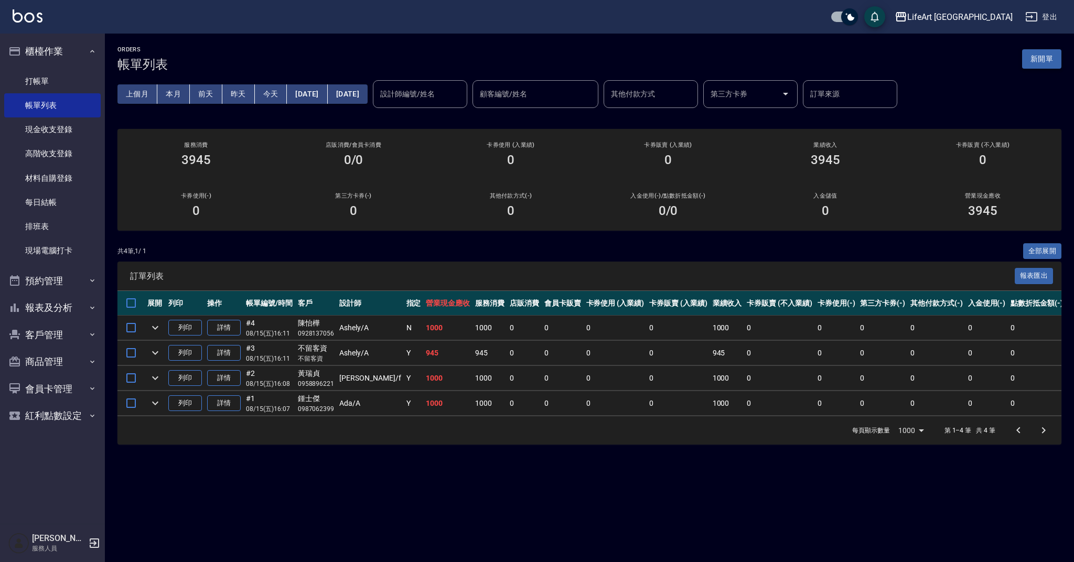
click at [1040, 67] on button "新開單" at bounding box center [1041, 58] width 39 height 19
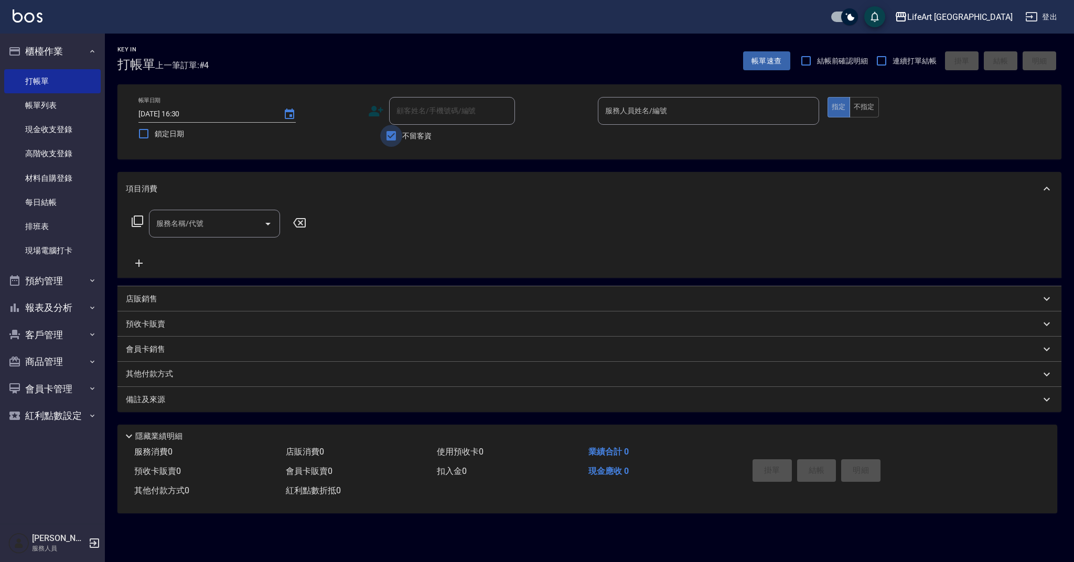
click at [398, 137] on input "不留客資" at bounding box center [391, 136] width 22 height 22
checkbox input "false"
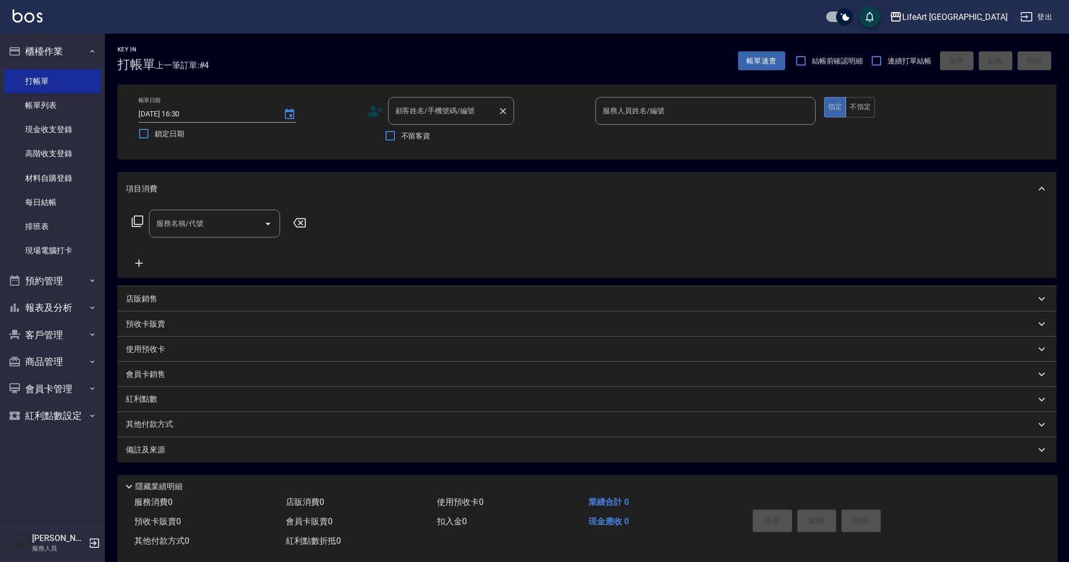
click at [443, 108] on div "顧客姓名/手機號碼/編號 顧客姓名/手機號碼/編號" at bounding box center [451, 111] width 126 height 28
click at [458, 135] on li "蕭淨予/0986605307/null" at bounding box center [451, 137] width 126 height 17
type input "蕭淨予/0986605307/null"
click at [624, 117] on input "服務人員姓名/編號" at bounding box center [705, 111] width 211 height 18
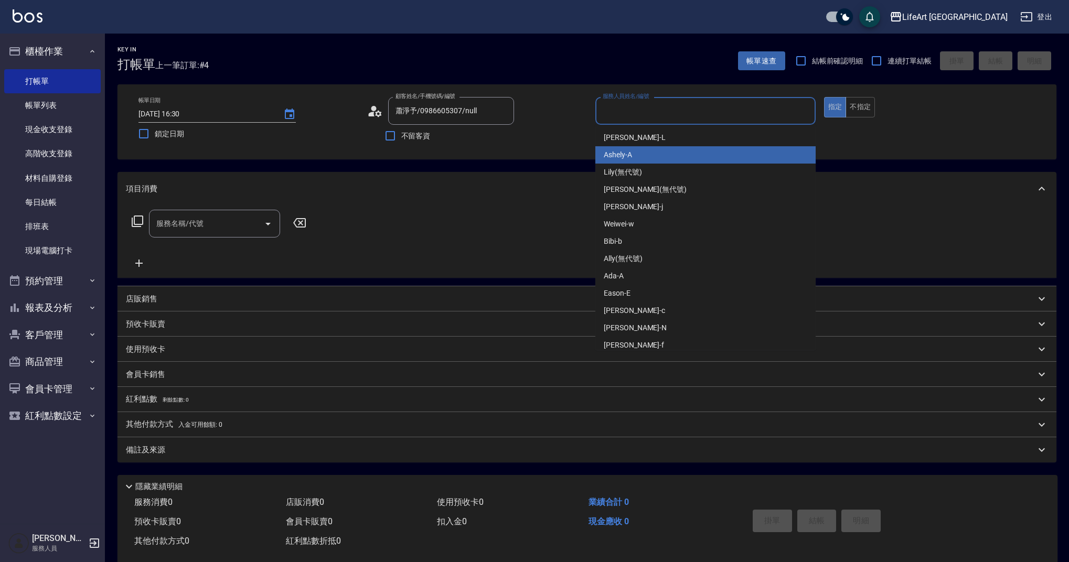
click at [637, 152] on div "Ashely -A" at bounding box center [705, 154] width 220 height 17
type input "Ashely-A"
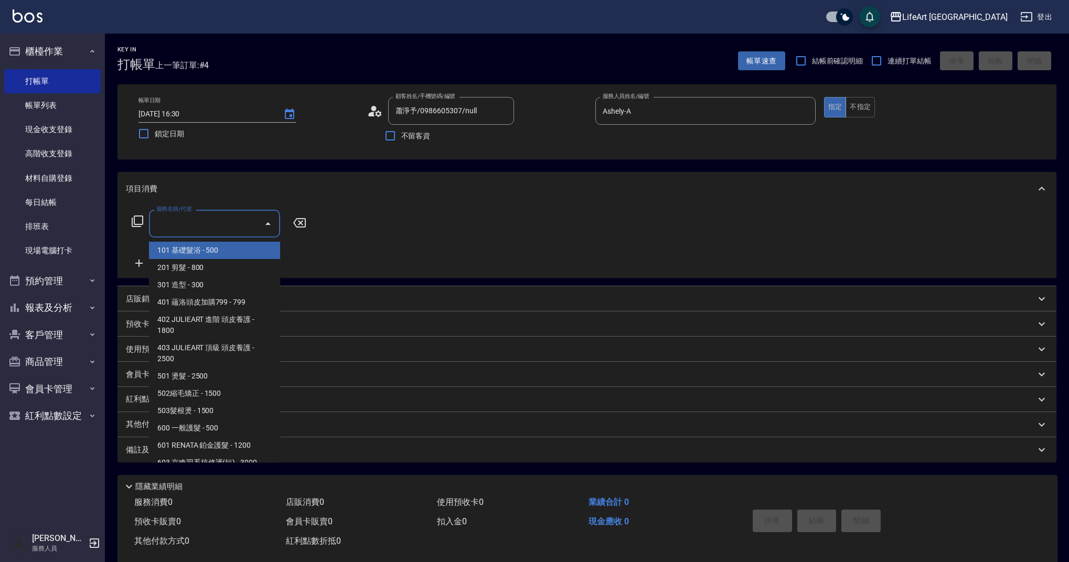
drag, startPoint x: 246, startPoint y: 222, endPoint x: 247, endPoint y: 252, distance: 29.4
click at [246, 222] on input "服務名稱/代號" at bounding box center [207, 224] width 106 height 18
click at [247, 262] on span "201 剪髮 - 800" at bounding box center [214, 267] width 131 height 17
type input "201 剪髮(201)"
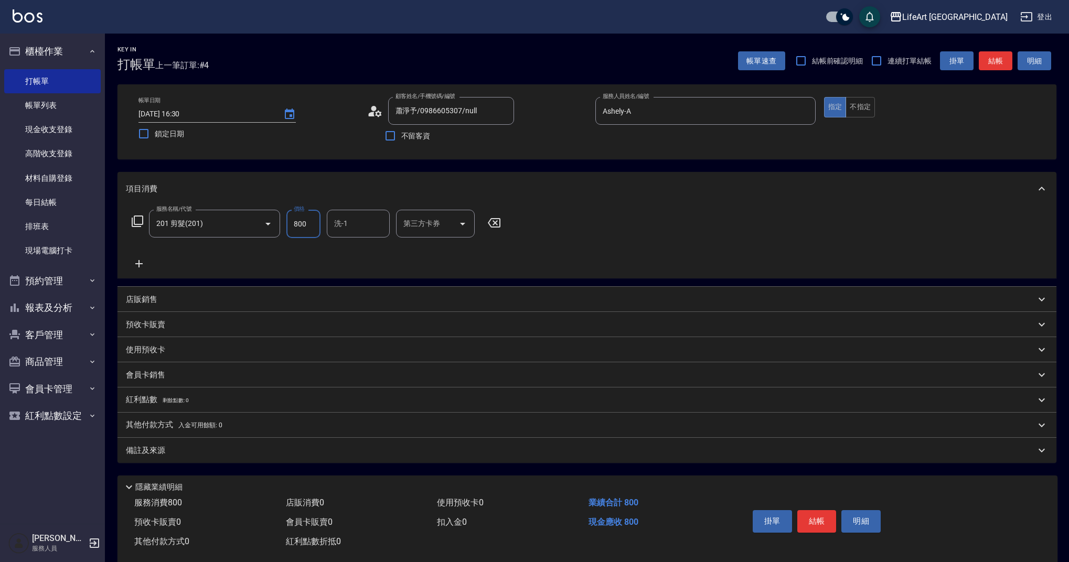
click at [305, 236] on input "800" at bounding box center [303, 224] width 34 height 28
type input "1000"
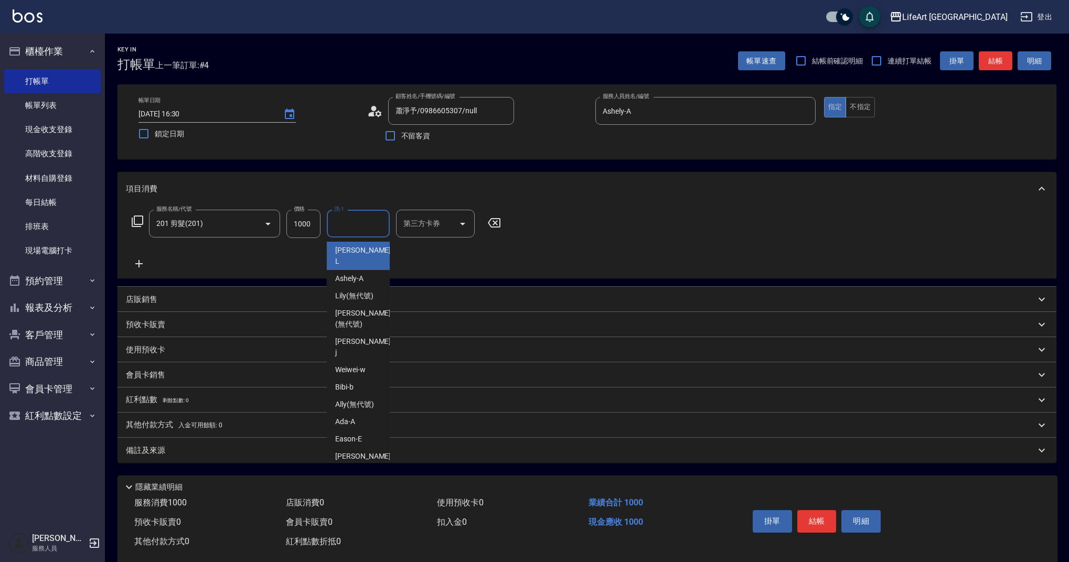
click at [348, 225] on input "洗-1" at bounding box center [359, 224] width 54 height 18
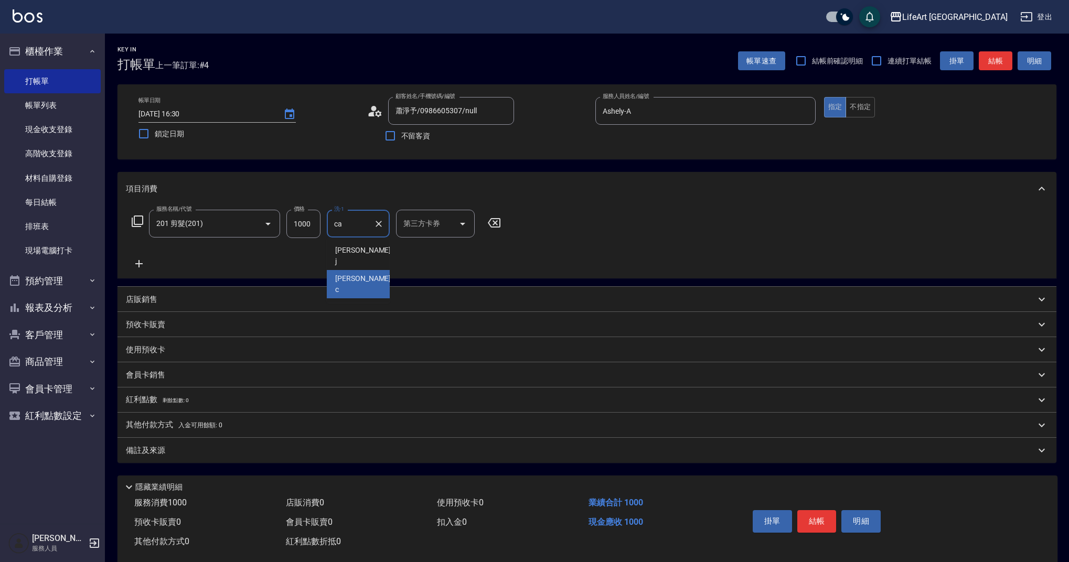
drag, startPoint x: 343, startPoint y: 248, endPoint x: 351, endPoint y: 264, distance: 18.1
click at [351, 264] on ul "Jessica -j Casey -c" at bounding box center [358, 270] width 63 height 65
click at [353, 273] on span "Casey -c" at bounding box center [364, 284] width 58 height 22
type input "Casey-c"
drag, startPoint x: 174, startPoint y: 453, endPoint x: 196, endPoint y: 460, distance: 23.2
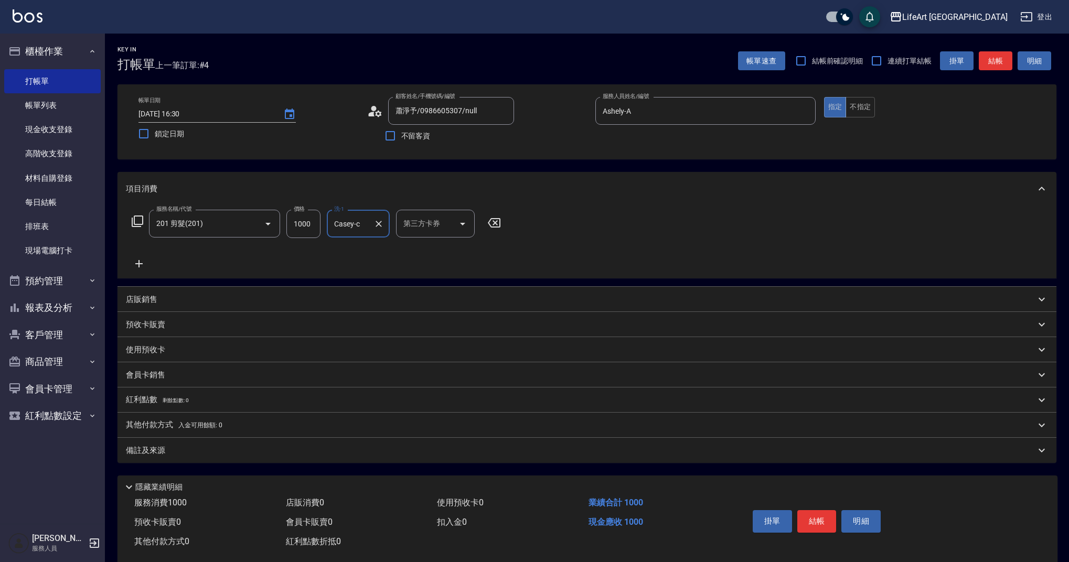
click at [174, 453] on div "備註及來源" at bounding box center [581, 450] width 910 height 11
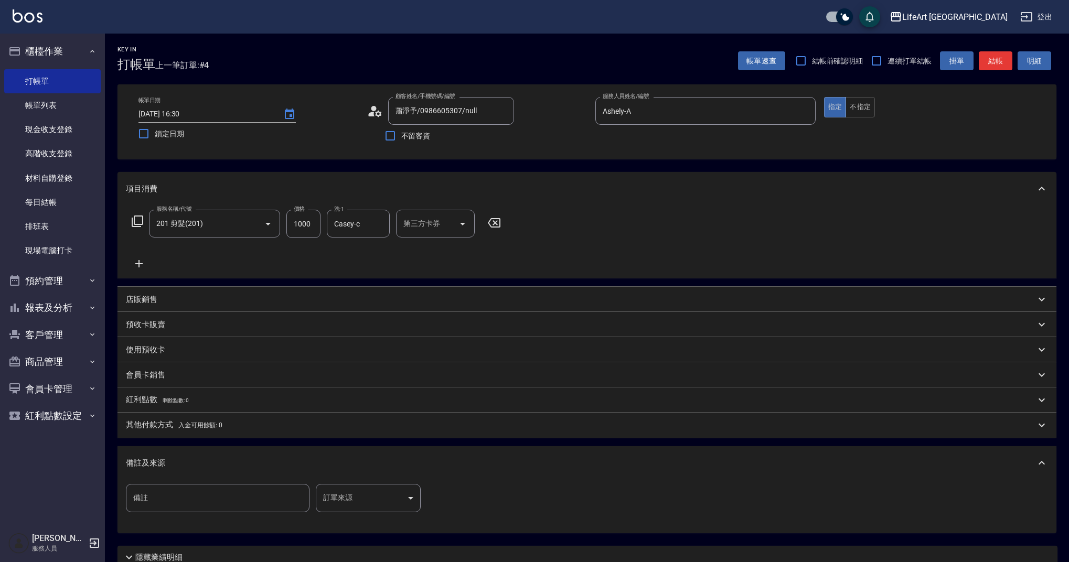
click at [357, 499] on body "LifeArt 蘆洲 登出 櫃檯作業 打帳單 帳單列表 現金收支登錄 高階收支登錄 材料自購登錄 每日結帳 排班表 現場電腦打卡 預約管理 預約管理 單日預約…" at bounding box center [534, 323] width 1069 height 647
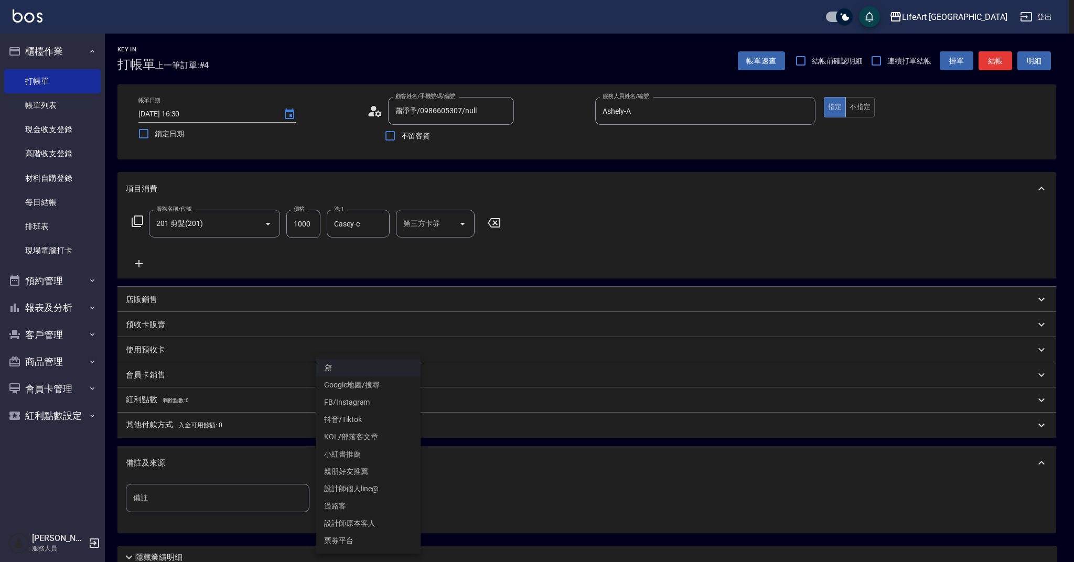
click at [380, 486] on li "設計師個人line@" at bounding box center [368, 489] width 105 height 17
click at [385, 493] on body "LifeArt 蘆洲 登出 櫃檯作業 打帳單 帳單列表 現金收支登錄 高階收支登錄 材料自購登錄 每日結帳 排班表 現場電腦打卡 預約管理 預約管理 單日預約…" at bounding box center [537, 323] width 1074 height 647
click at [380, 470] on li "親朋好友推薦" at bounding box center [368, 471] width 105 height 17
type input "親朋好友推薦"
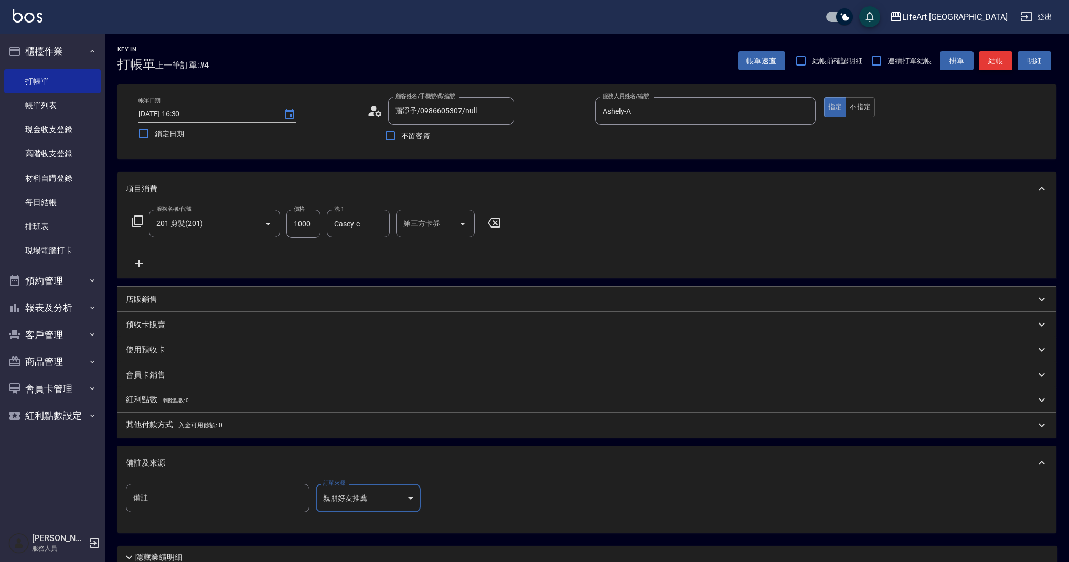
click at [998, 63] on button "結帳" at bounding box center [996, 60] width 34 height 19
